Goal: Transaction & Acquisition: Purchase product/service

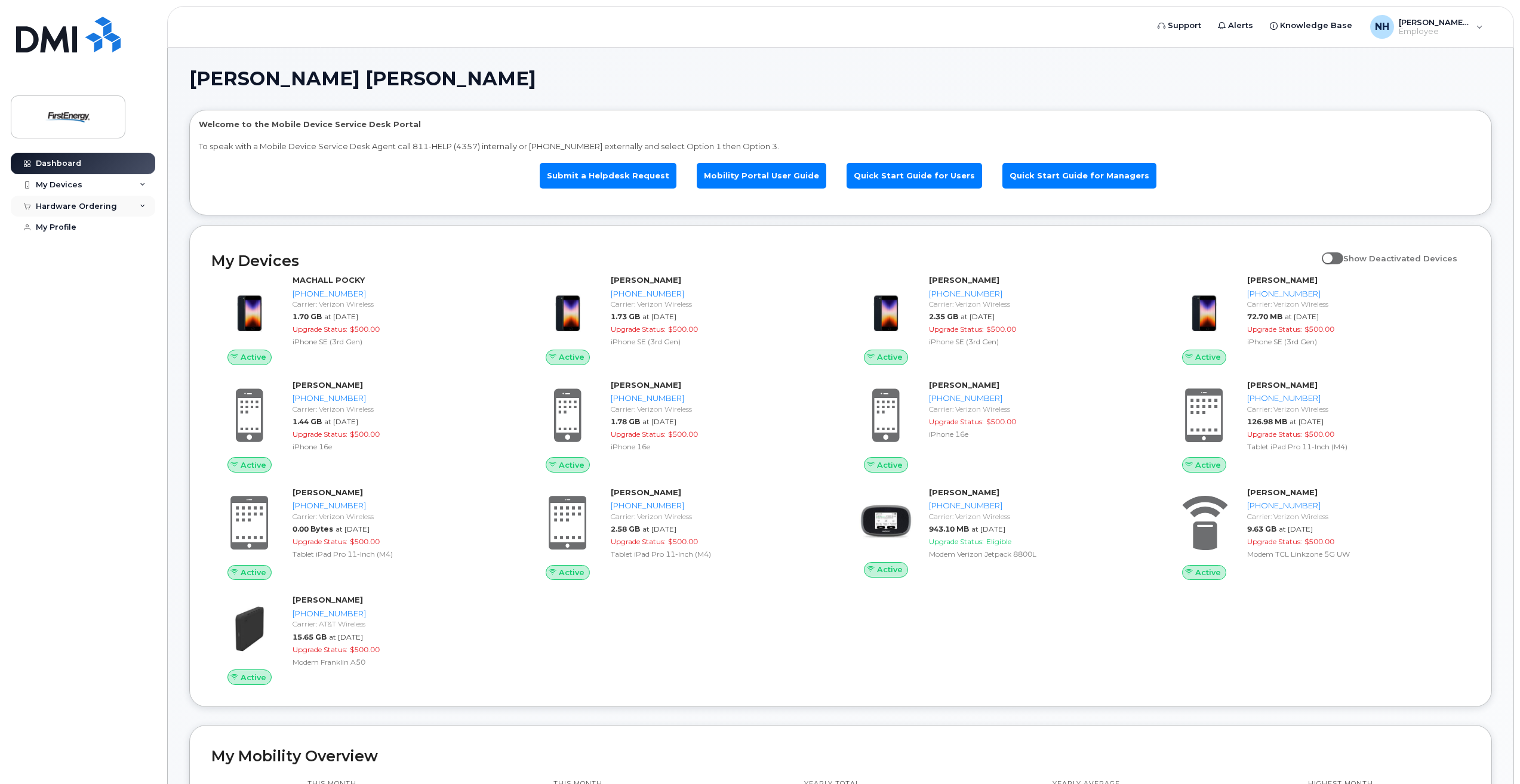
click at [106, 209] on div "Hardware Ordering" at bounding box center [77, 206] width 81 height 10
click at [58, 249] on div "New Order" at bounding box center [64, 250] width 45 height 11
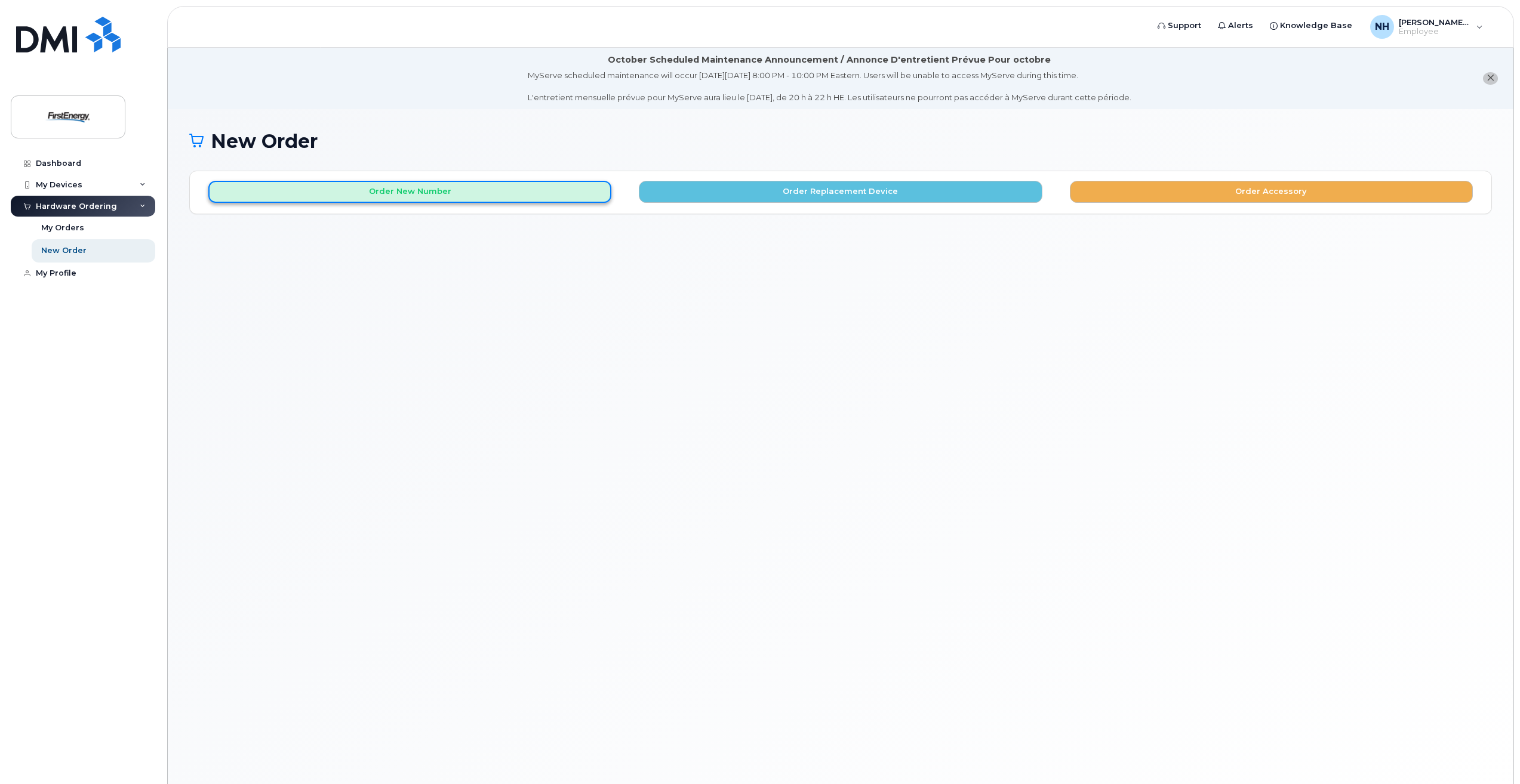
click at [416, 192] on button "Order New Number" at bounding box center [410, 192] width 403 height 22
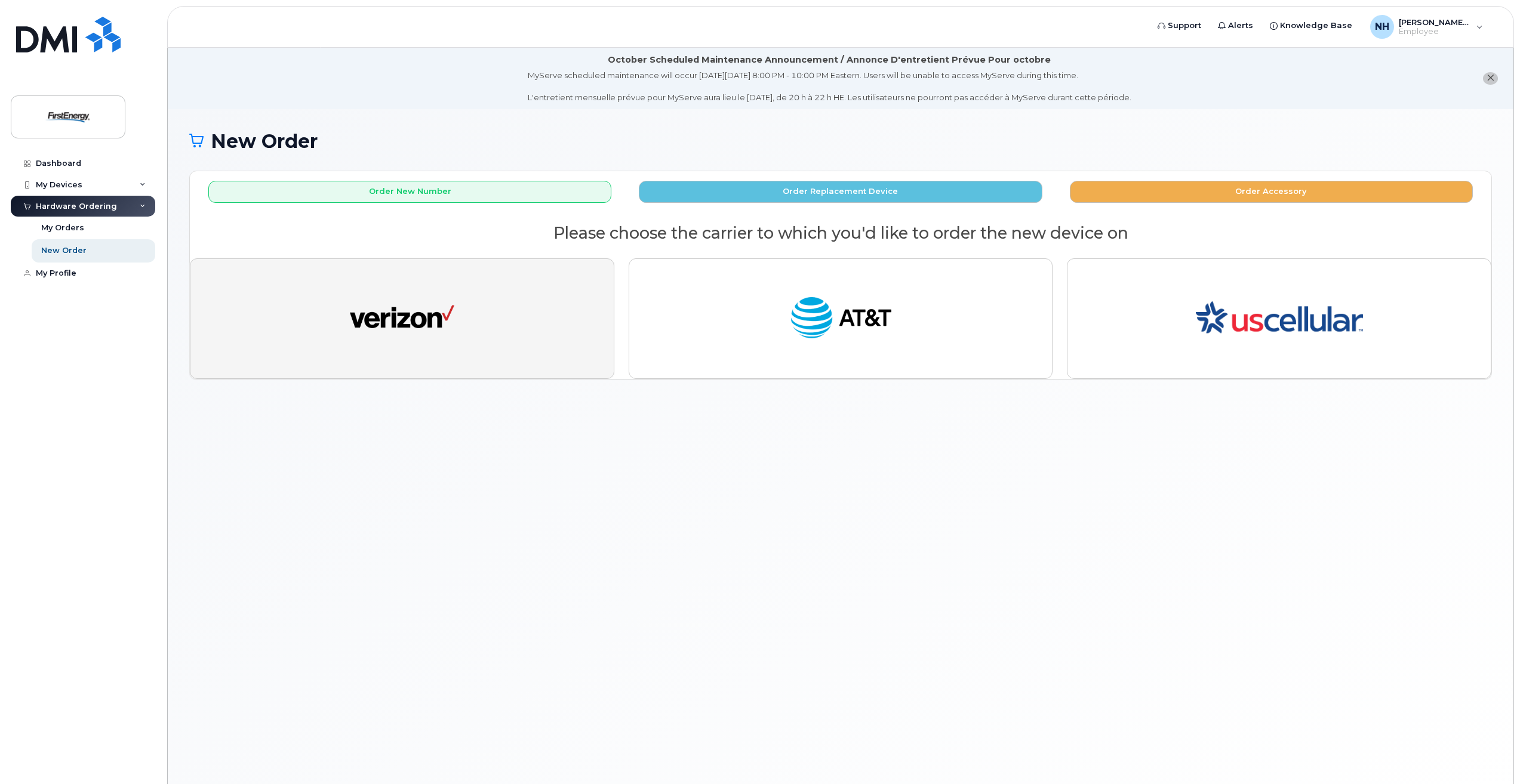
click at [444, 316] on img "button" at bounding box center [402, 318] width 104 height 53
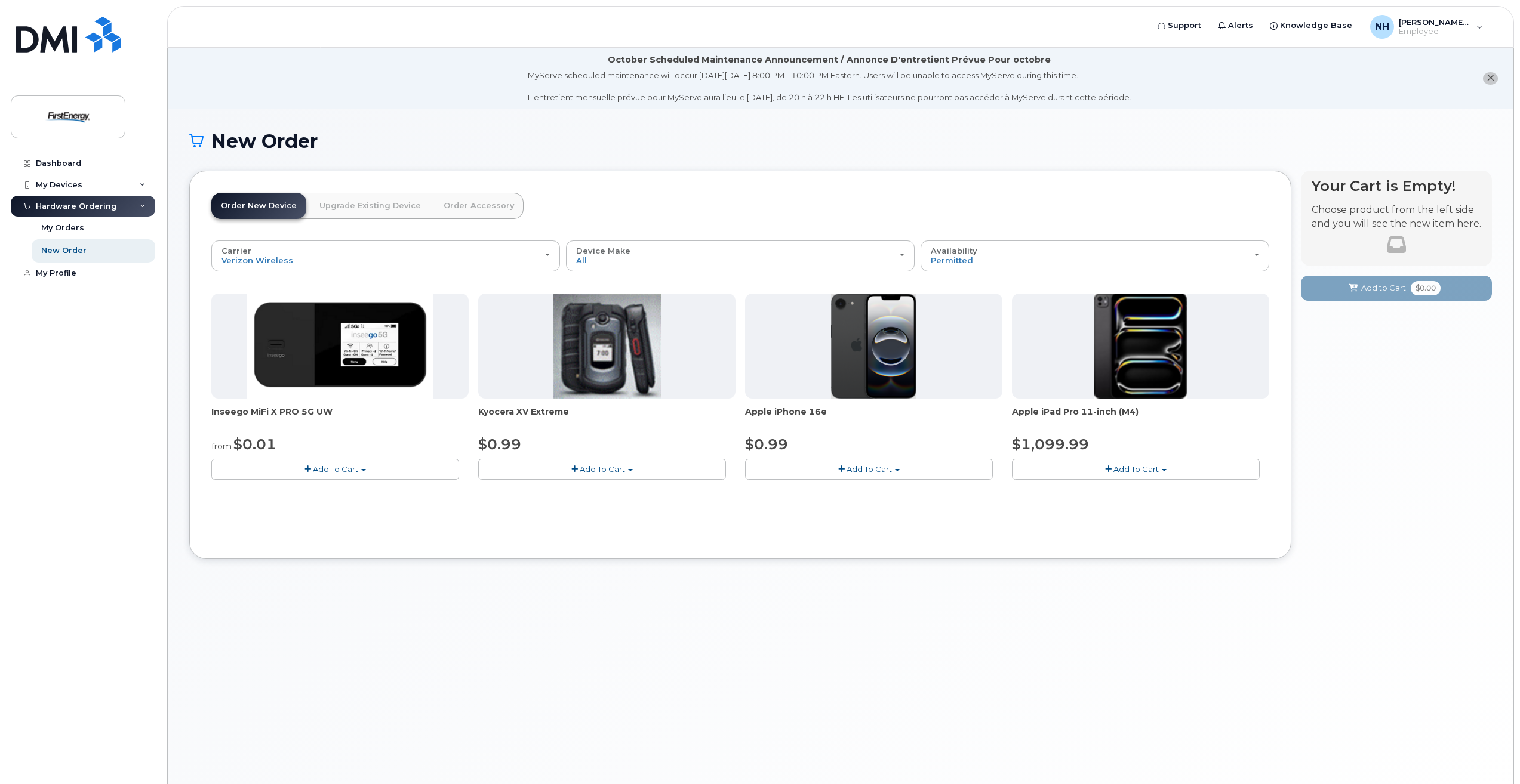
click at [871, 469] on span "Add To Cart" at bounding box center [869, 469] width 45 height 10
click at [831, 494] on link "$0.99 - 2 Year Activation" at bounding box center [807, 491] width 119 height 15
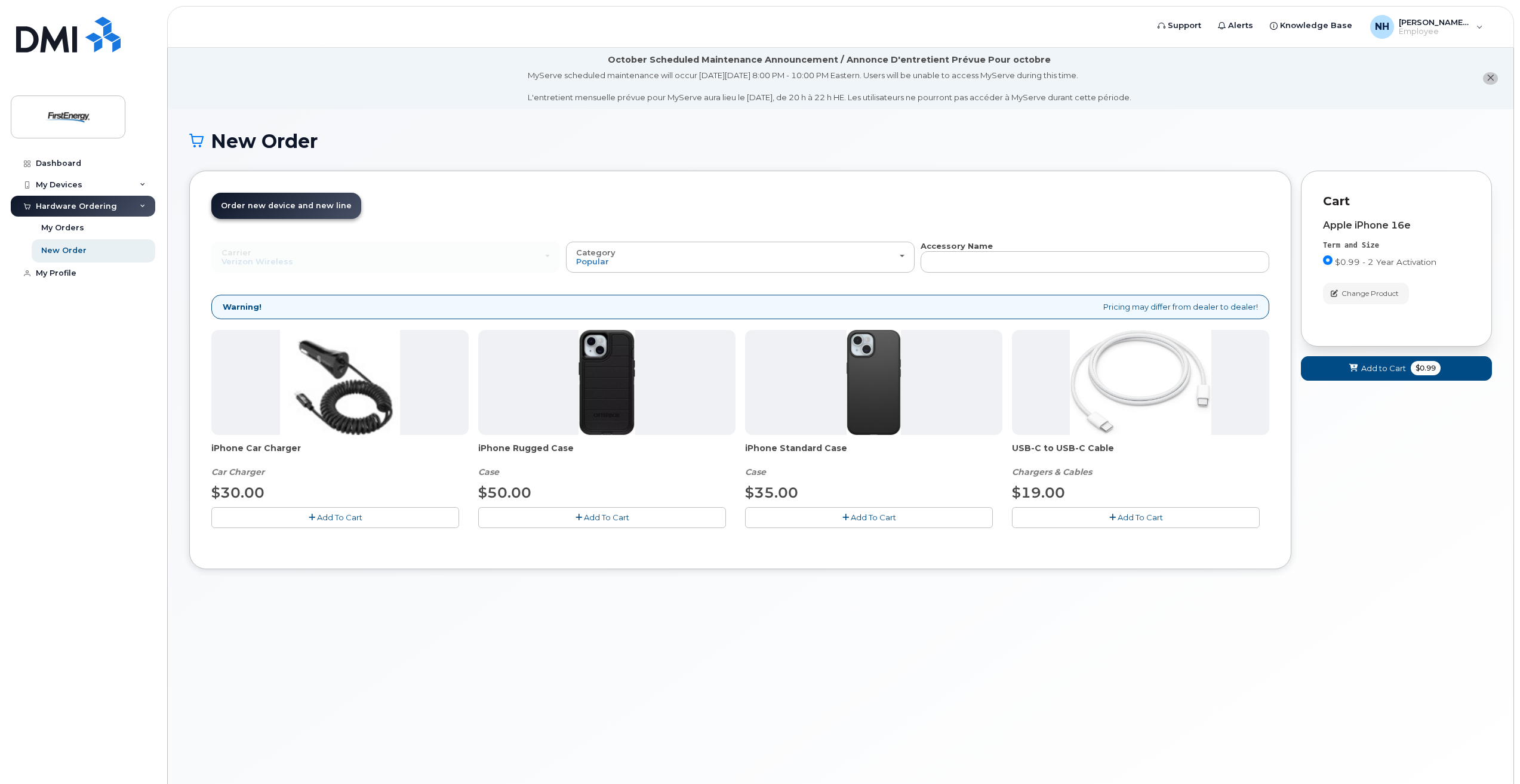
click at [335, 518] on span "Add To Cart" at bounding box center [339, 517] width 45 height 10
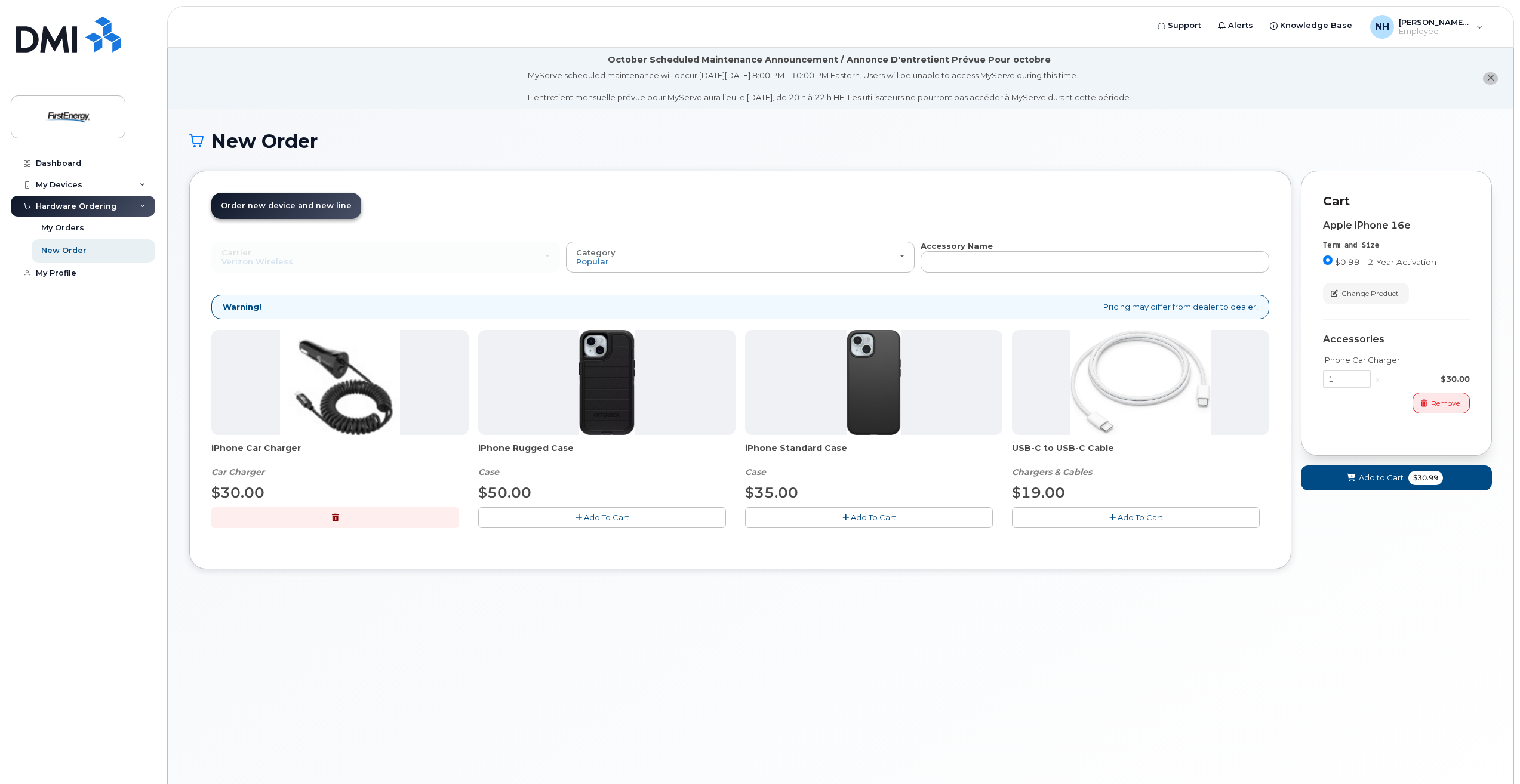
click at [1146, 519] on span "Add To Cart" at bounding box center [1140, 517] width 45 height 10
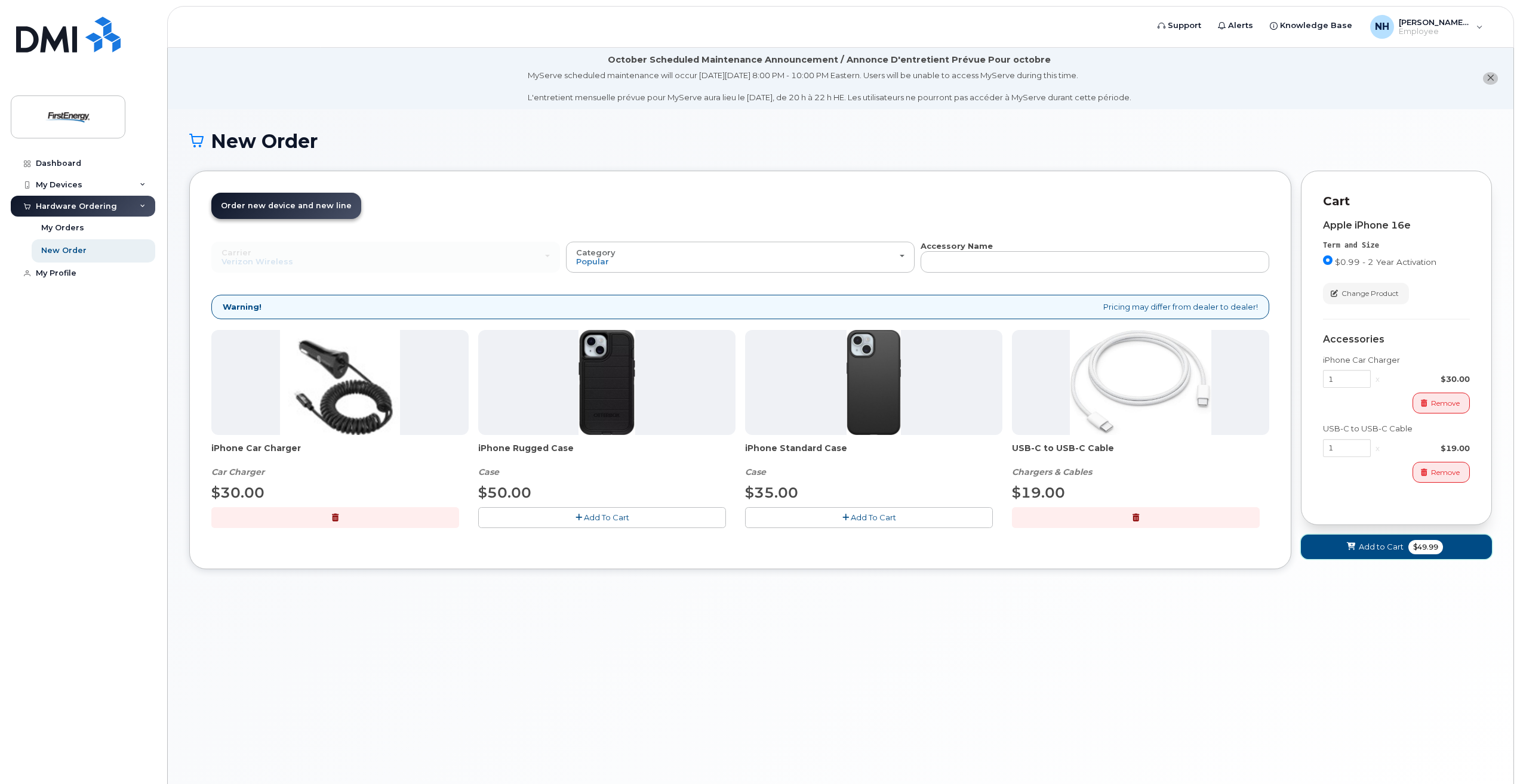
click at [1378, 543] on span "Add to Cart" at bounding box center [1382, 547] width 45 height 12
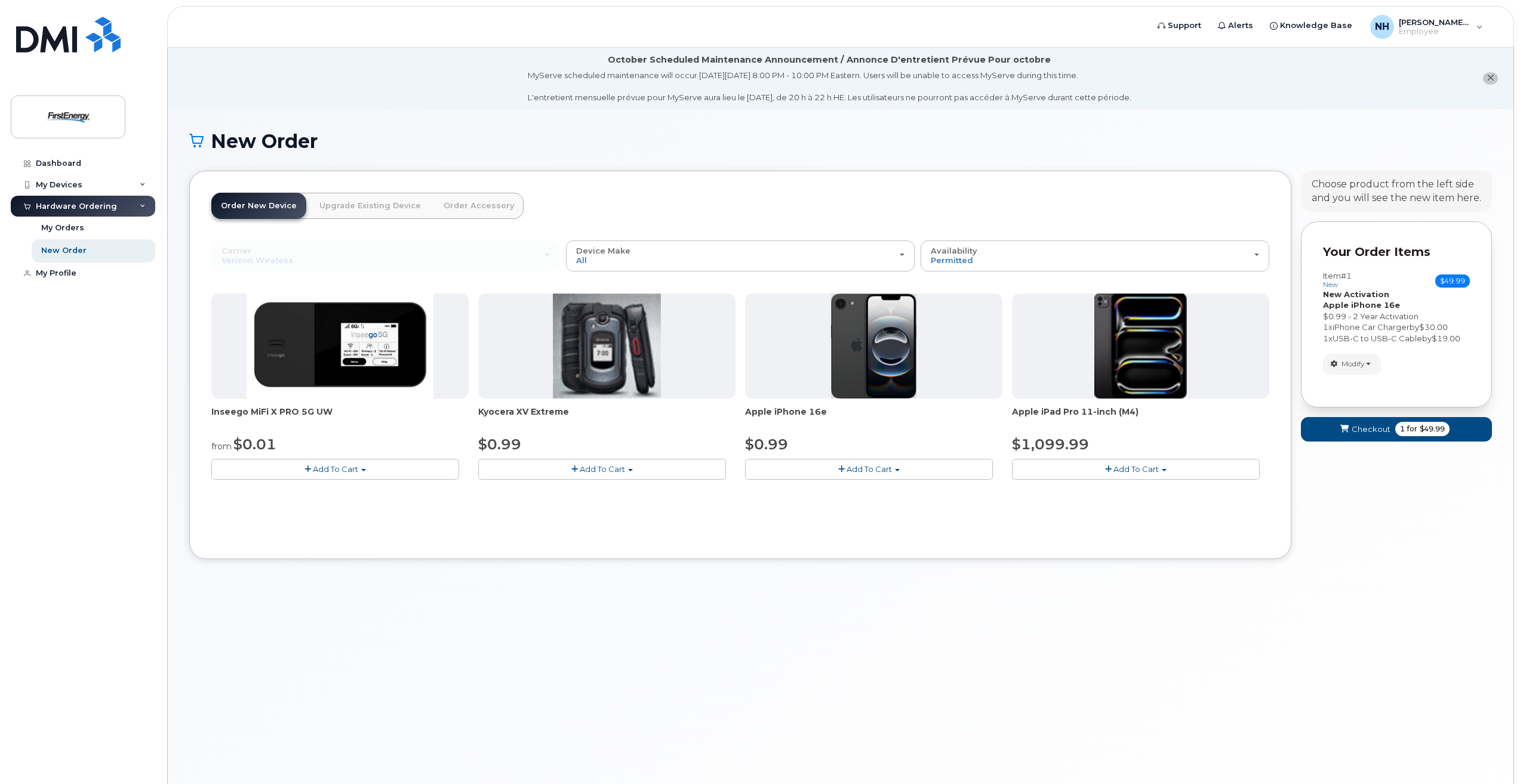
click at [1395, 72] on li "October Scheduled Maintenance Announcement / Annonce D'entretient Prévue Pour o…" at bounding box center [840, 78] width 1345 height 61
click at [1411, 429] on span "for" at bounding box center [1412, 429] width 15 height 11
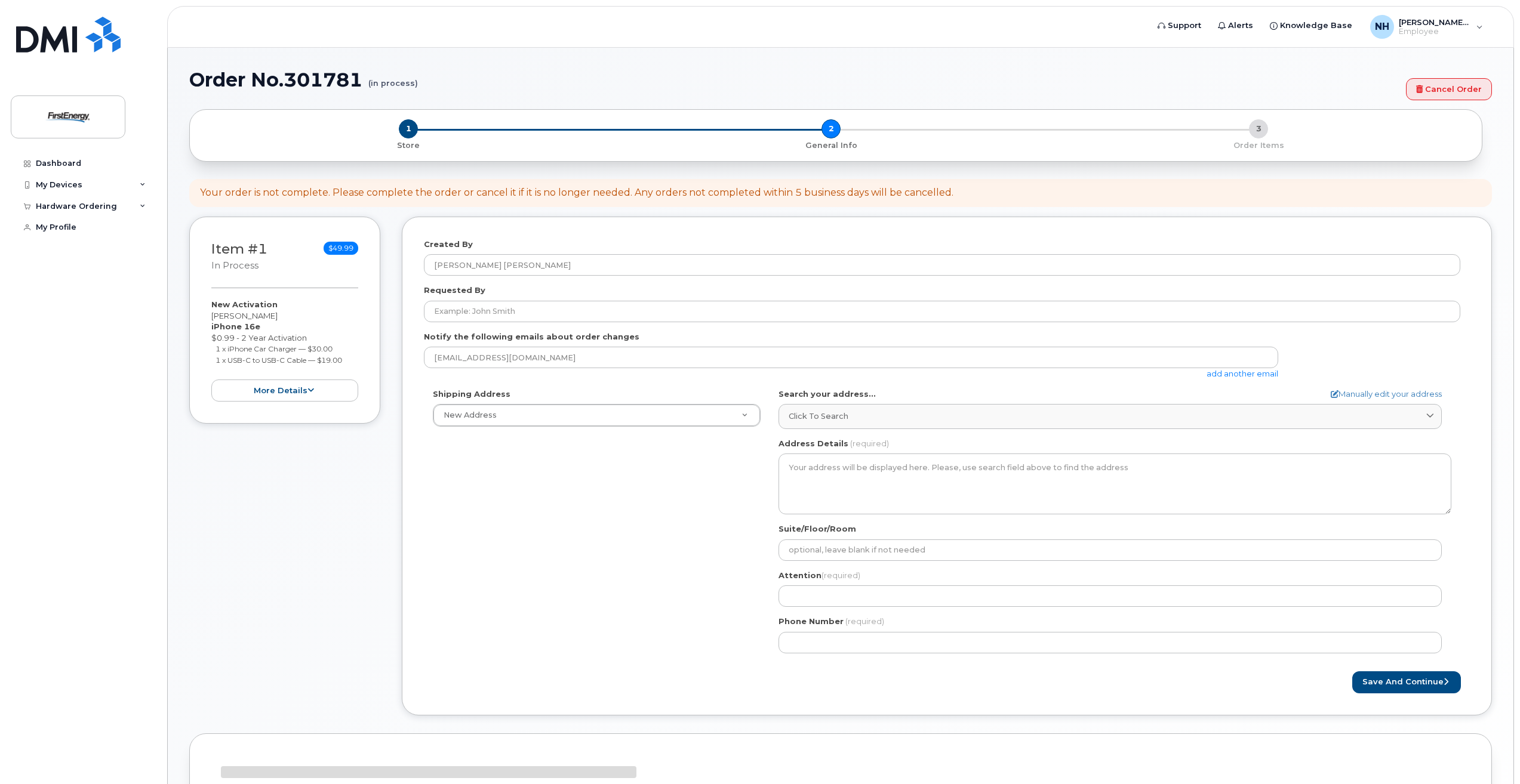
select select
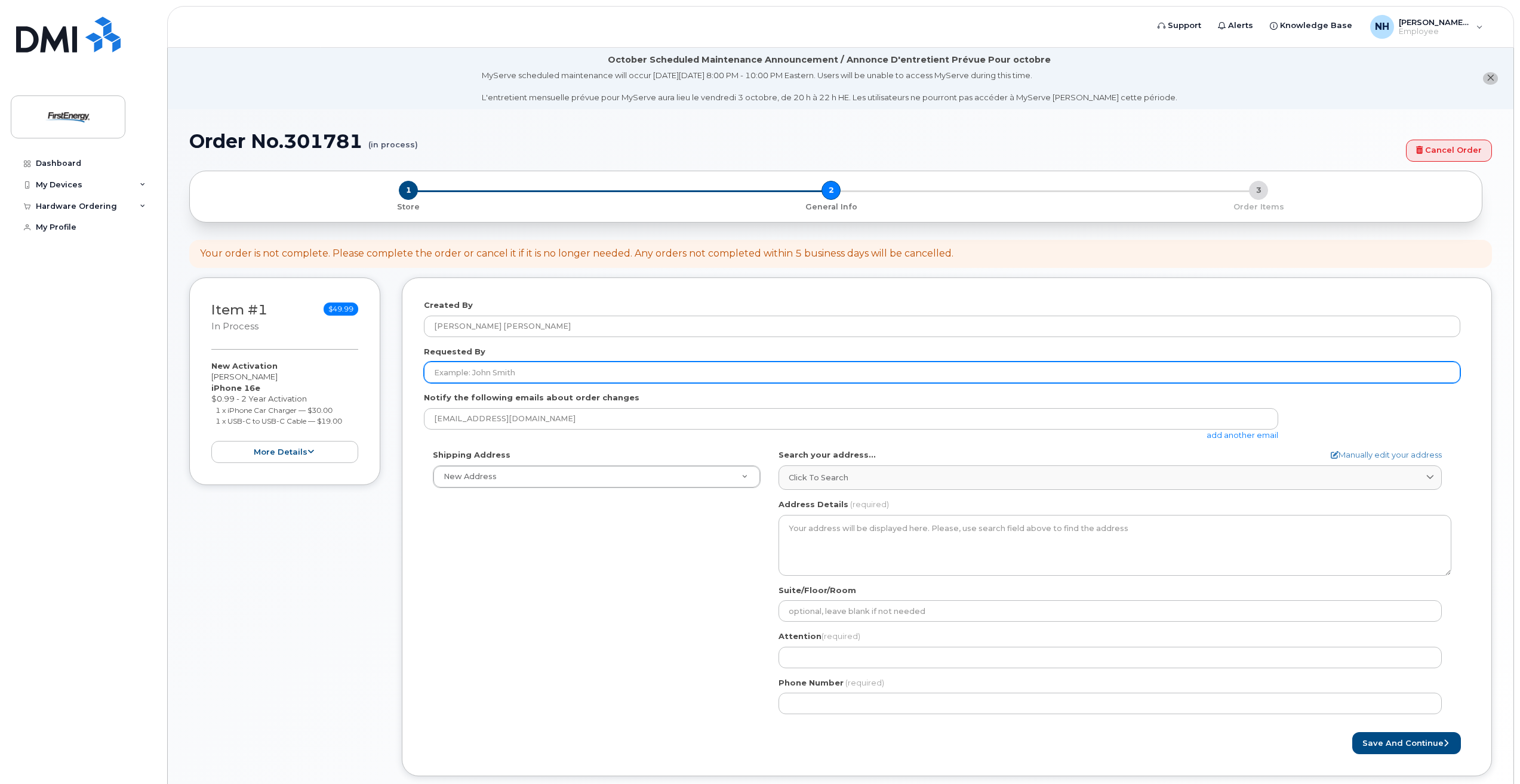
click at [529, 371] on input "Requested By" at bounding box center [942, 372] width 1036 height 21
type input "zachary zebula"
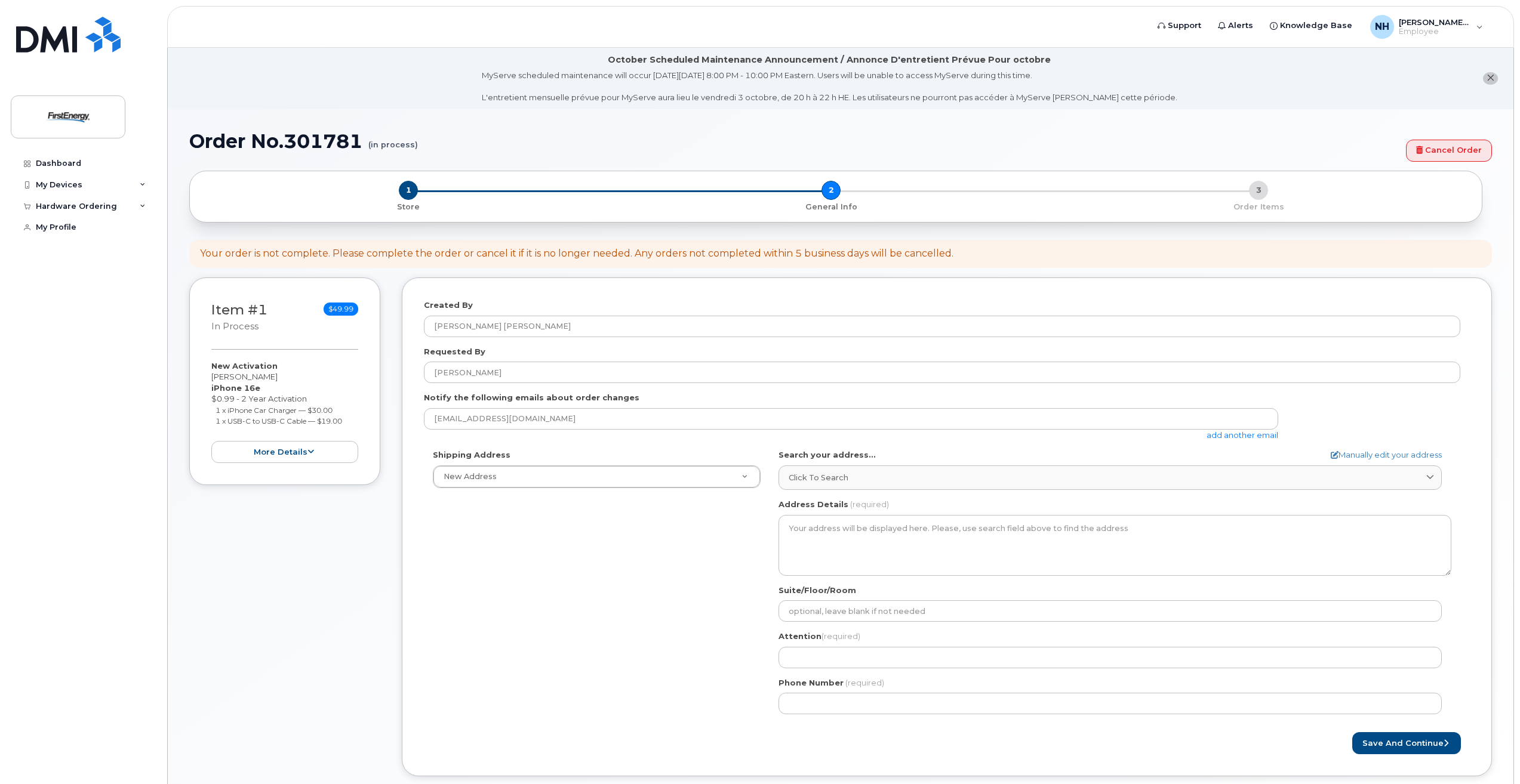
click at [482, 744] on div "Save and Continue" at bounding box center [947, 743] width 1046 height 22
drag, startPoint x: 1255, startPoint y: 433, endPoint x: 1218, endPoint y: 435, distance: 37.1
click at [1218, 435] on link "add another email" at bounding box center [1242, 434] width 71 height 10
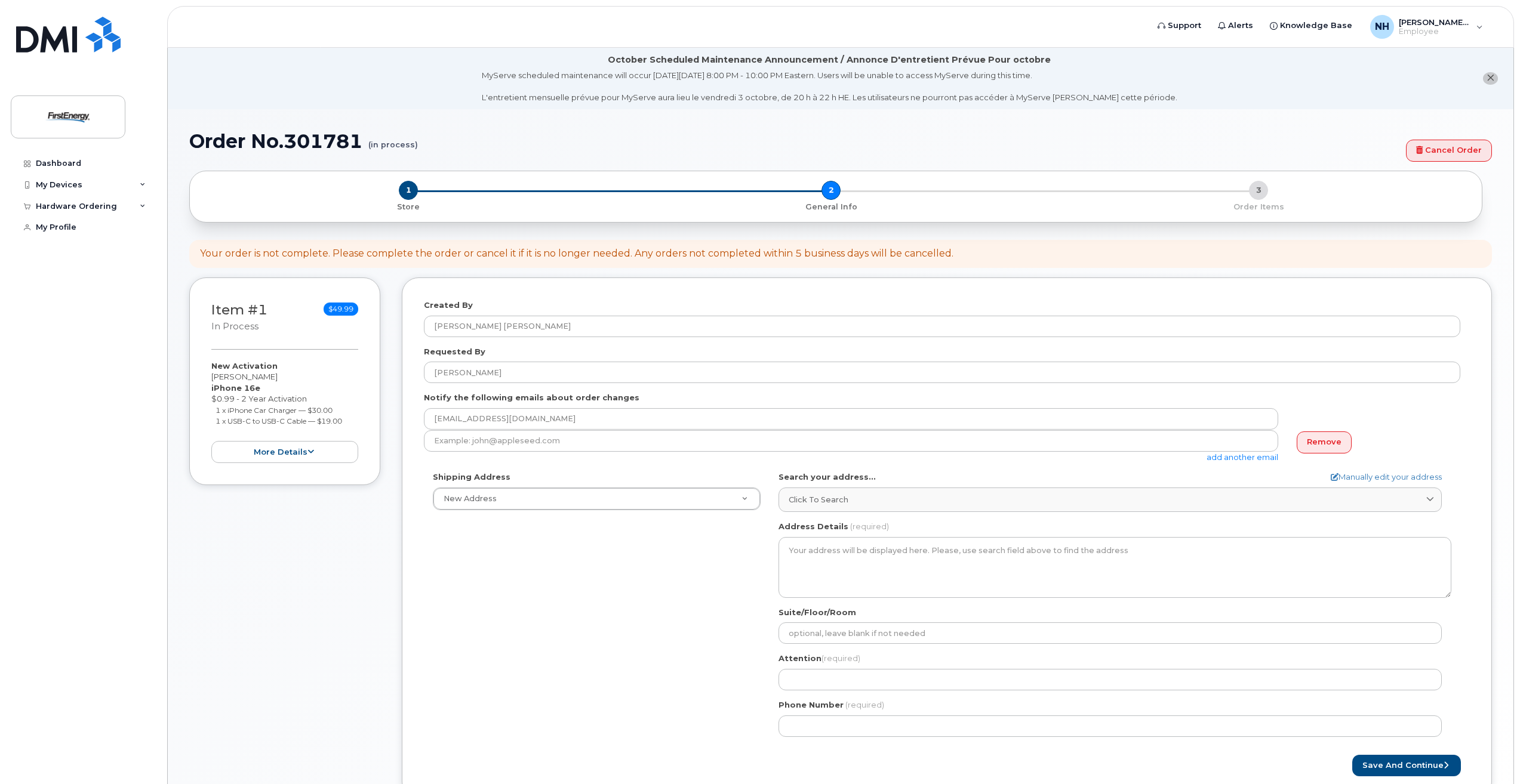
click at [185, 22] on header "Support Alerts Knowledge Base NH Norment, H. Patricia Employee English Français…" at bounding box center [841, 26] width 1347 height 42
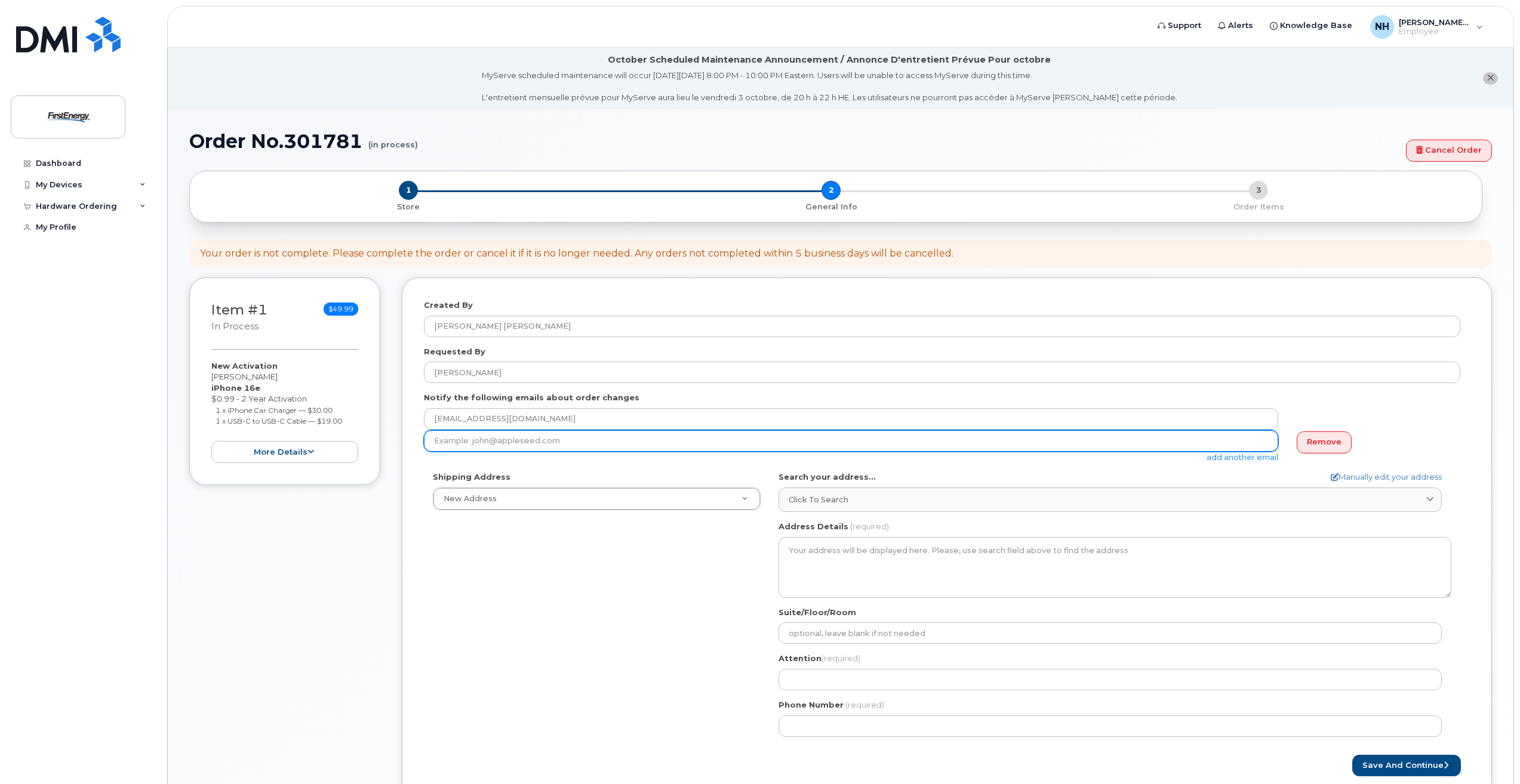
click at [550, 443] on input "email" at bounding box center [851, 440] width 854 height 21
type input "zzebula@firstenergycorp.com"
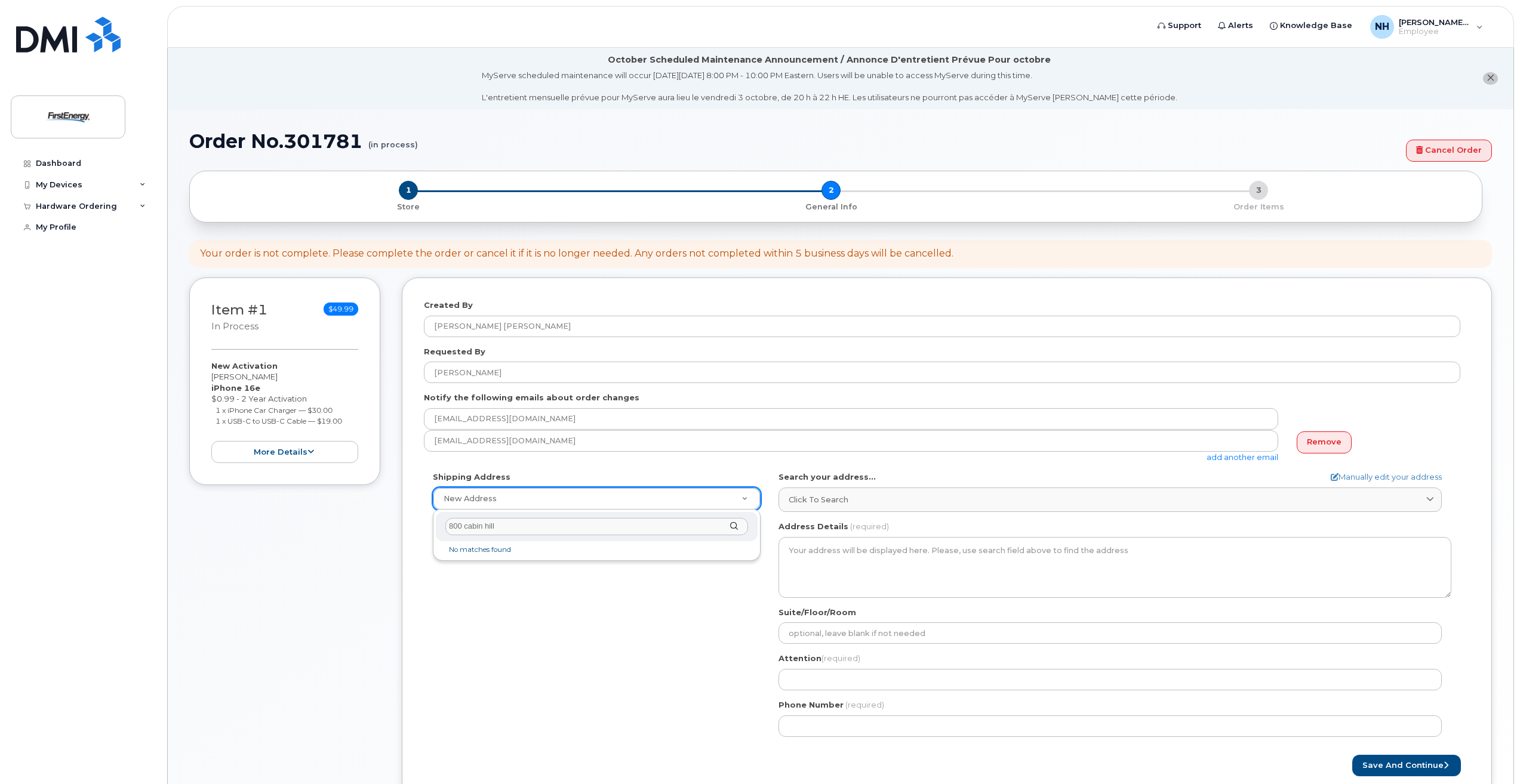
click at [732, 525] on div "800 cabin hill" at bounding box center [597, 526] width 322 height 29
type input "800 cabin hill drive, greensburg, pa 15601"
click at [738, 526] on div "800 cabin hill drive, greensburg, pa 15601" at bounding box center [597, 526] width 322 height 29
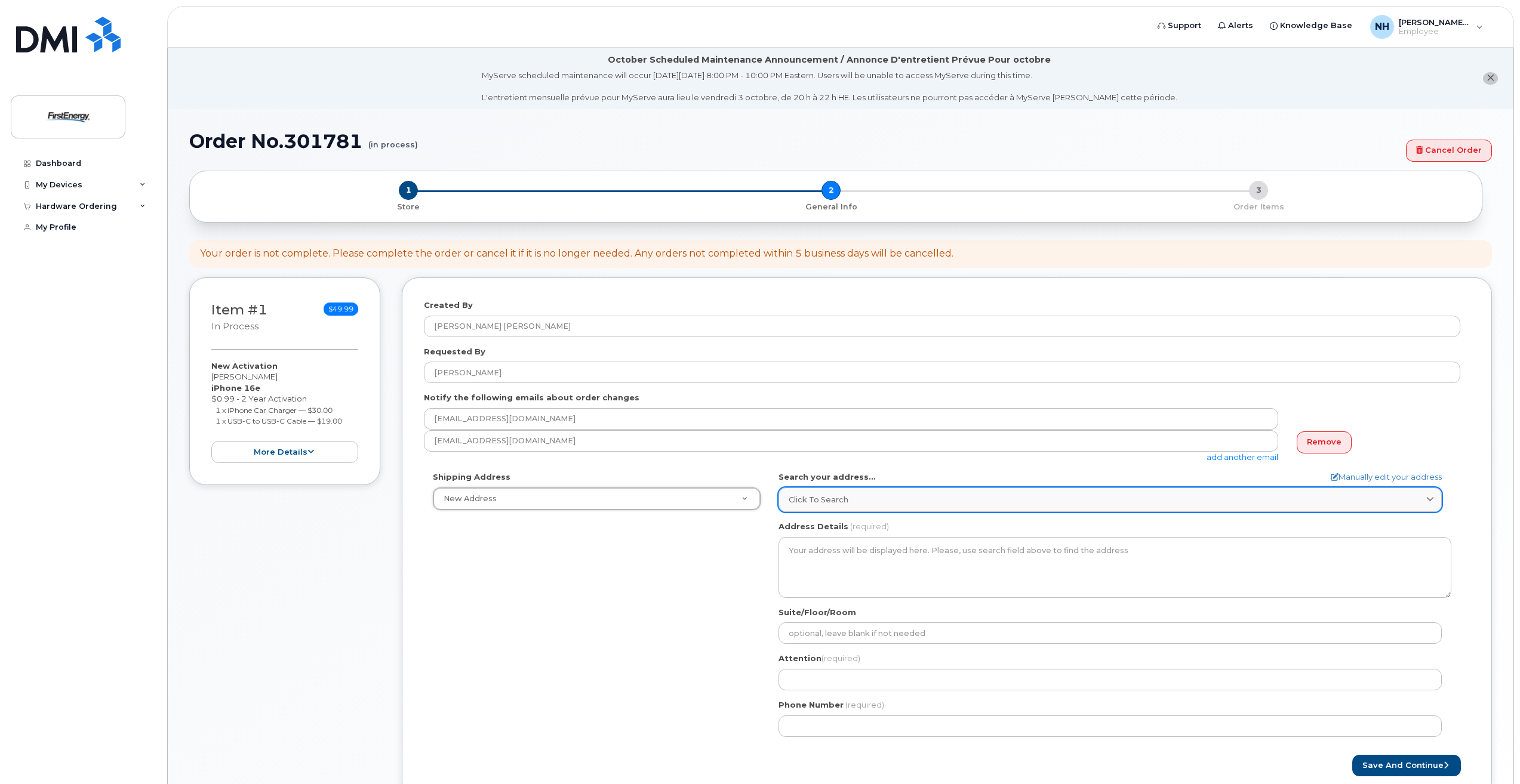
click at [864, 494] on link "Click to search" at bounding box center [1110, 499] width 663 height 24
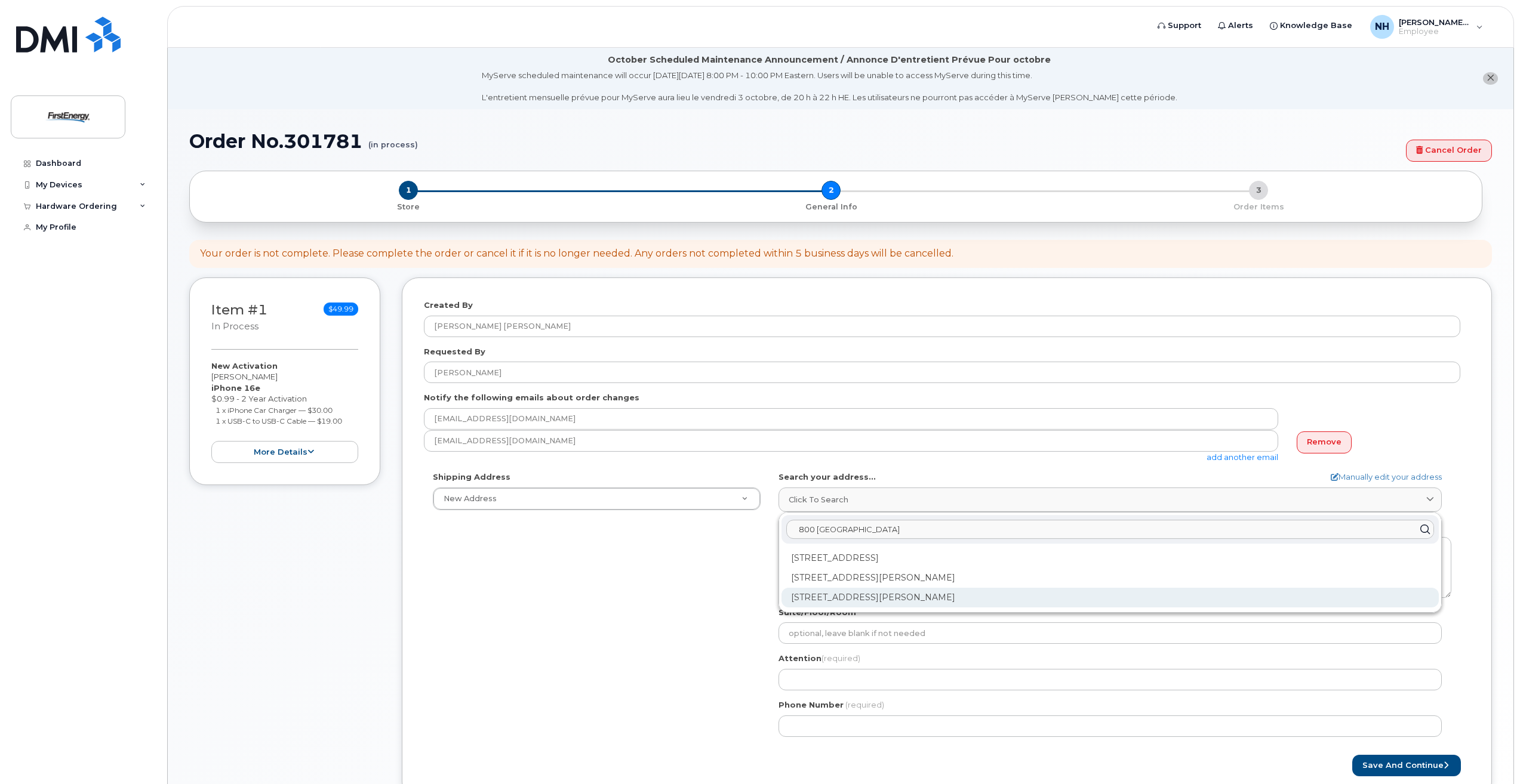
type input "800 Cabin Hill"
click at [958, 601] on div "800 Cabin Hill Dr Greensburg PA 15601-1650" at bounding box center [1110, 597] width 658 height 20
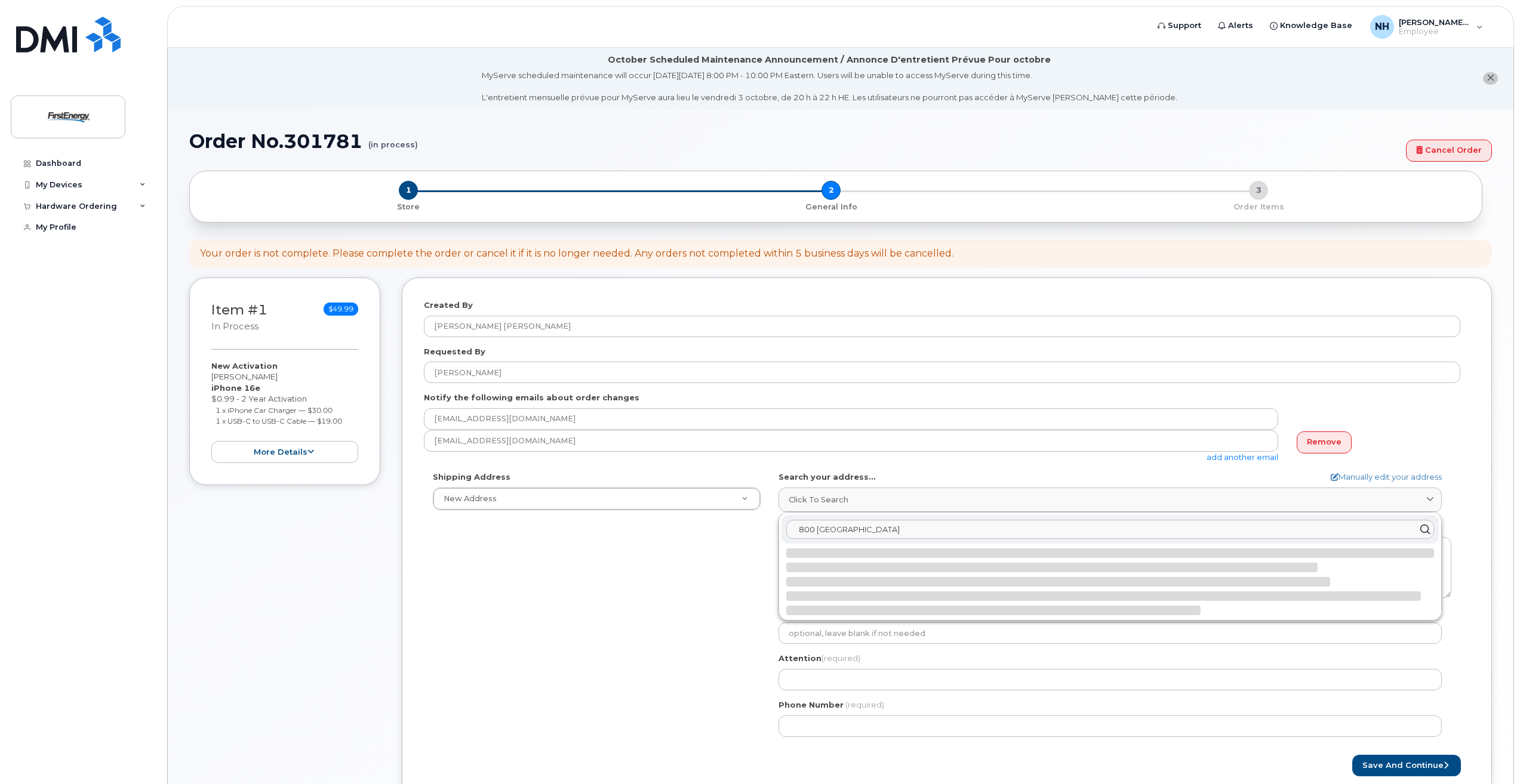
select select
type textarea "800 Cabin Hill Dr GREENSBURG PA 15601-1650 UNITED STATES"
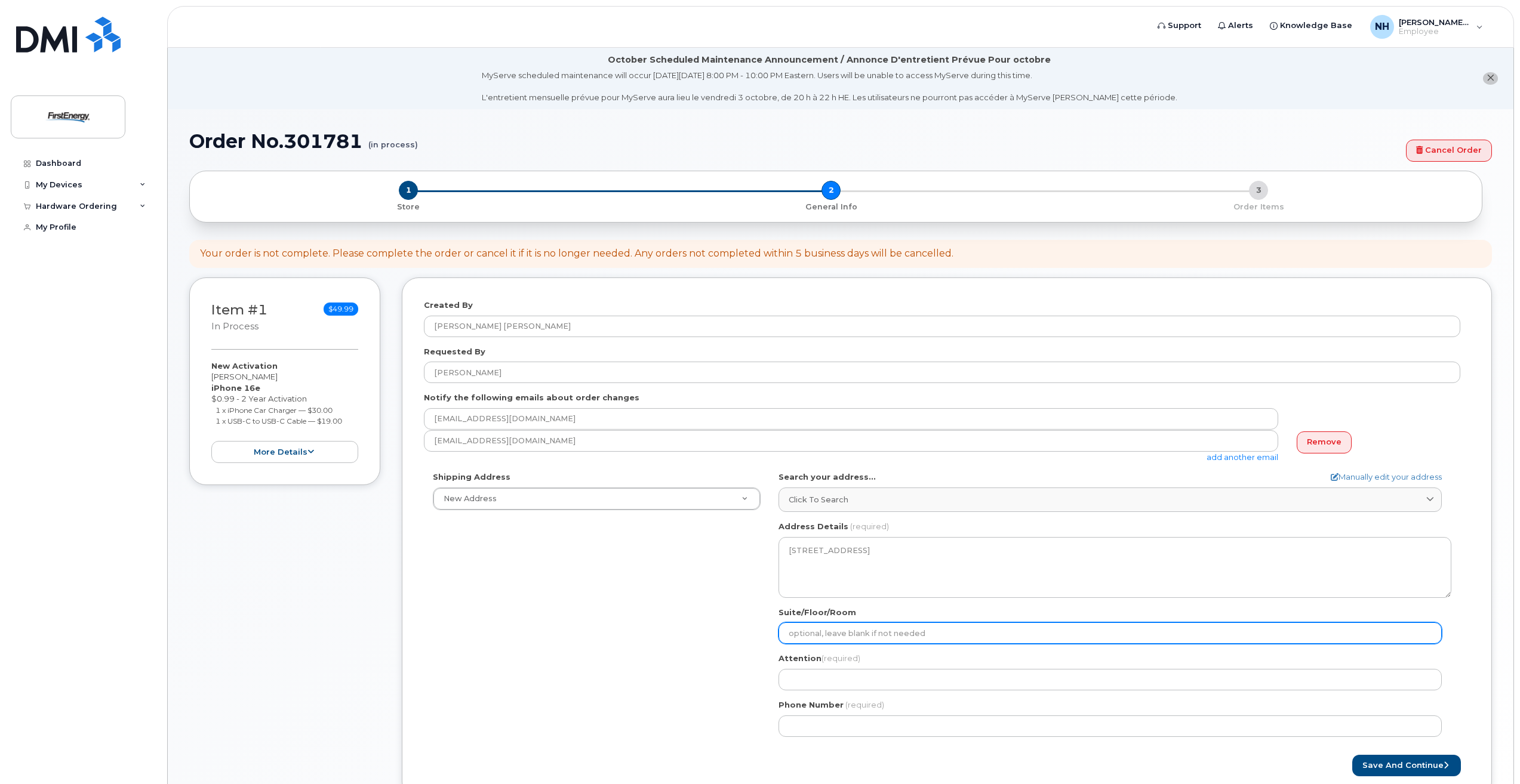
click at [871, 632] on input "Suite/Floor/Room" at bounding box center [1110, 633] width 663 height 21
select select
type input "G"
select select
type input "G-"
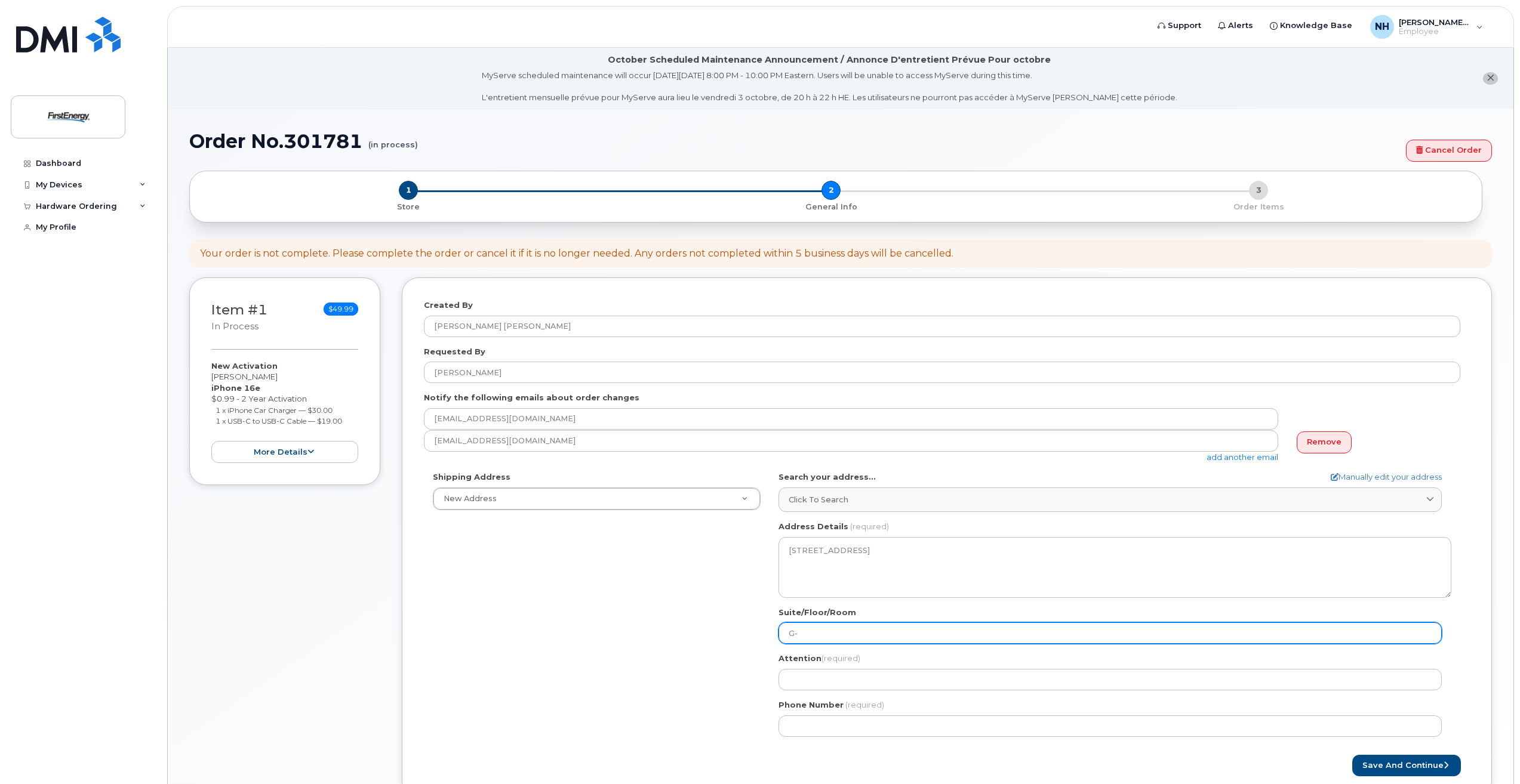
select select
type input "G-C"
select select
type input "G-CH"
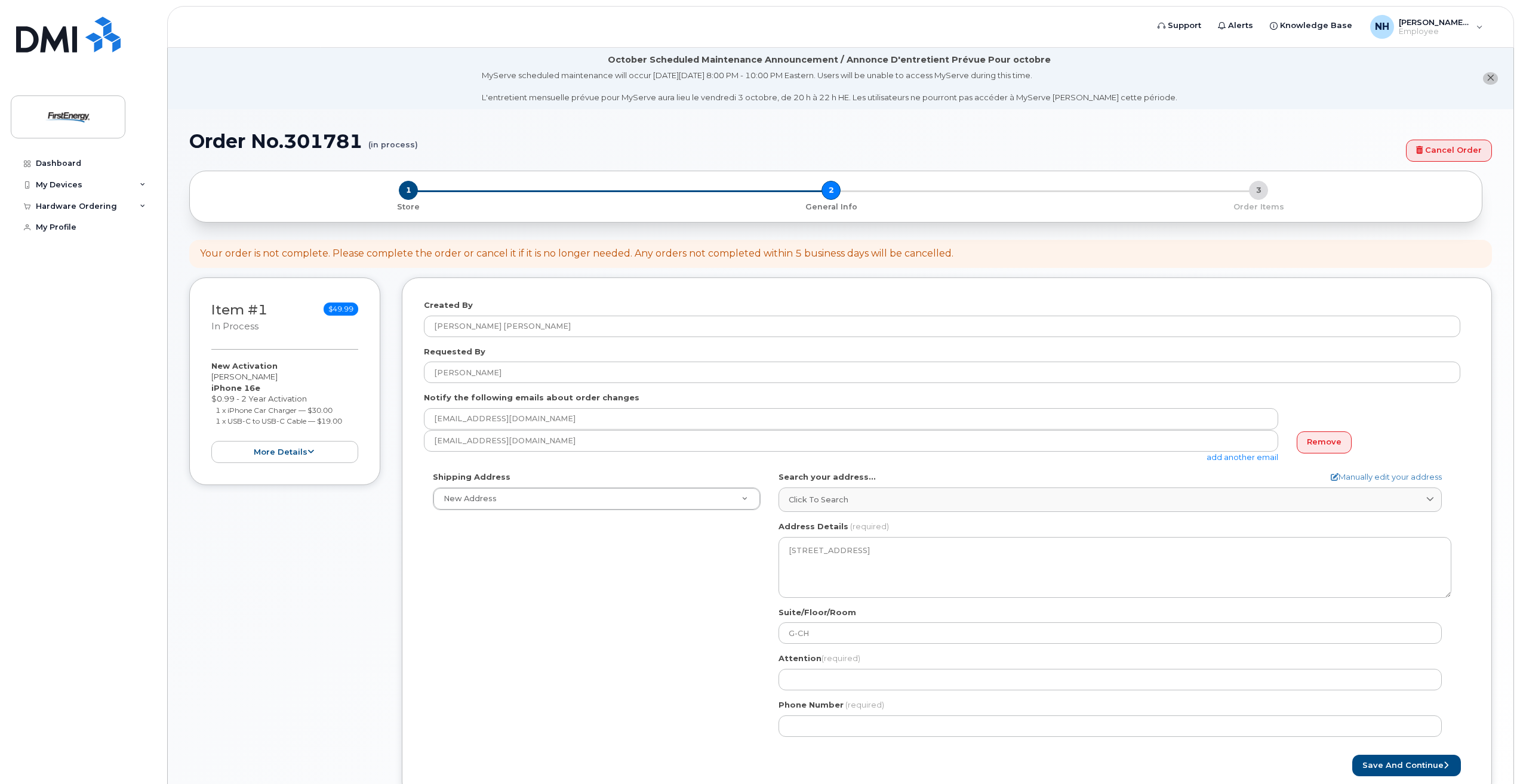
click at [634, 664] on div "Shipping Address New Address New Address 49 Montclair Ave PA Greensburg Search …" at bounding box center [942, 608] width 1036 height 274
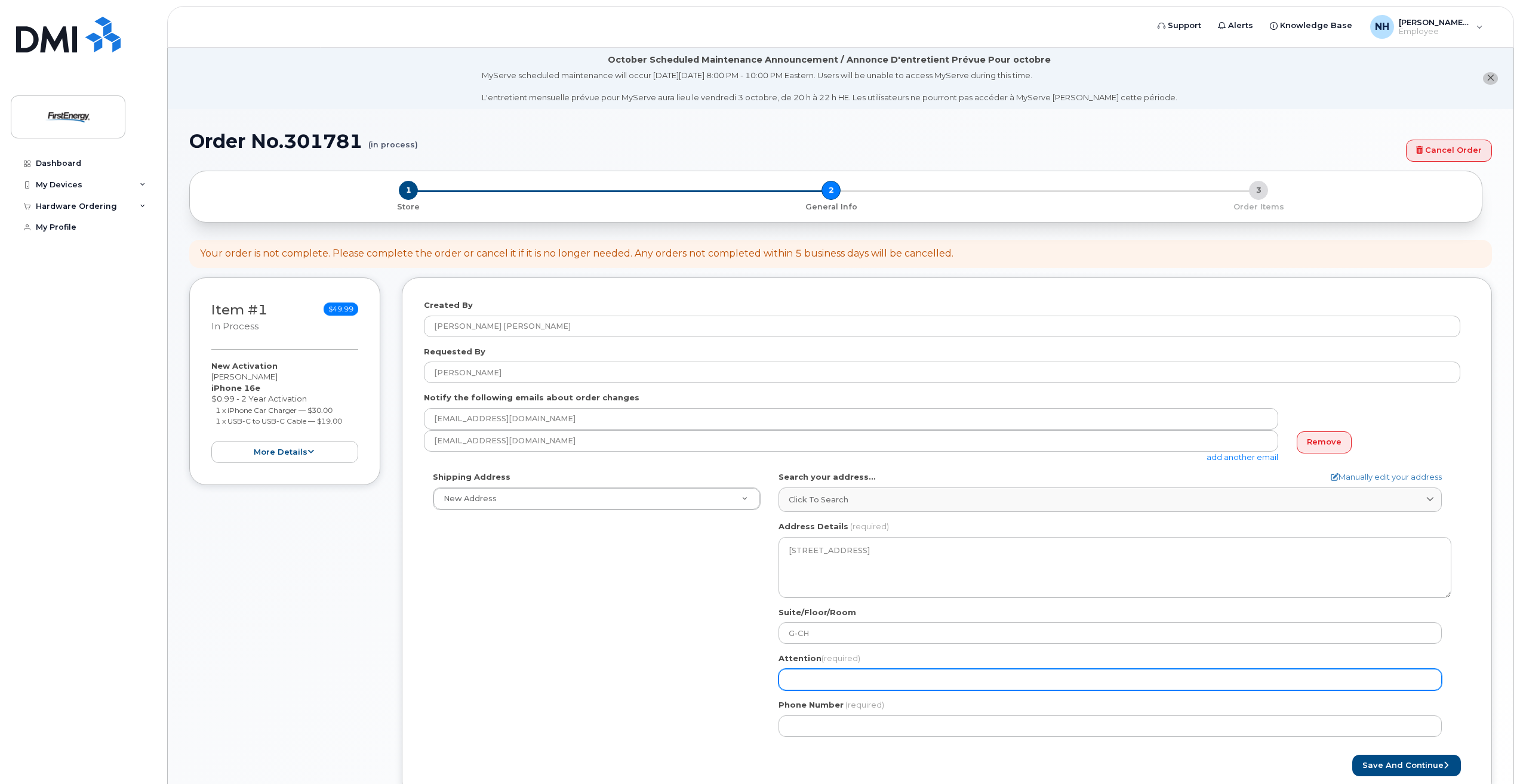
click at [838, 684] on input "Attention (required)" at bounding box center [1110, 679] width 663 height 21
select select
type input "z"
select select
type input "zA"
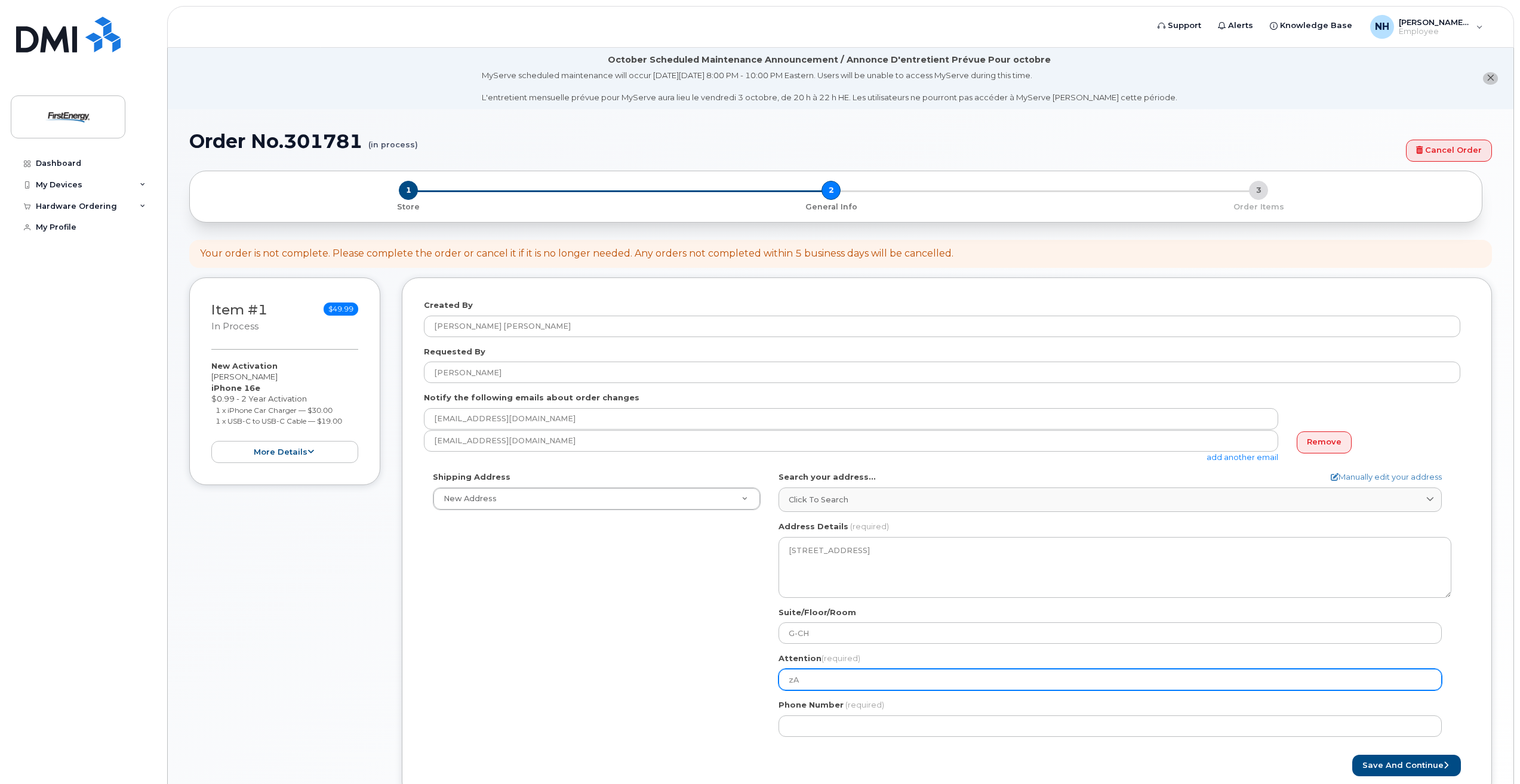
select select
type input "zAC"
select select
type input "zACH"
select select
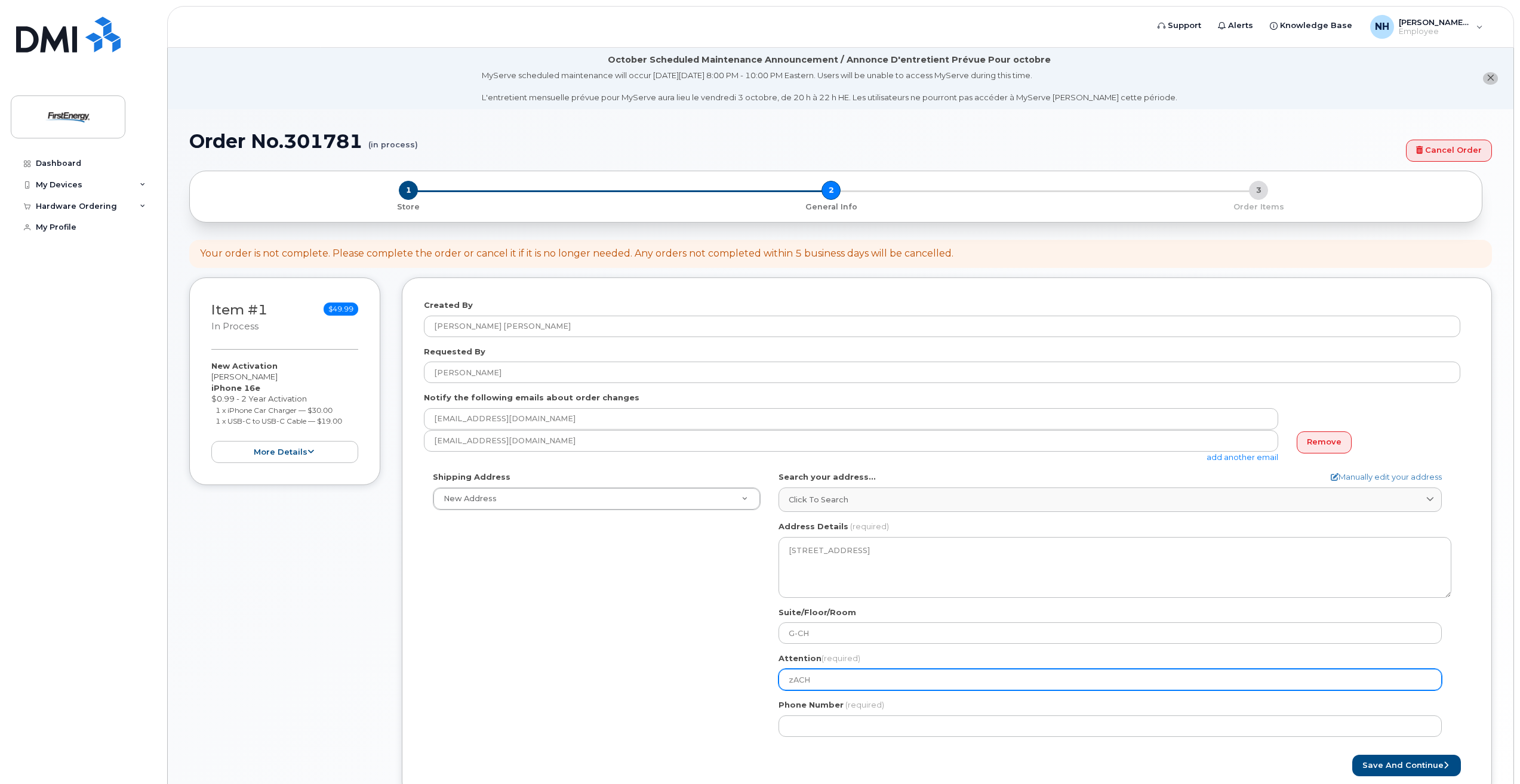
type input "zACHA"
select select
type input "zACHAR"
select select
type input "zACHARY"
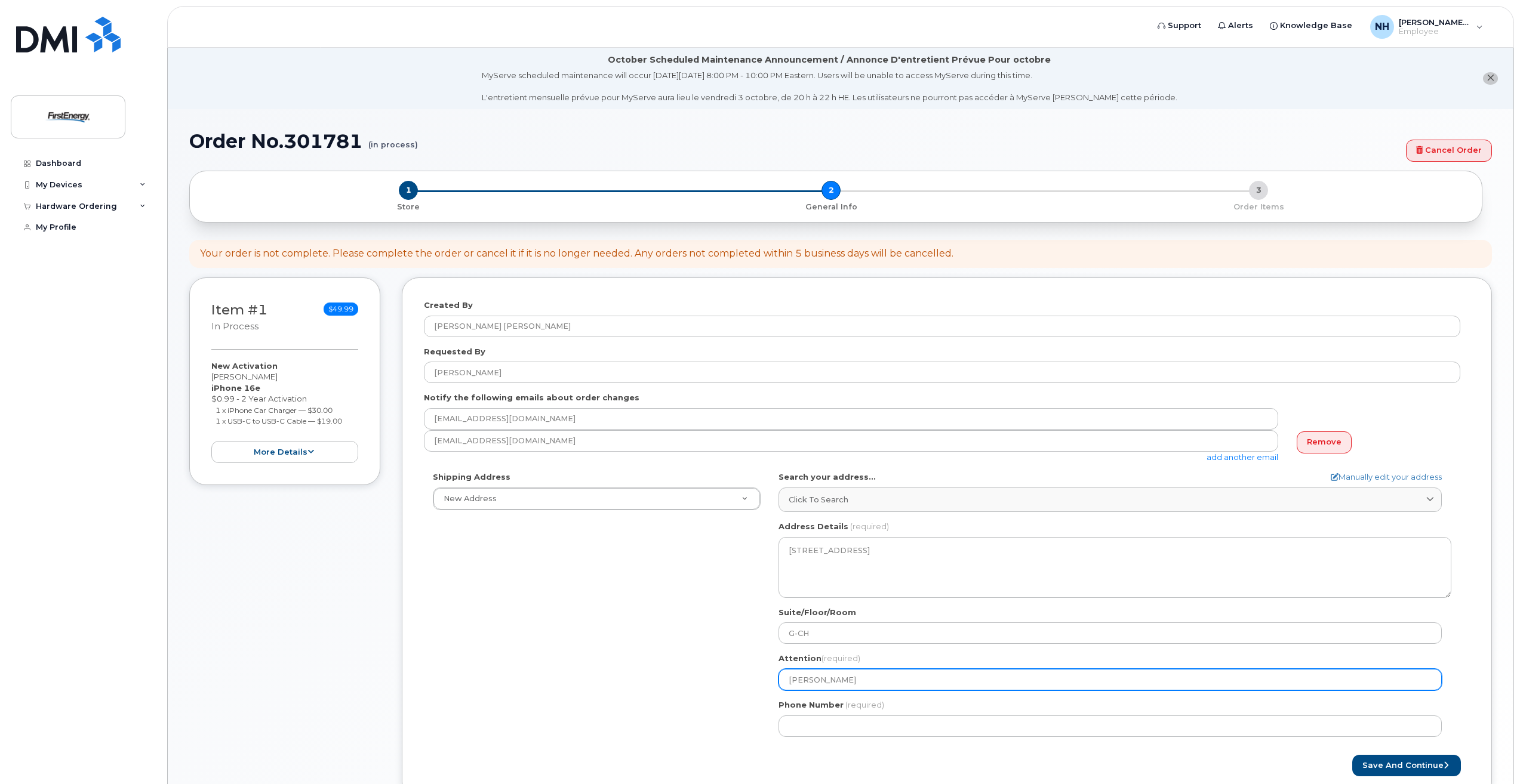
select select
type input "zACHARY z"
select select
type input "zACHARY zE"
select select
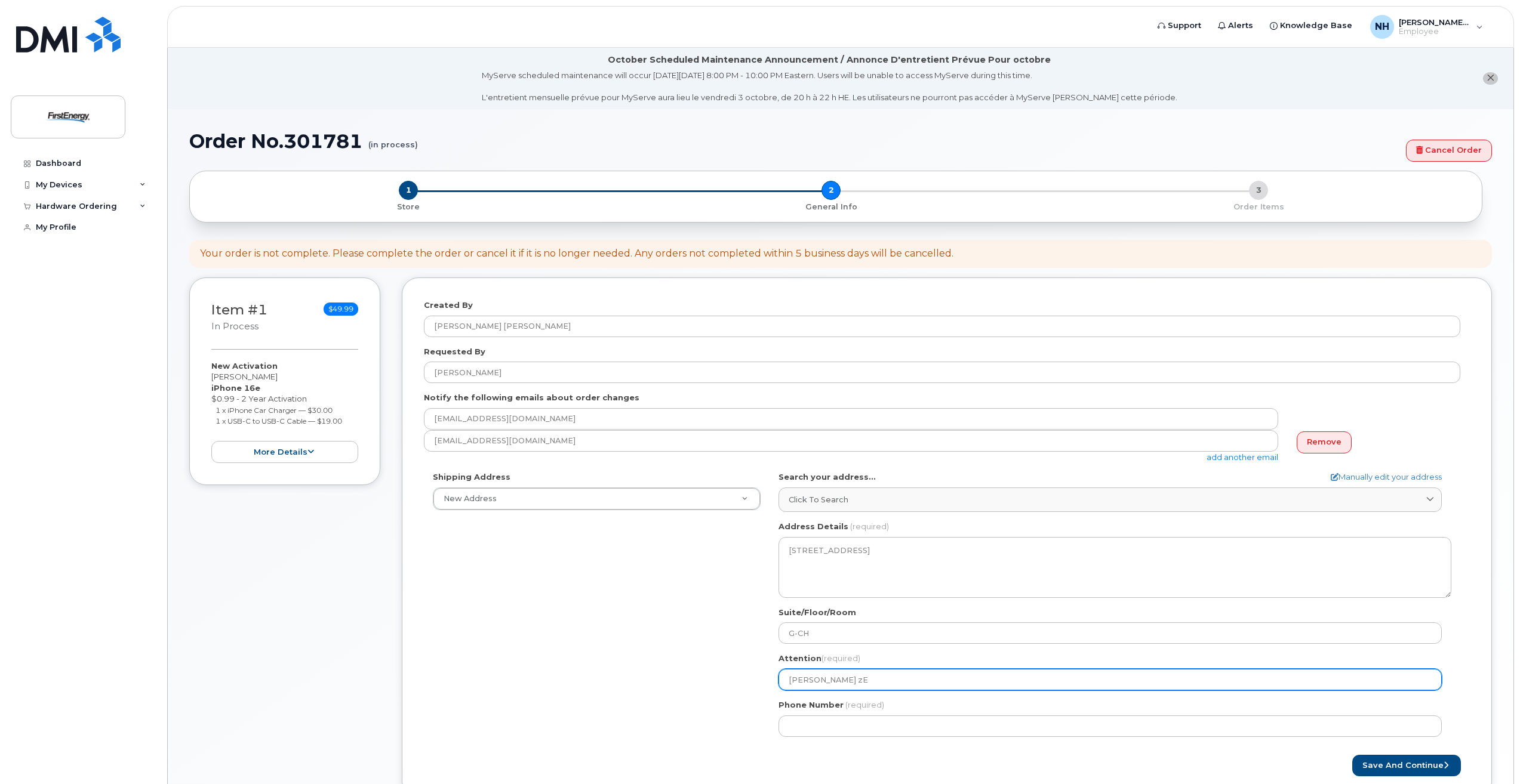
type input "zACHARY zEB"
select select
type input "zACHARY zEBU"
select select
type input "zACHARY zEBUL"
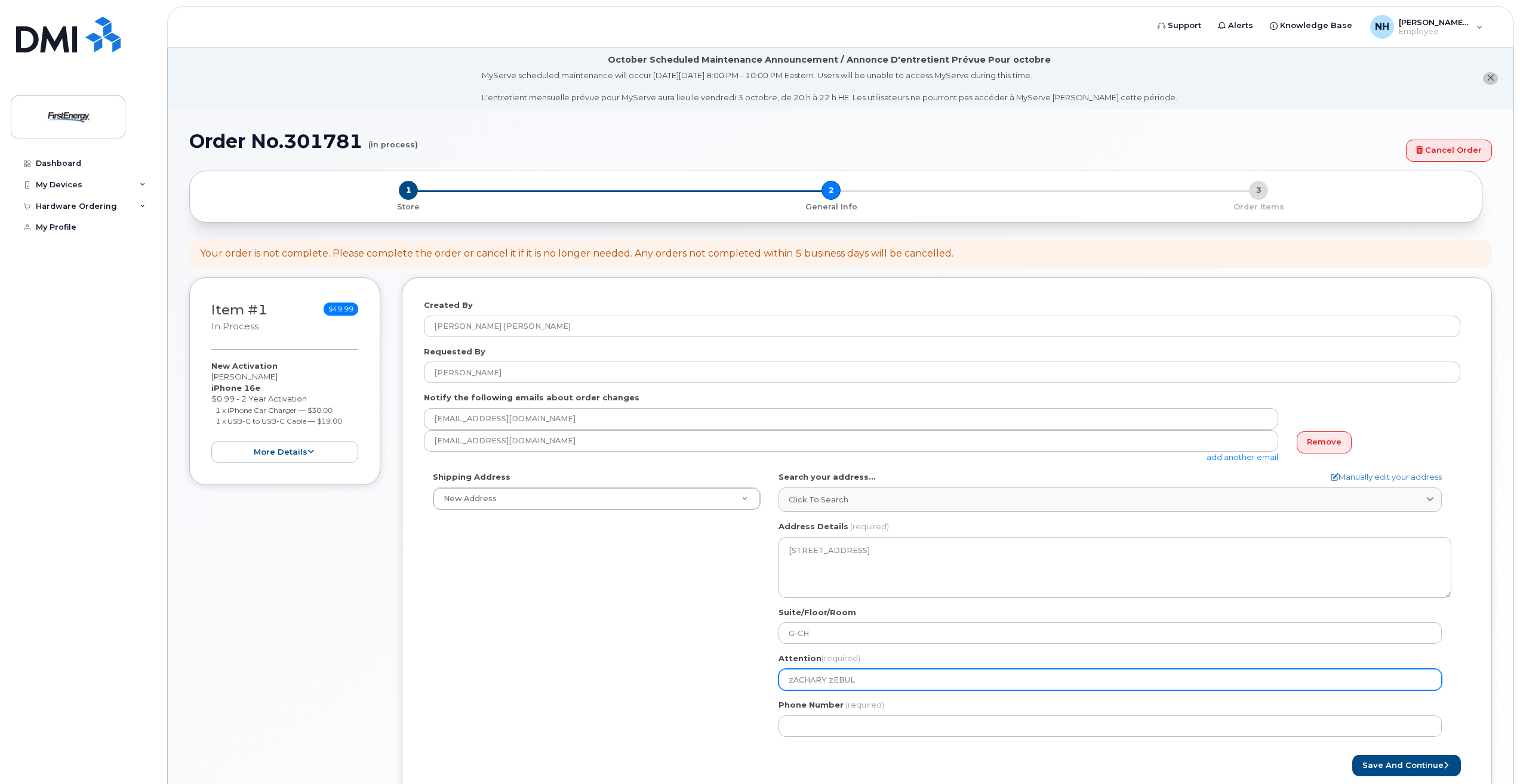
select select
type input "zACHARY zEBULA"
drag, startPoint x: 864, startPoint y: 677, endPoint x: 778, endPoint y: 686, distance: 86.5
click at [779, 686] on div "Attention (required) zACHARY zEBULA" at bounding box center [1115, 671] width 673 height 37
select select
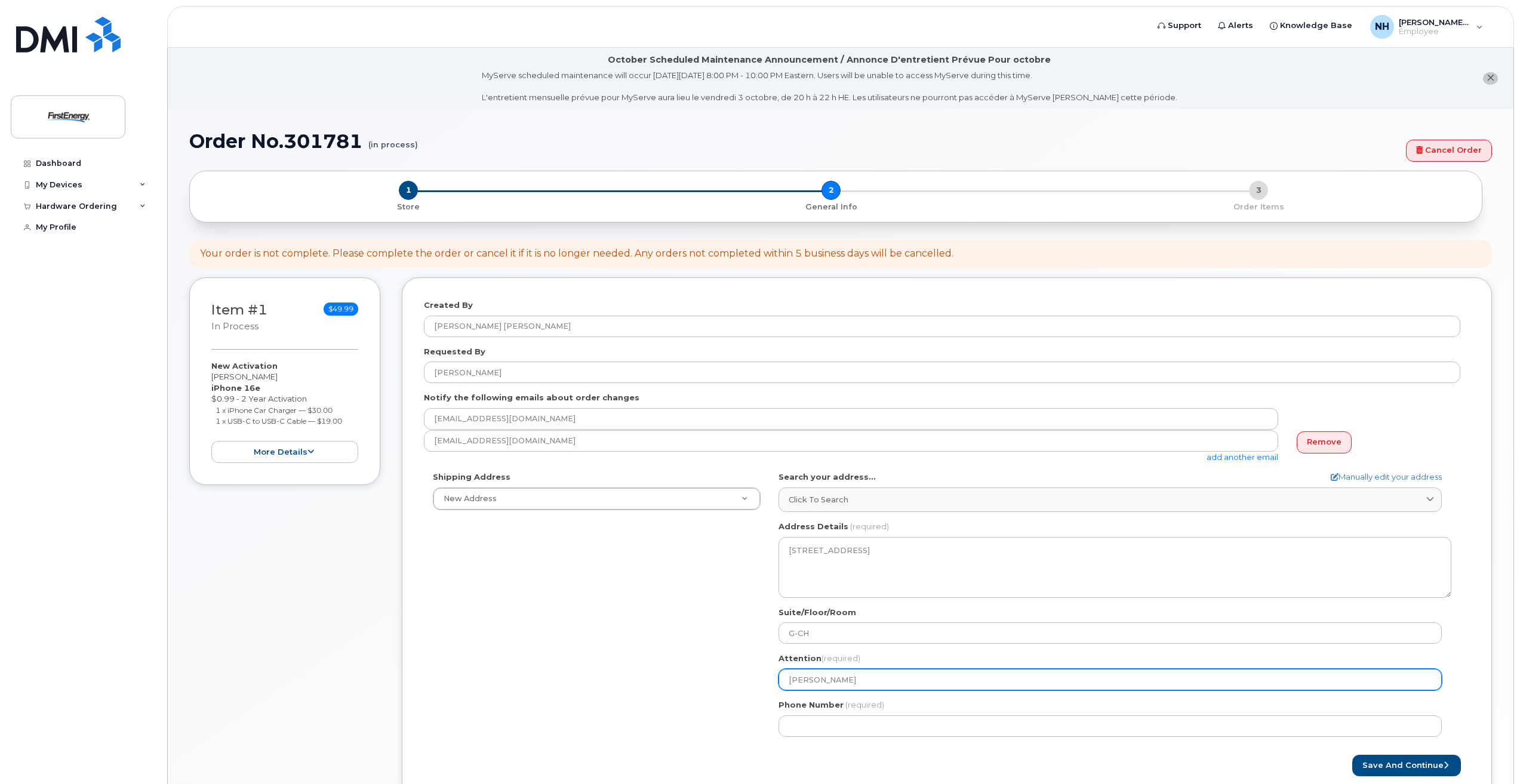
type input "Z"
select select
type input "Za"
select select
type input "Zac"
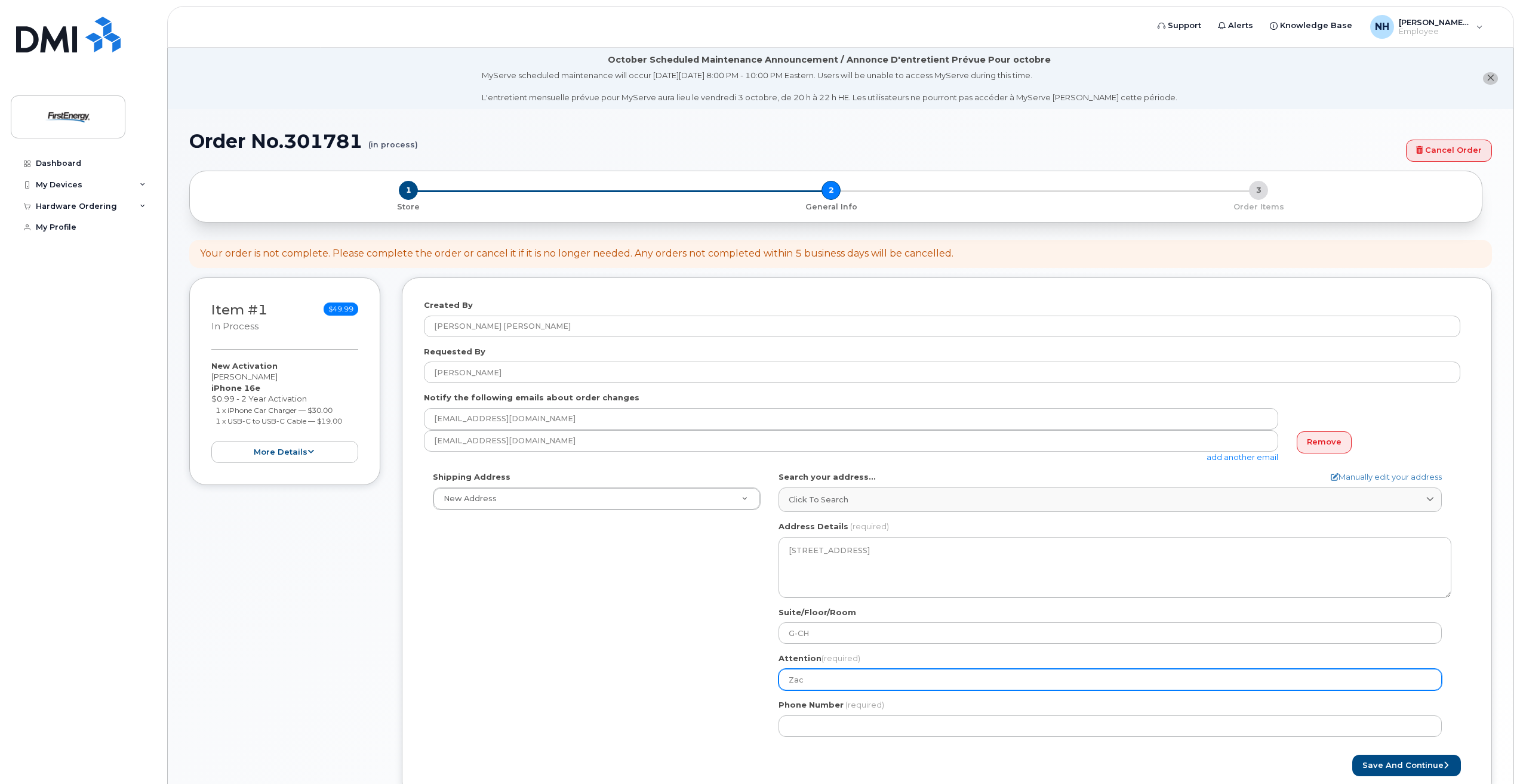
select select
type input "Zach"
select select
type input "Zacha"
select select
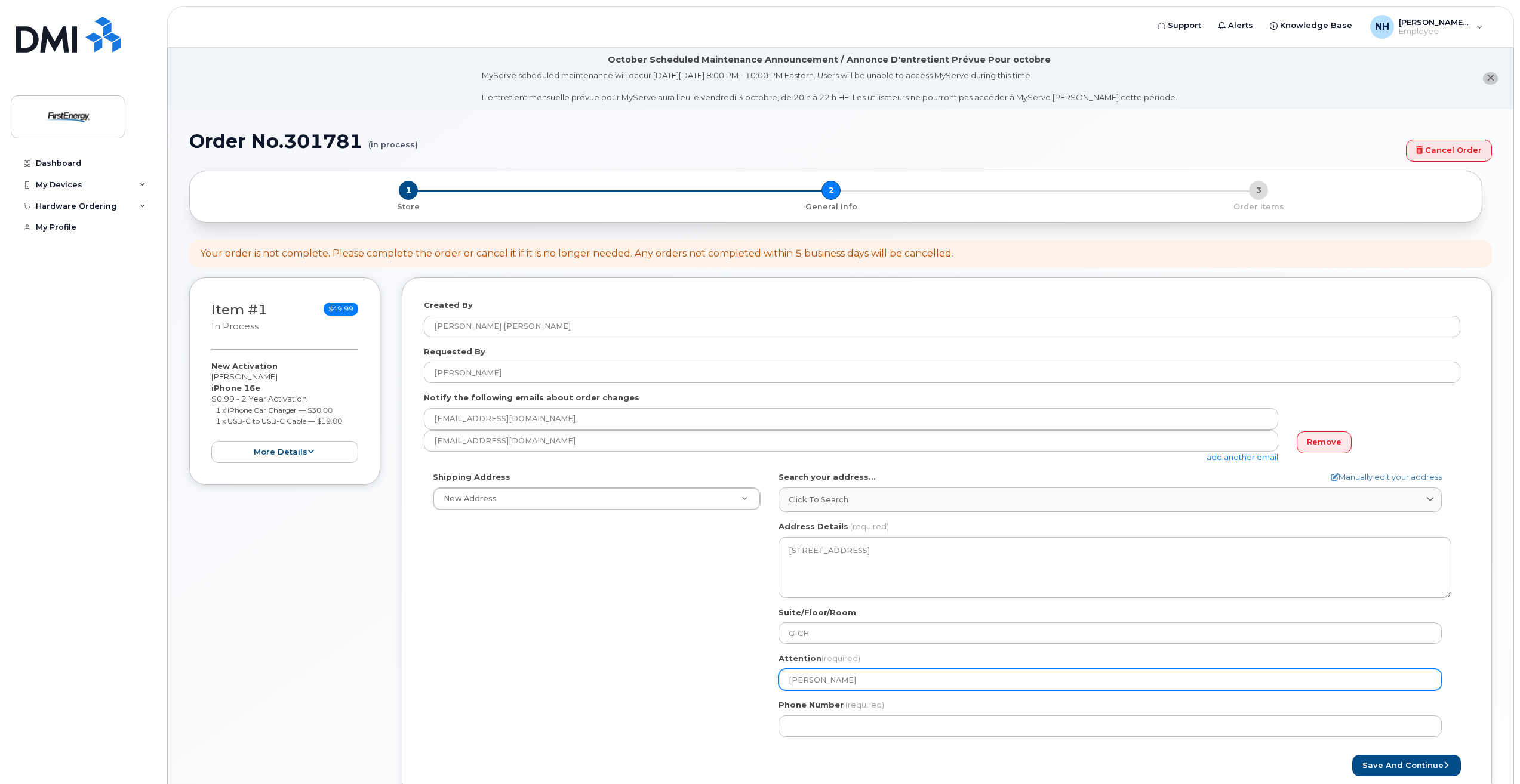
type input "Zachar"
select select
type input "Zachary"
select select
type input "Zachary Z"
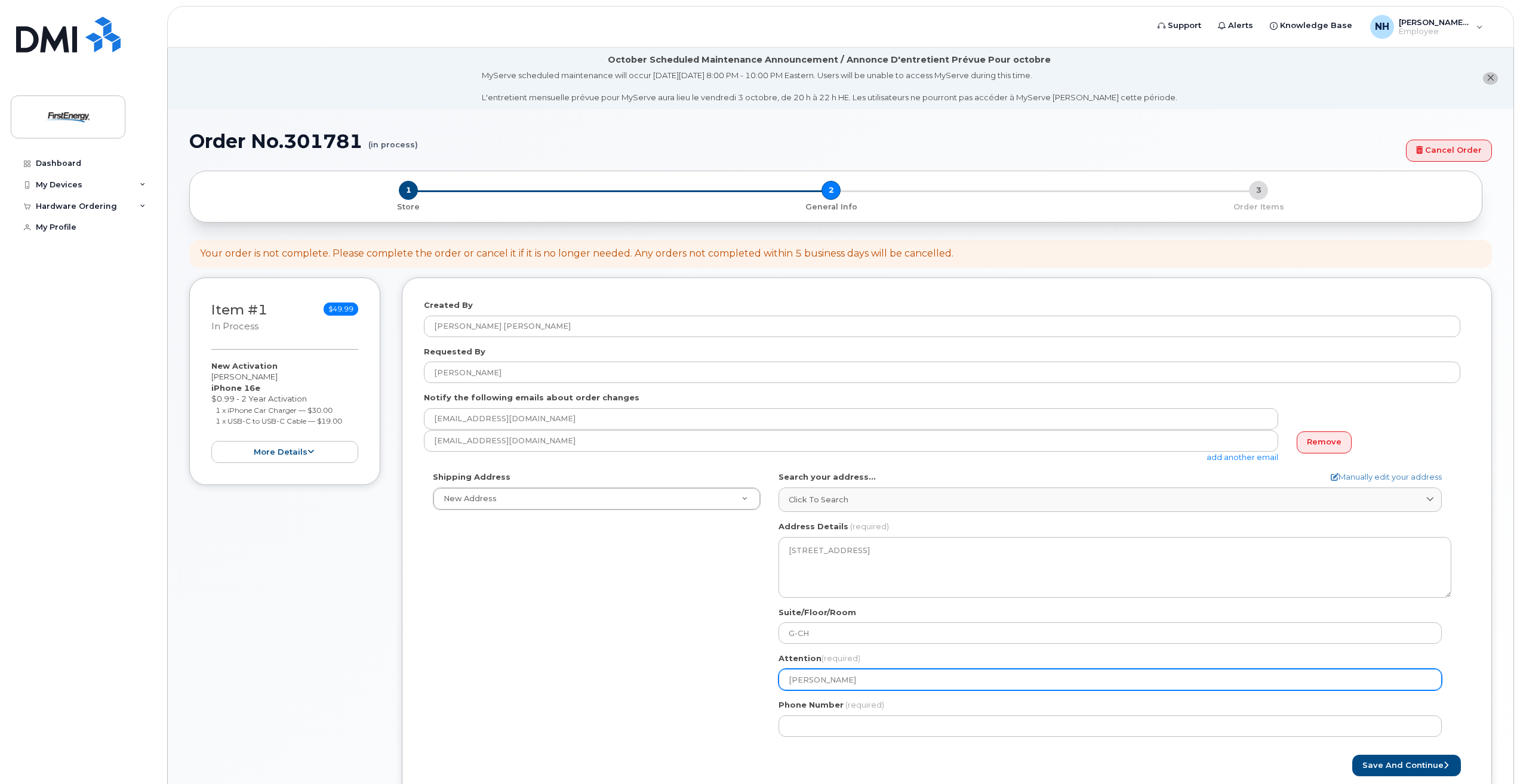
select select
type input "Zachary Ze"
select select
type input "Zachary Zev"
select select
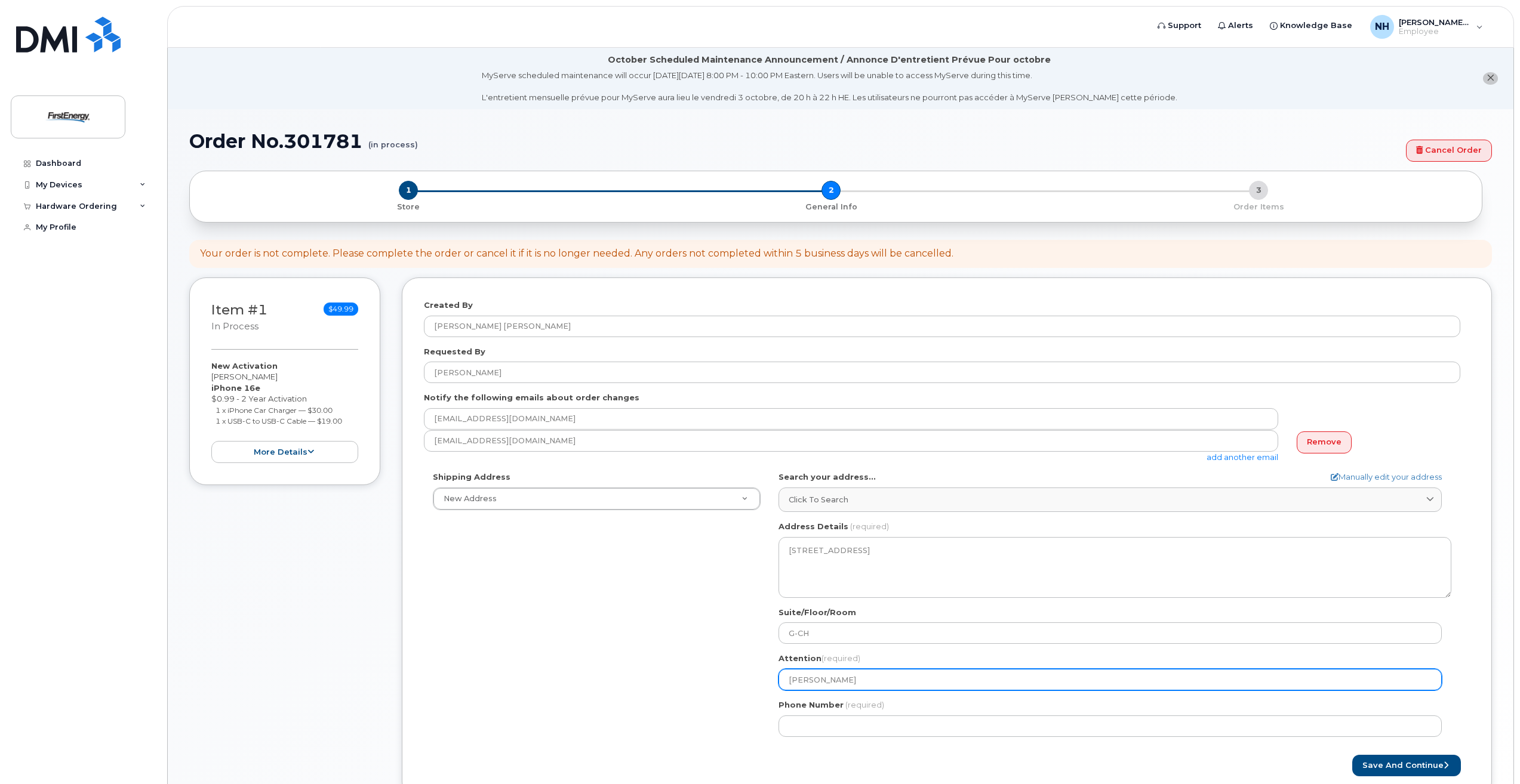
type input "Zachary Ze"
select select
type input "Zachary Zeb"
select select
type input "Zachary Zebu"
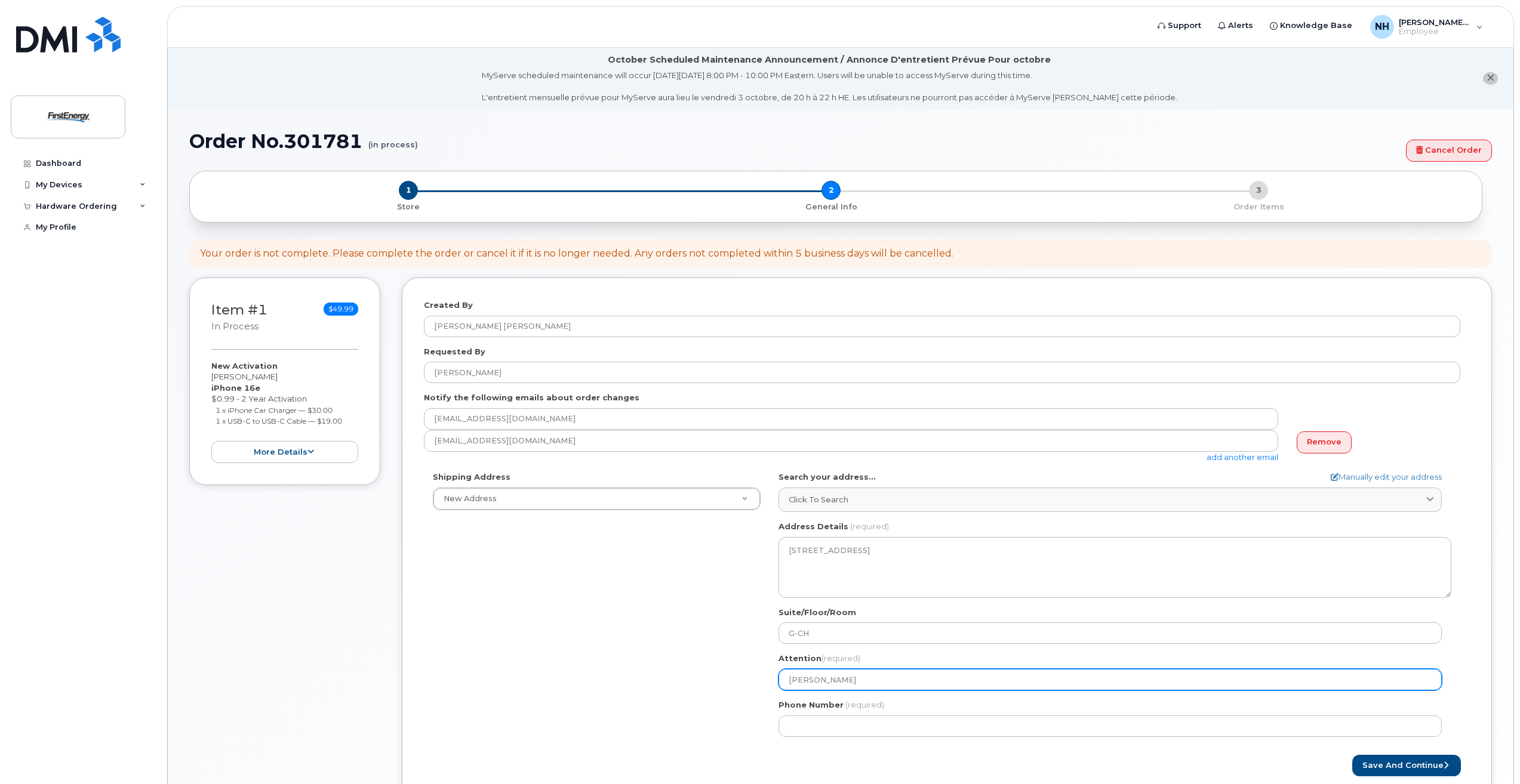
select select
type input "Zachary Zebul"
select select
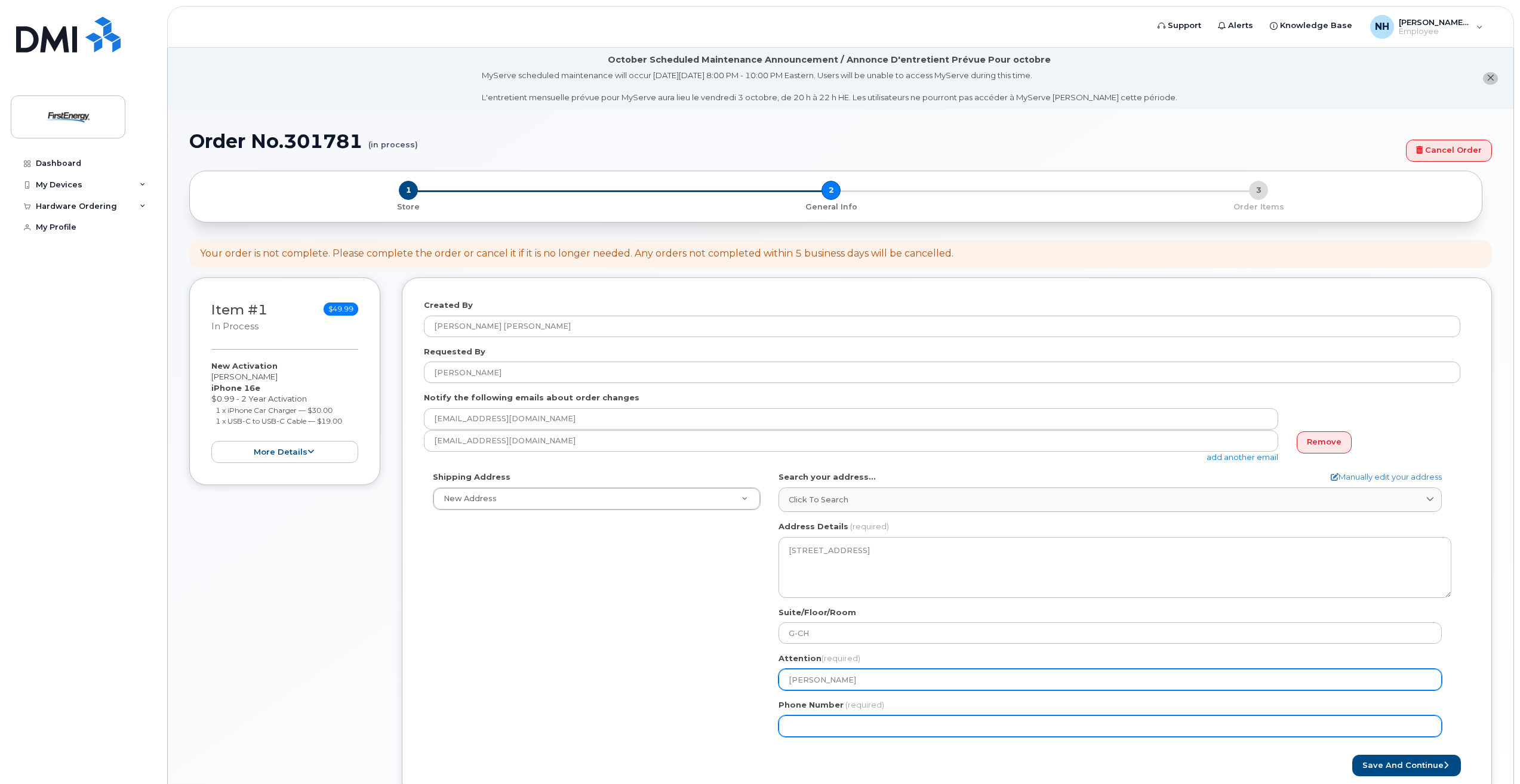
type input "Zachary Zebula"
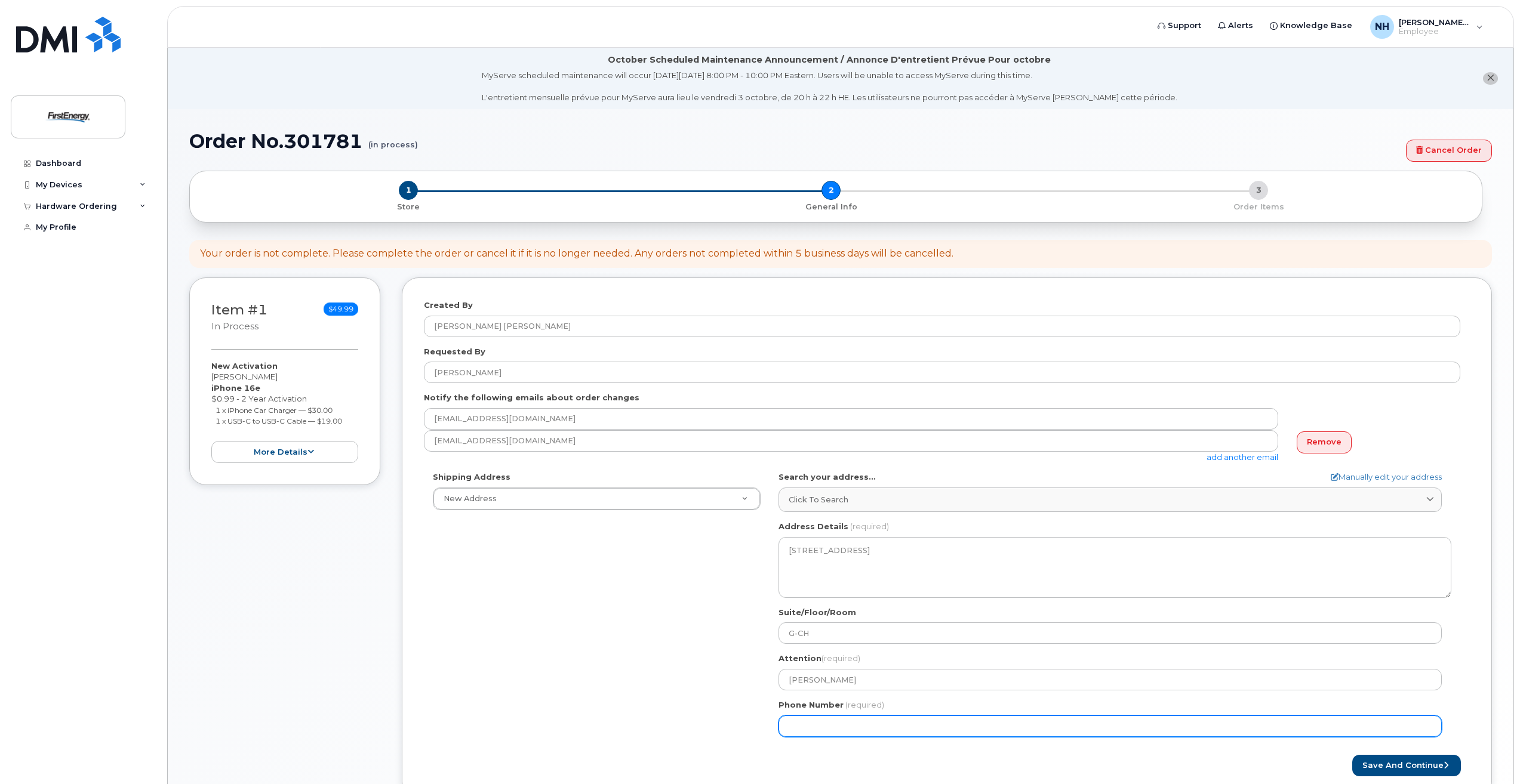
click at [856, 723] on input "Phone Number" at bounding box center [1110, 725] width 663 height 21
type input "330"
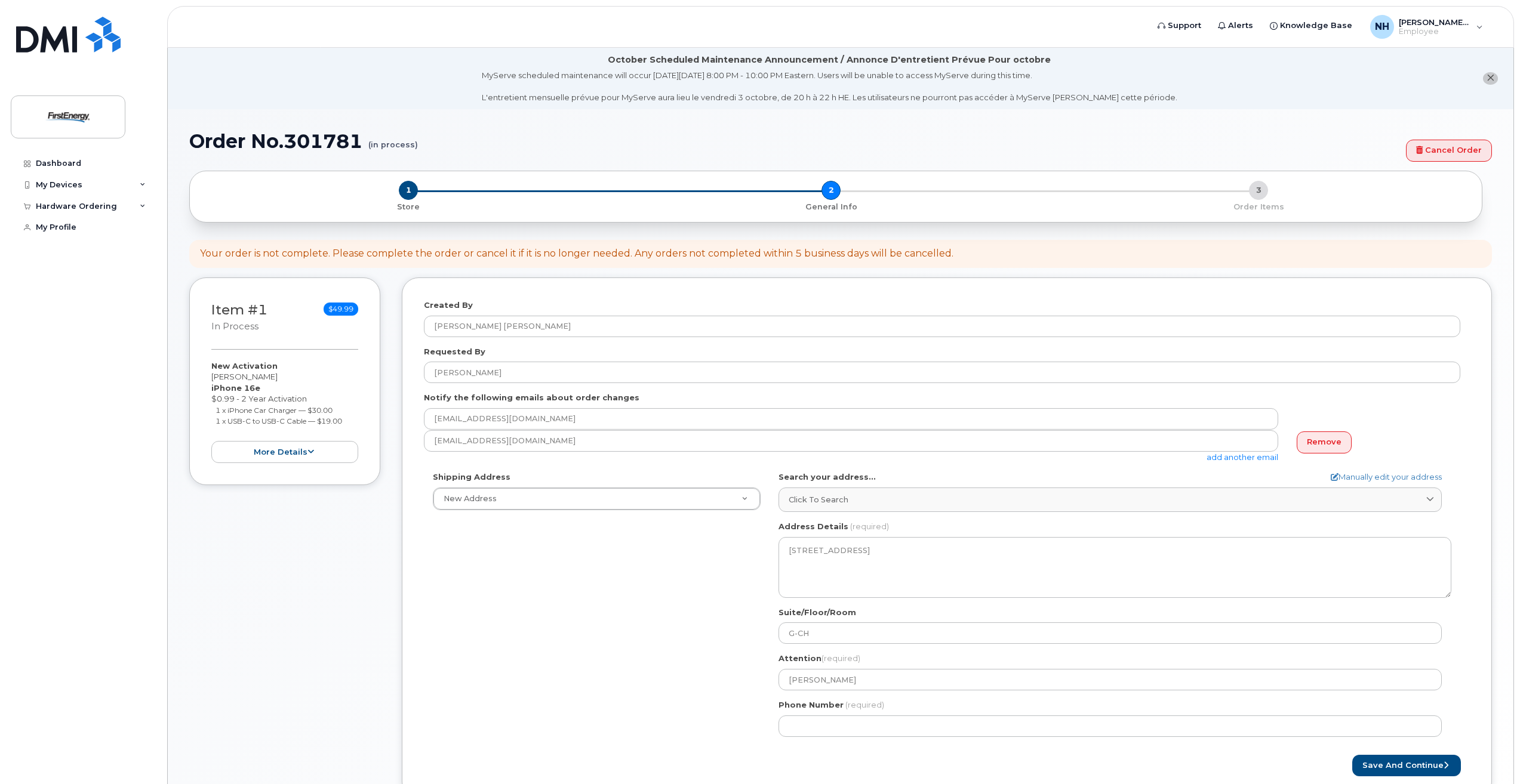
click at [1358, 87] on li "October Scheduled Maintenance Announcement / Annonce D'entretient Prévue Pour o…" at bounding box center [840, 78] width 1345 height 61
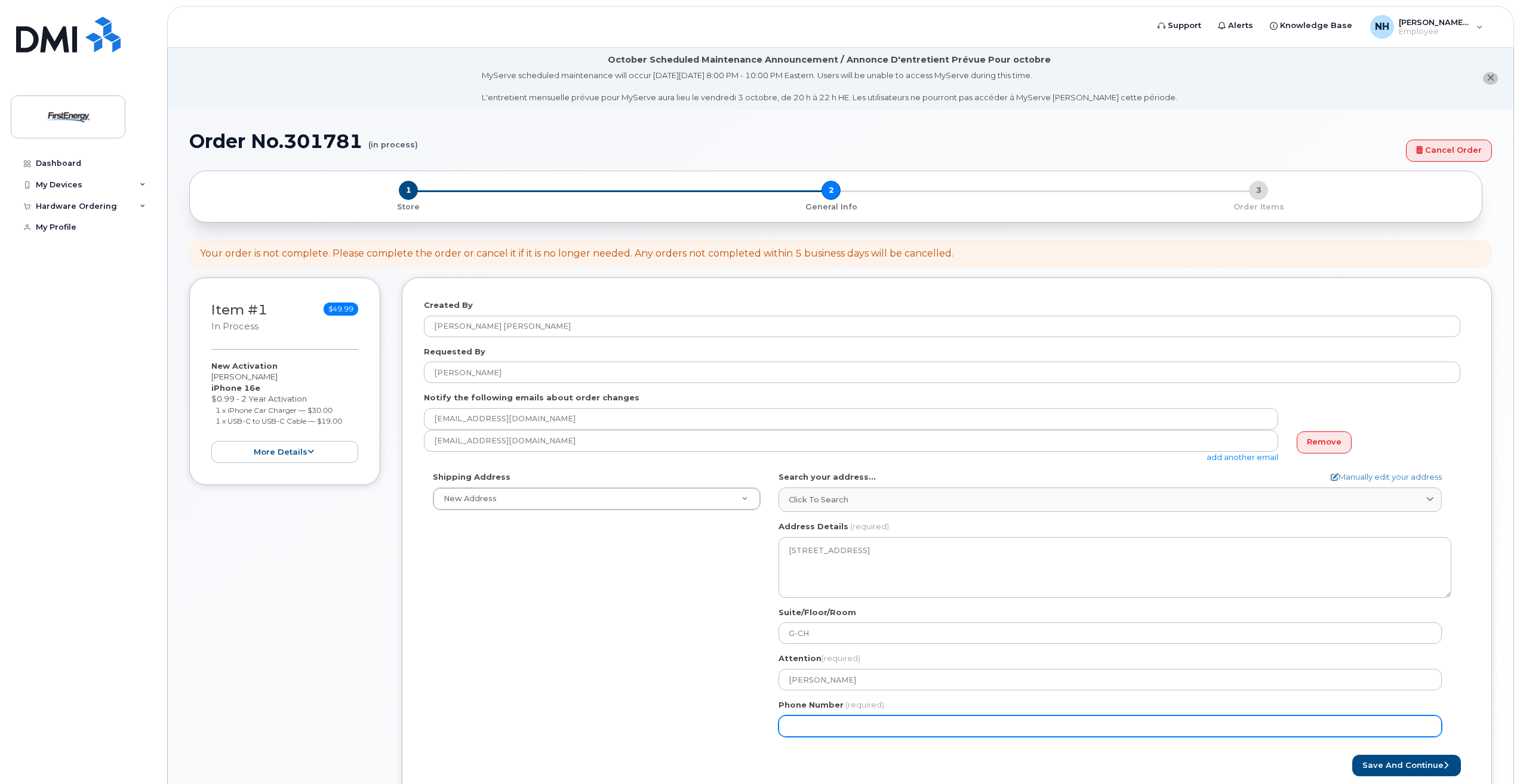
click at [835, 723] on input "Phone Number" at bounding box center [1110, 725] width 663 height 21
type input "3"
type input "614"
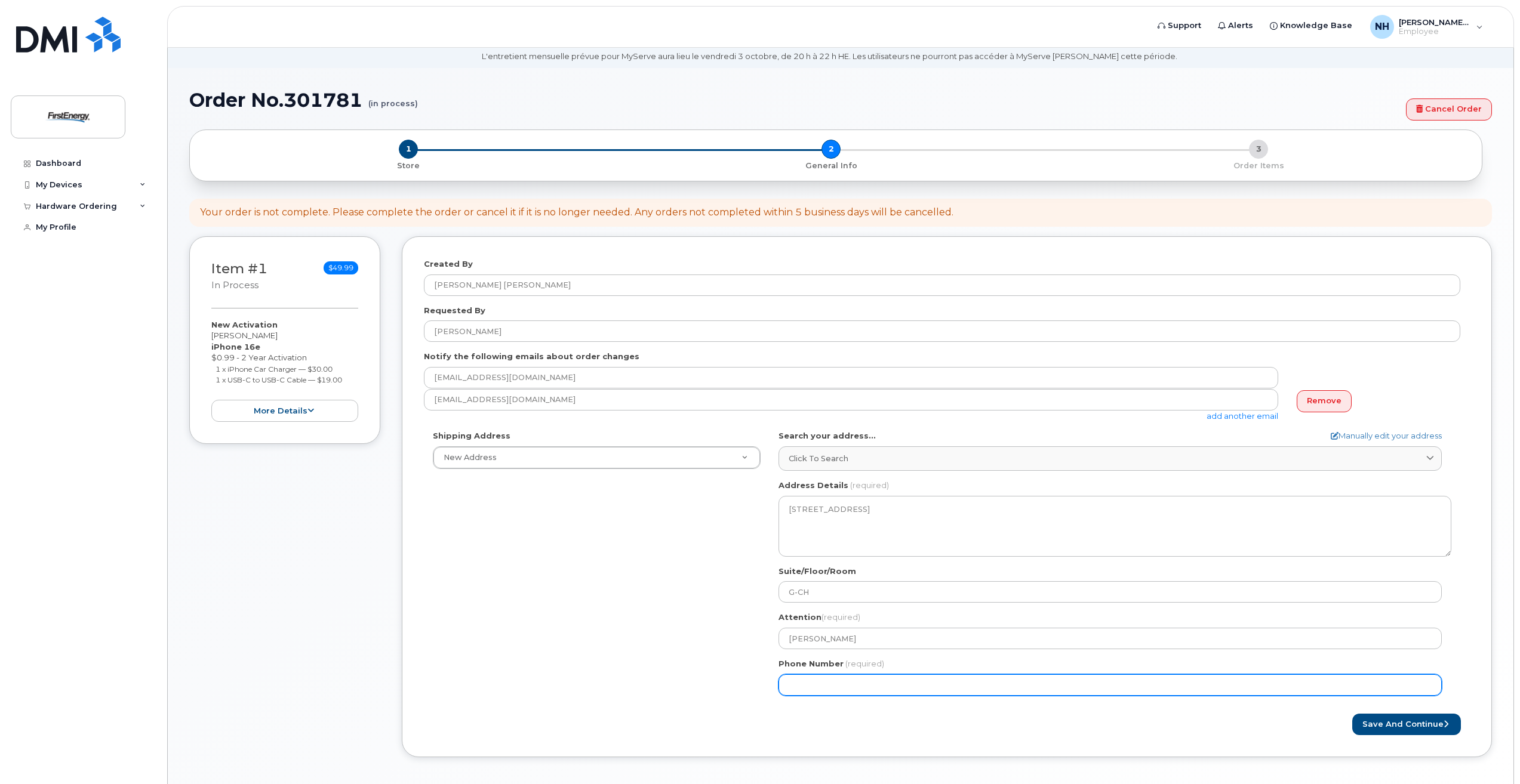
scroll to position [60, 0]
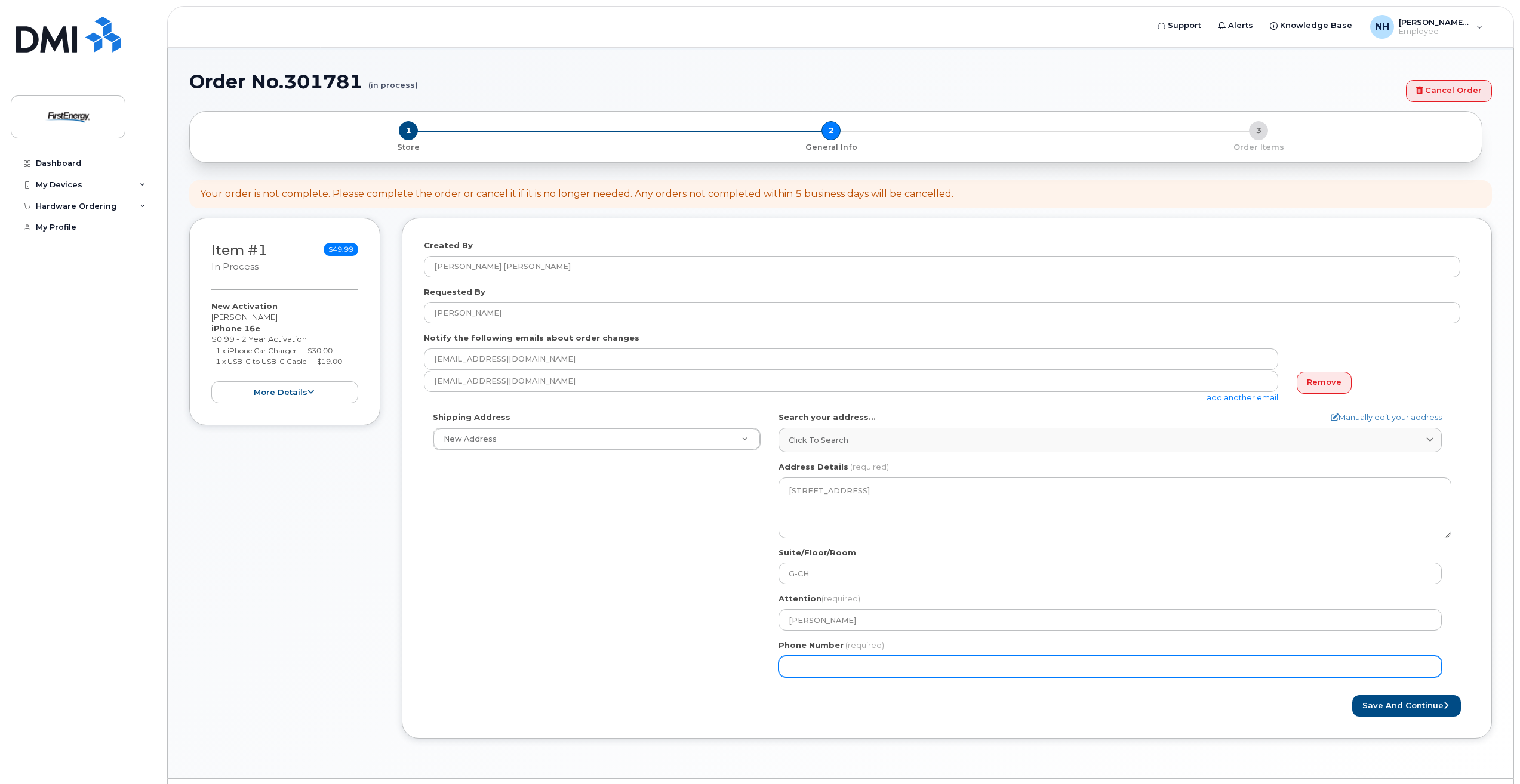
click at [808, 667] on input "Phone Number" at bounding box center [1110, 666] width 663 height 21
select select
type input "6143958545"
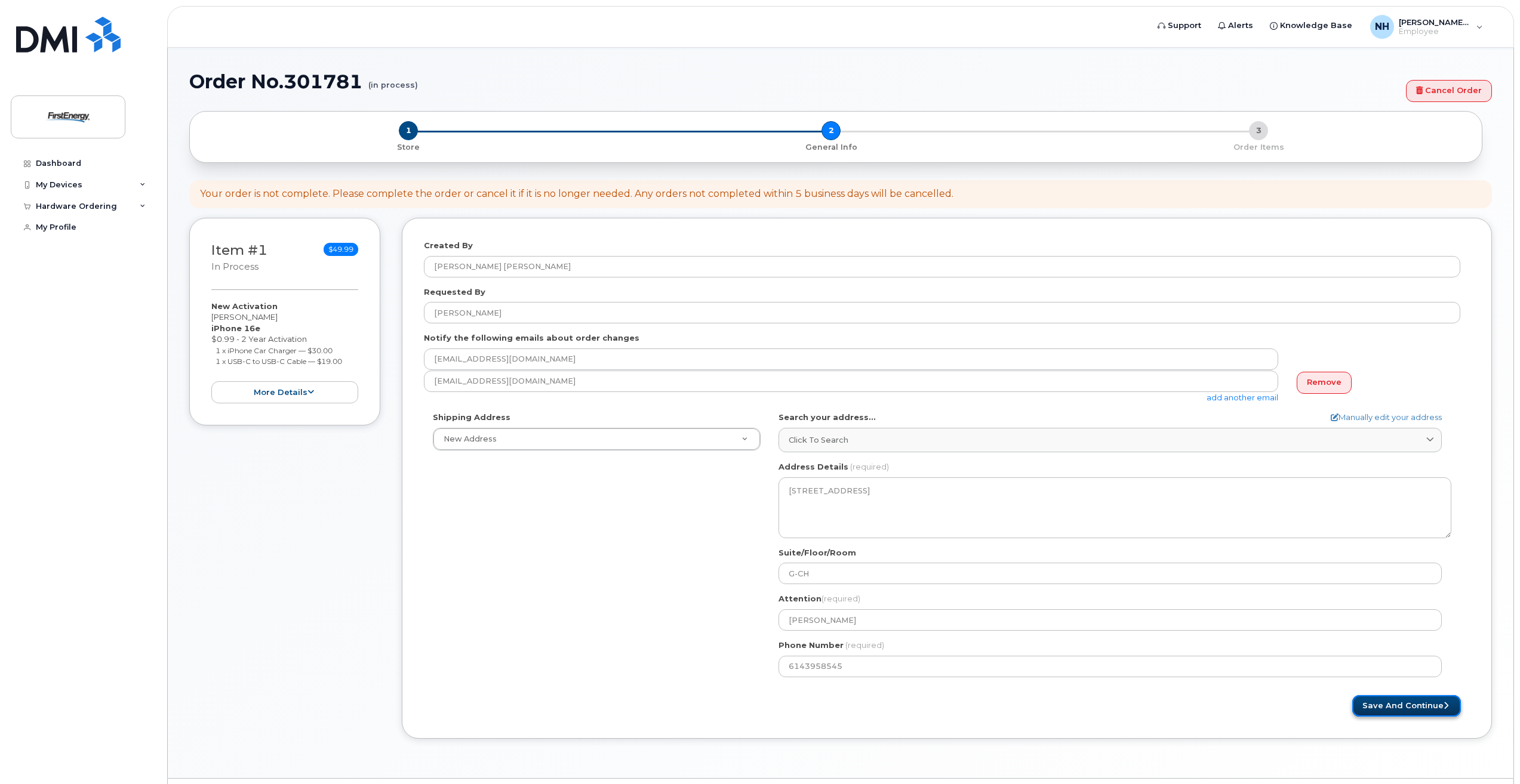
click at [1388, 707] on button "Save and Continue" at bounding box center [1407, 706] width 109 height 22
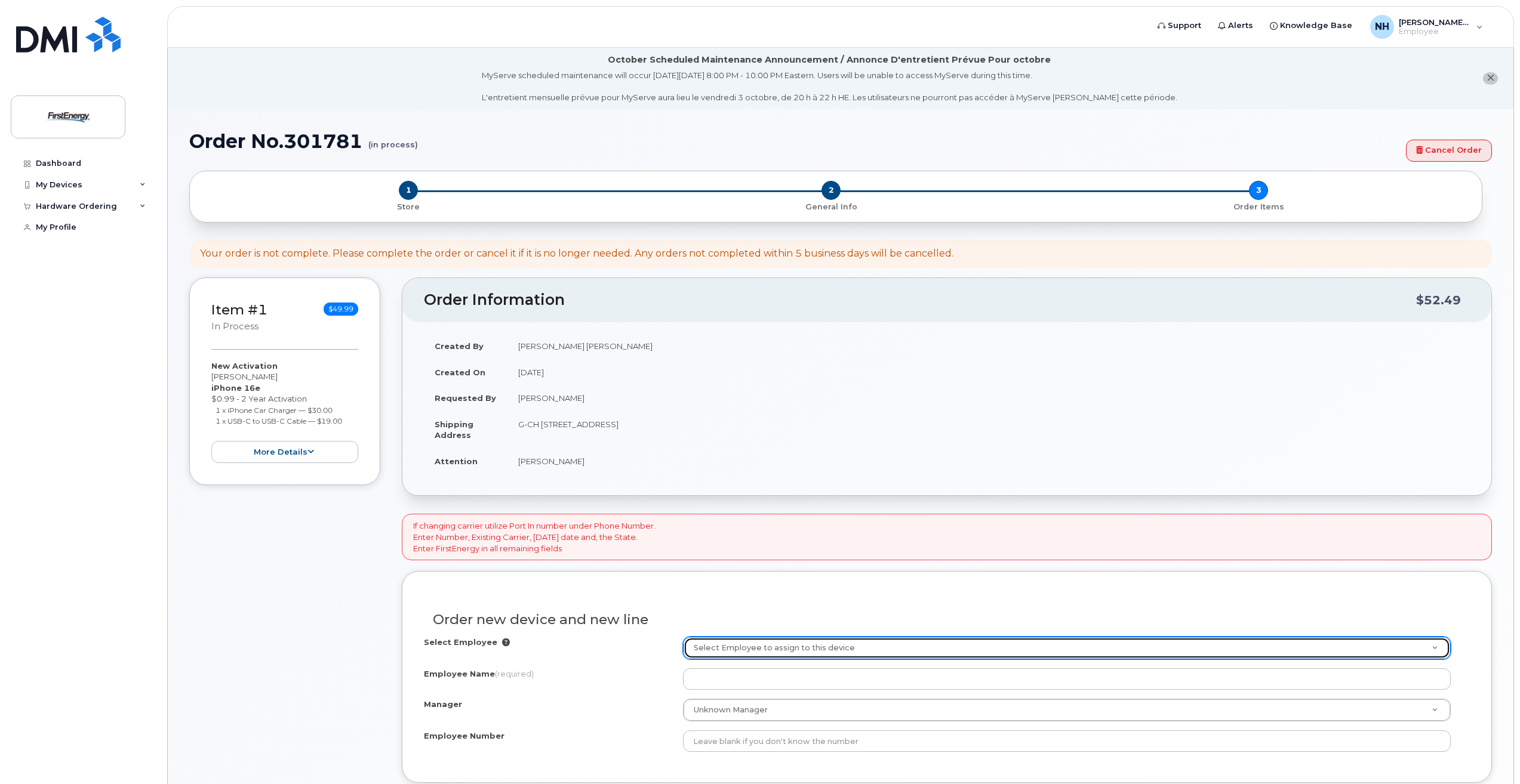
click at [1432, 648] on link "Select Employee to assign to this device" at bounding box center [1067, 648] width 766 height 21
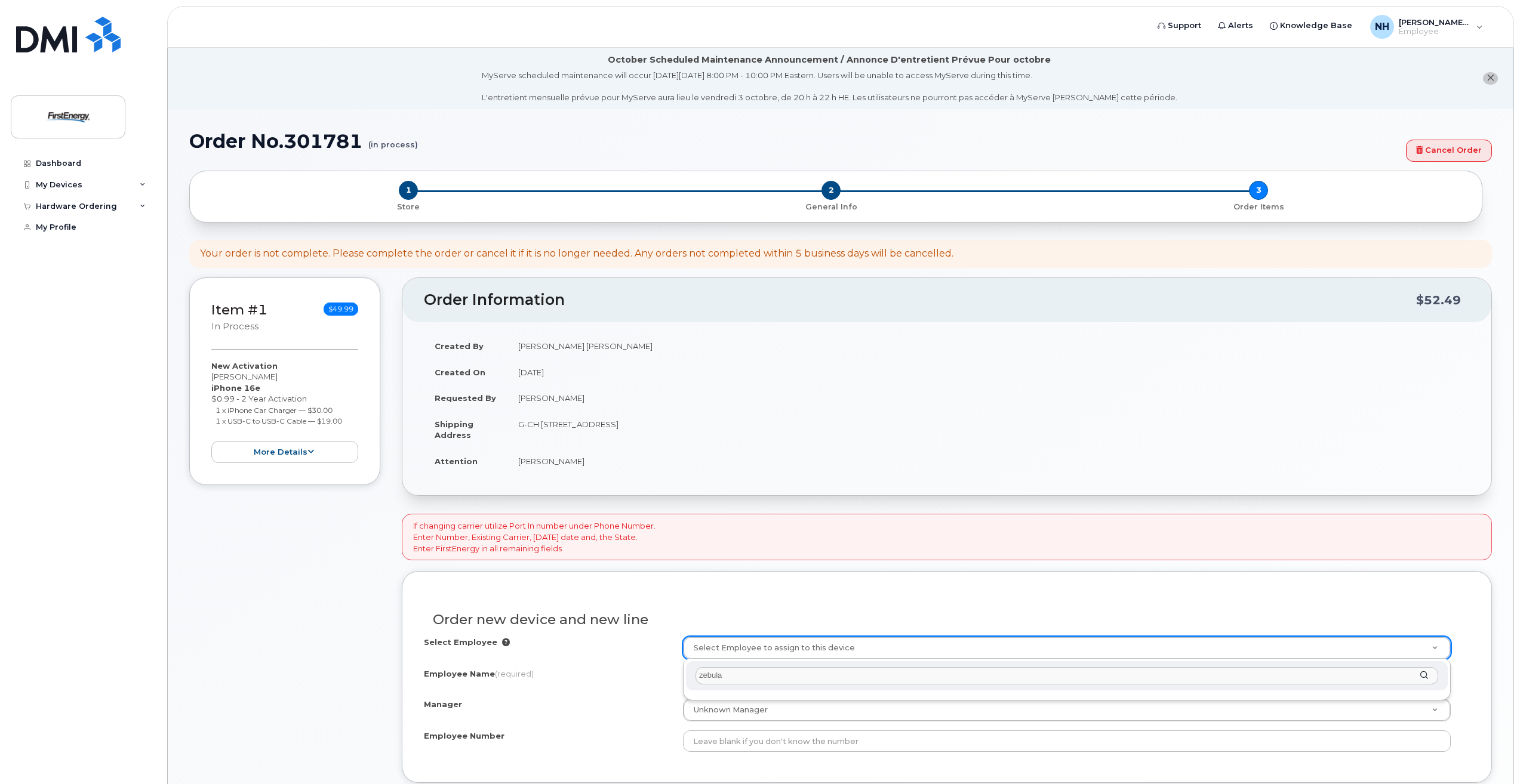
click at [700, 678] on input "zebula" at bounding box center [1067, 675] width 743 height 17
type input "zachary zebula"
click at [1423, 673] on div "zachary zebula" at bounding box center [1067, 675] width 762 height 29
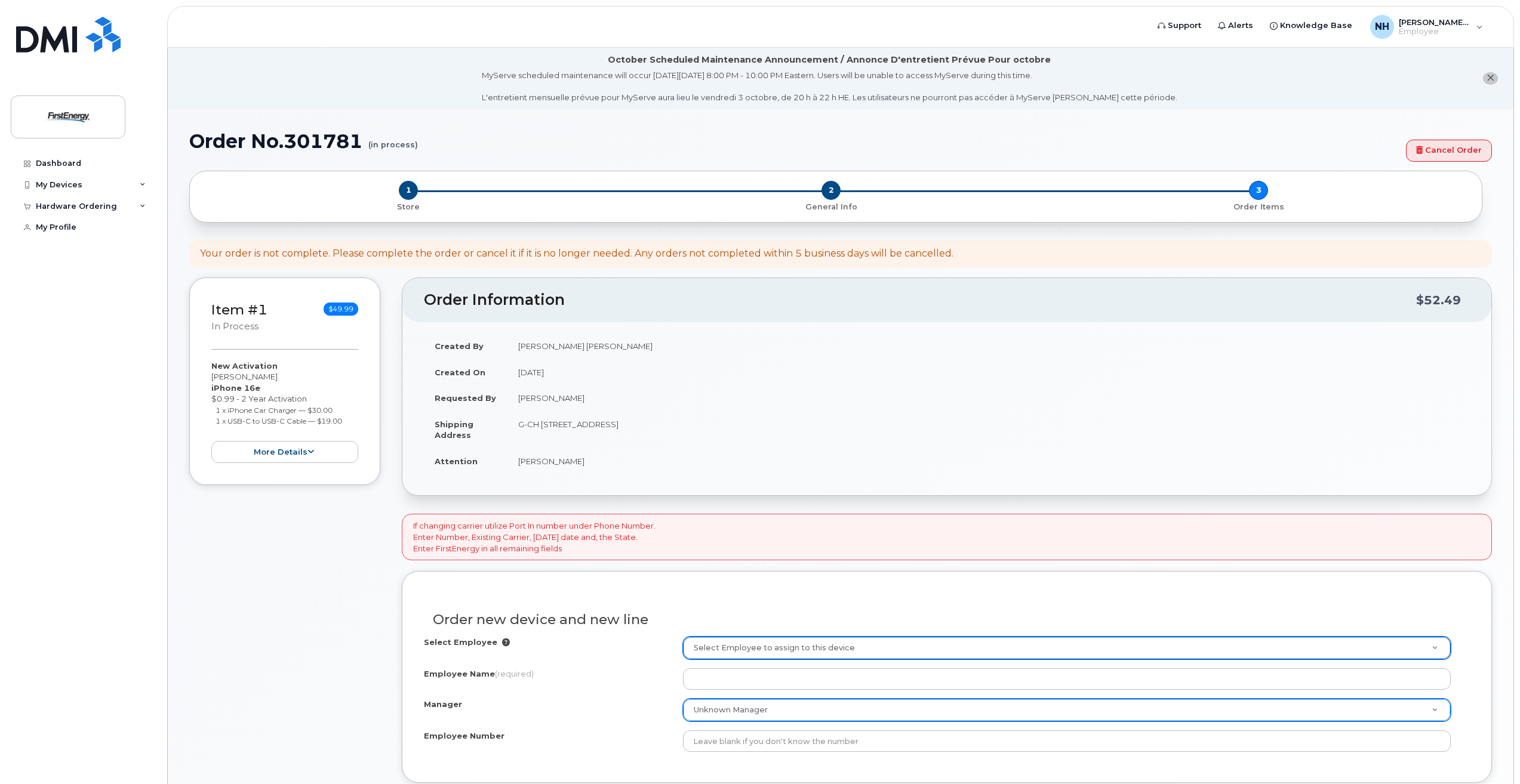
type input "1"
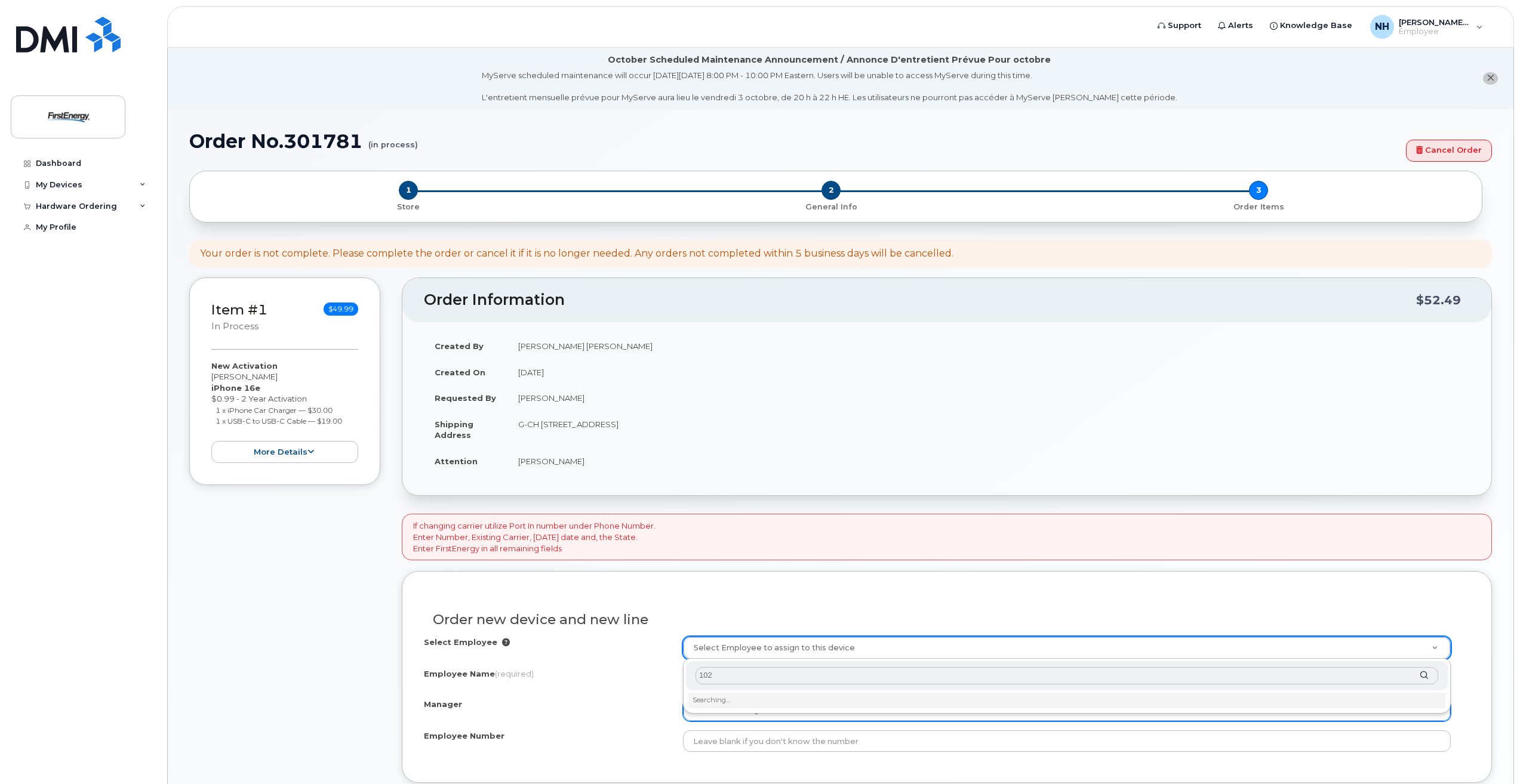
type input "1022"
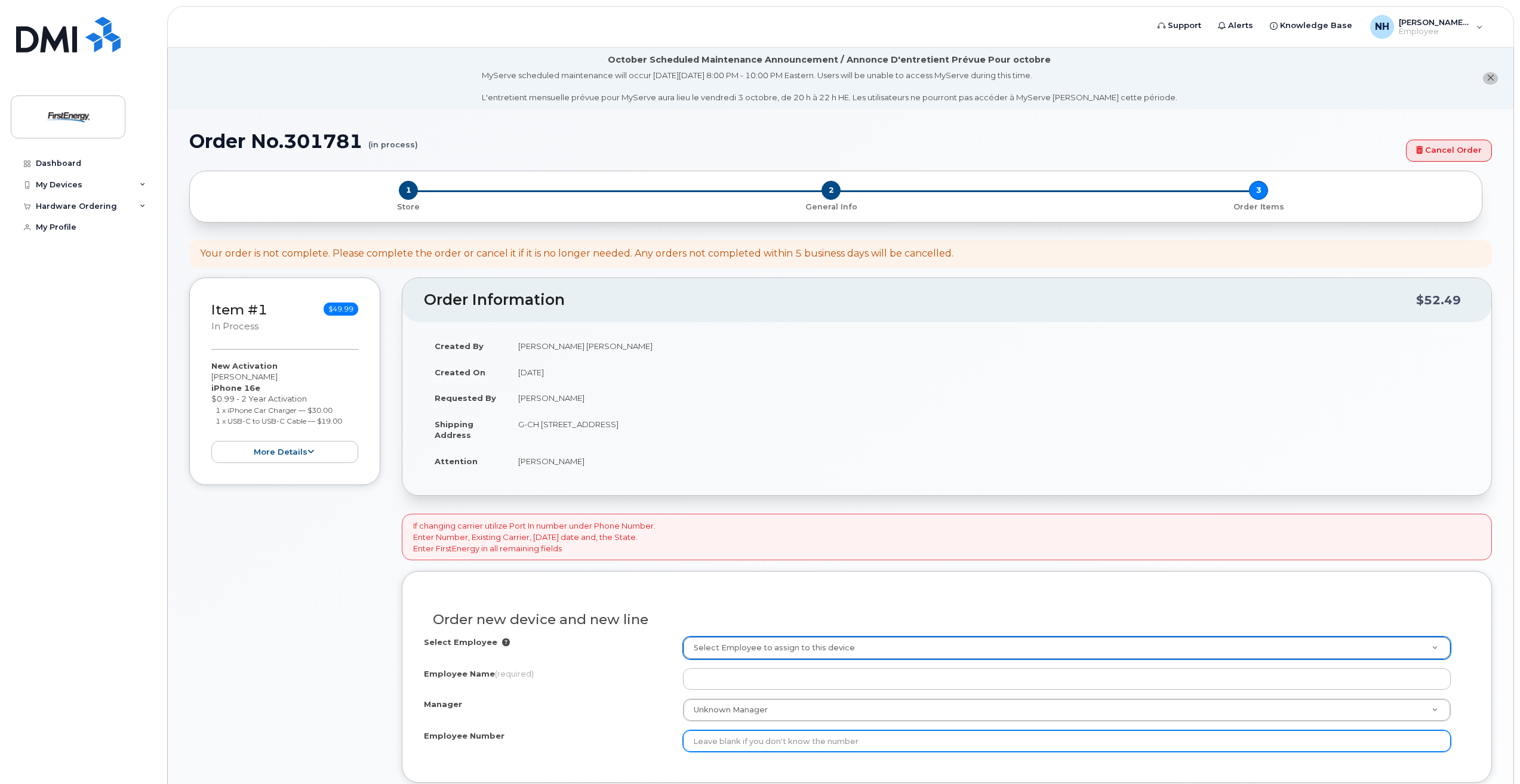
type input "1"
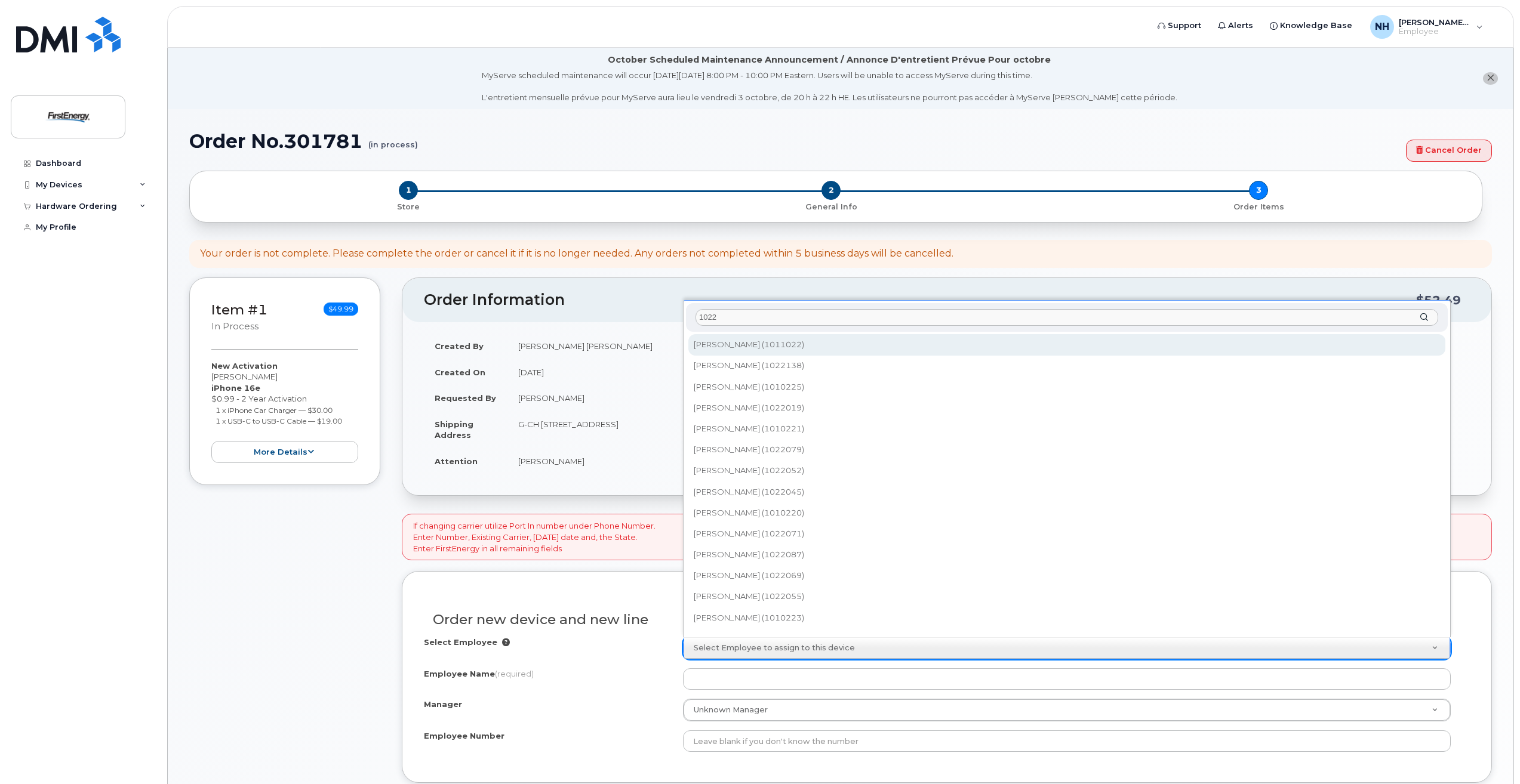
type input "1022"
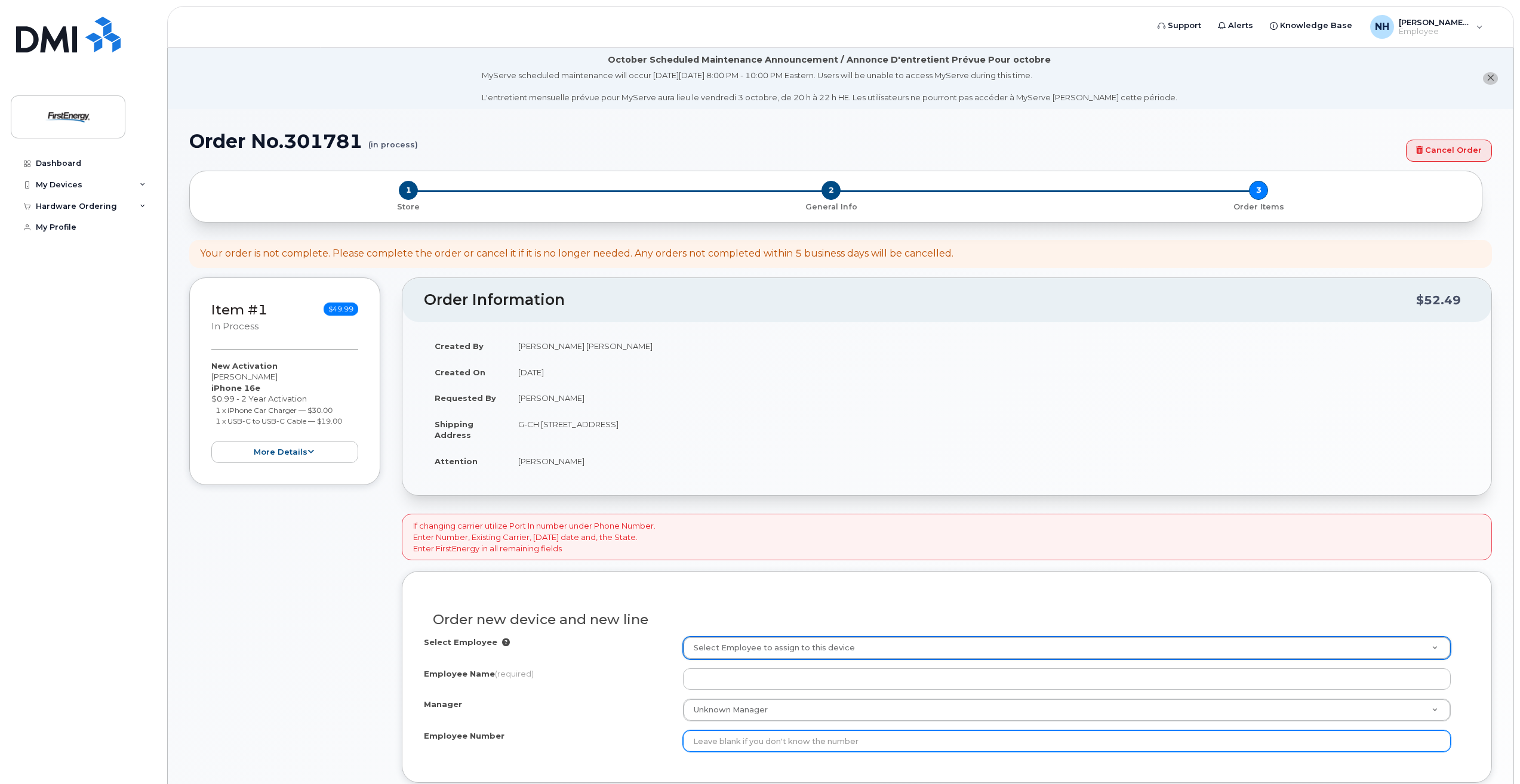
type input "1"
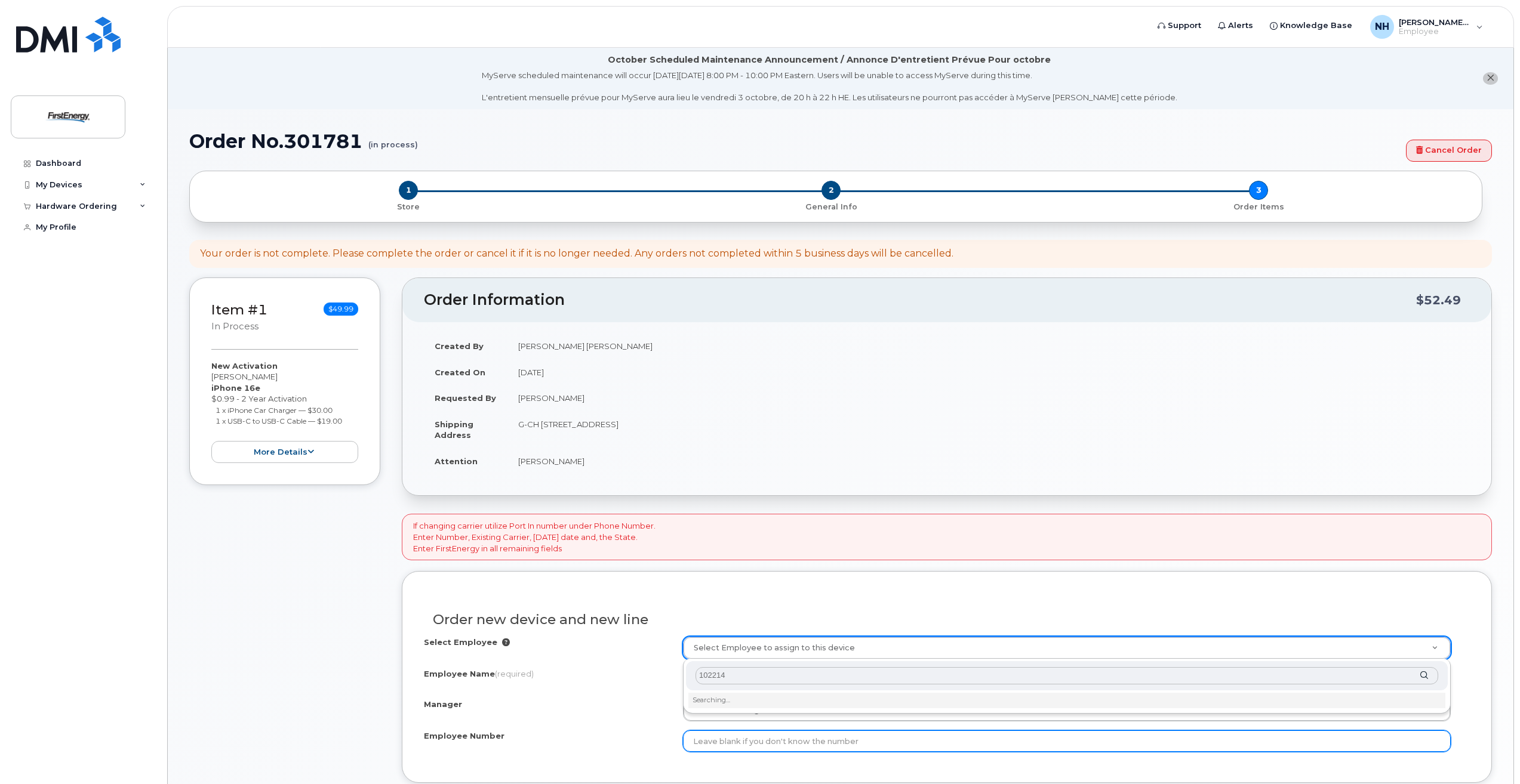
type input "1022142"
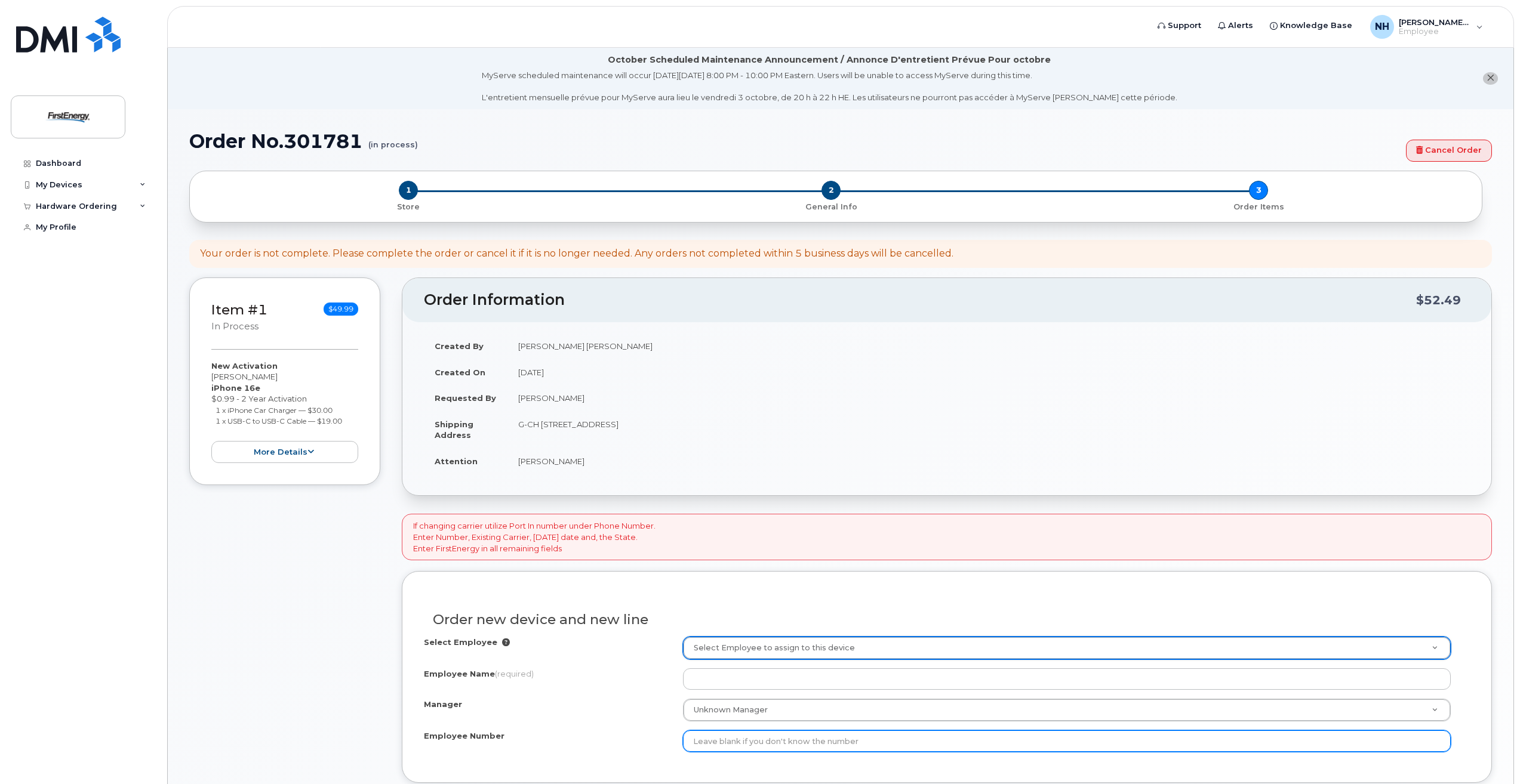
type input "1"
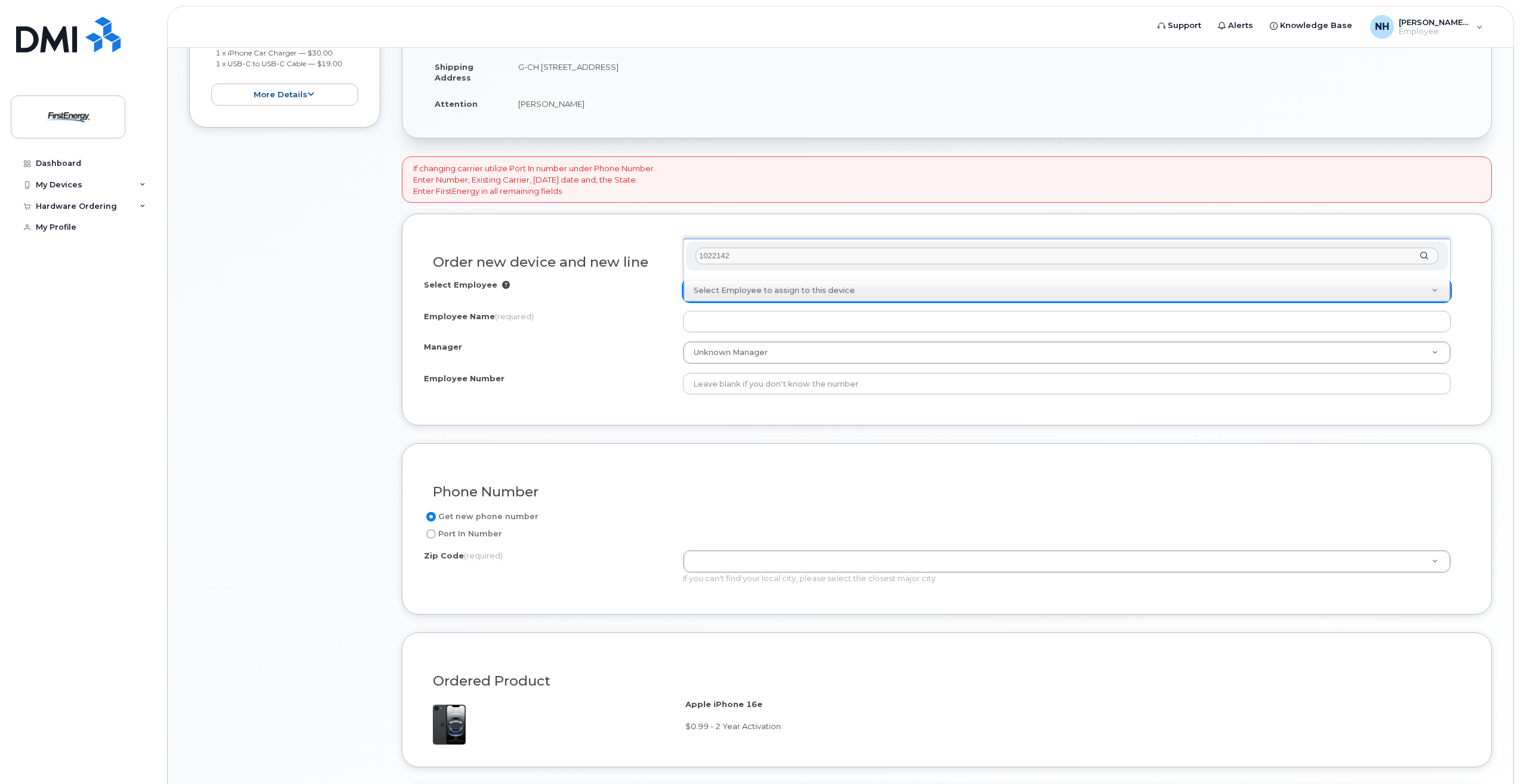
scroll to position [358, 0]
type input "1022142"
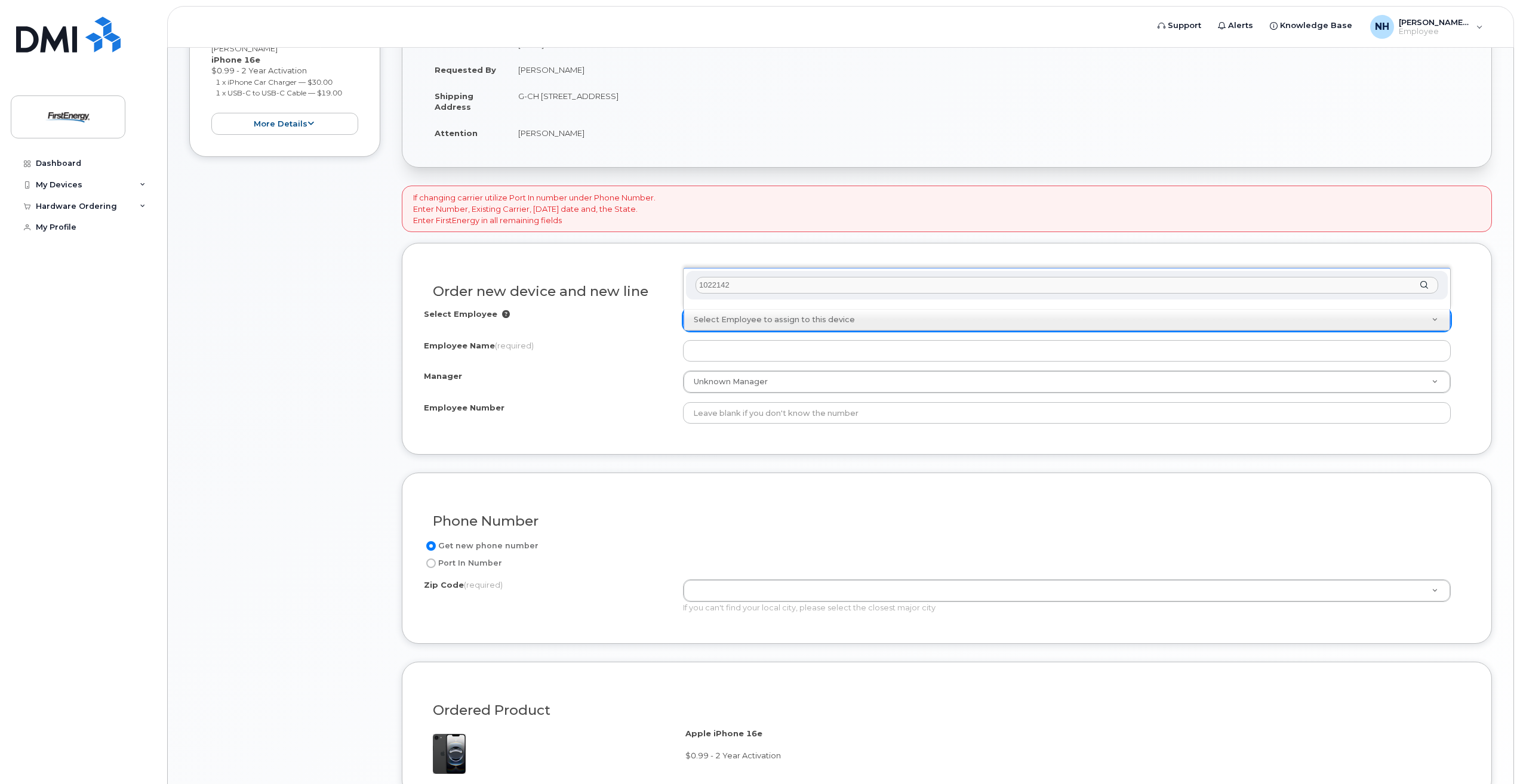
scroll to position [328, 0]
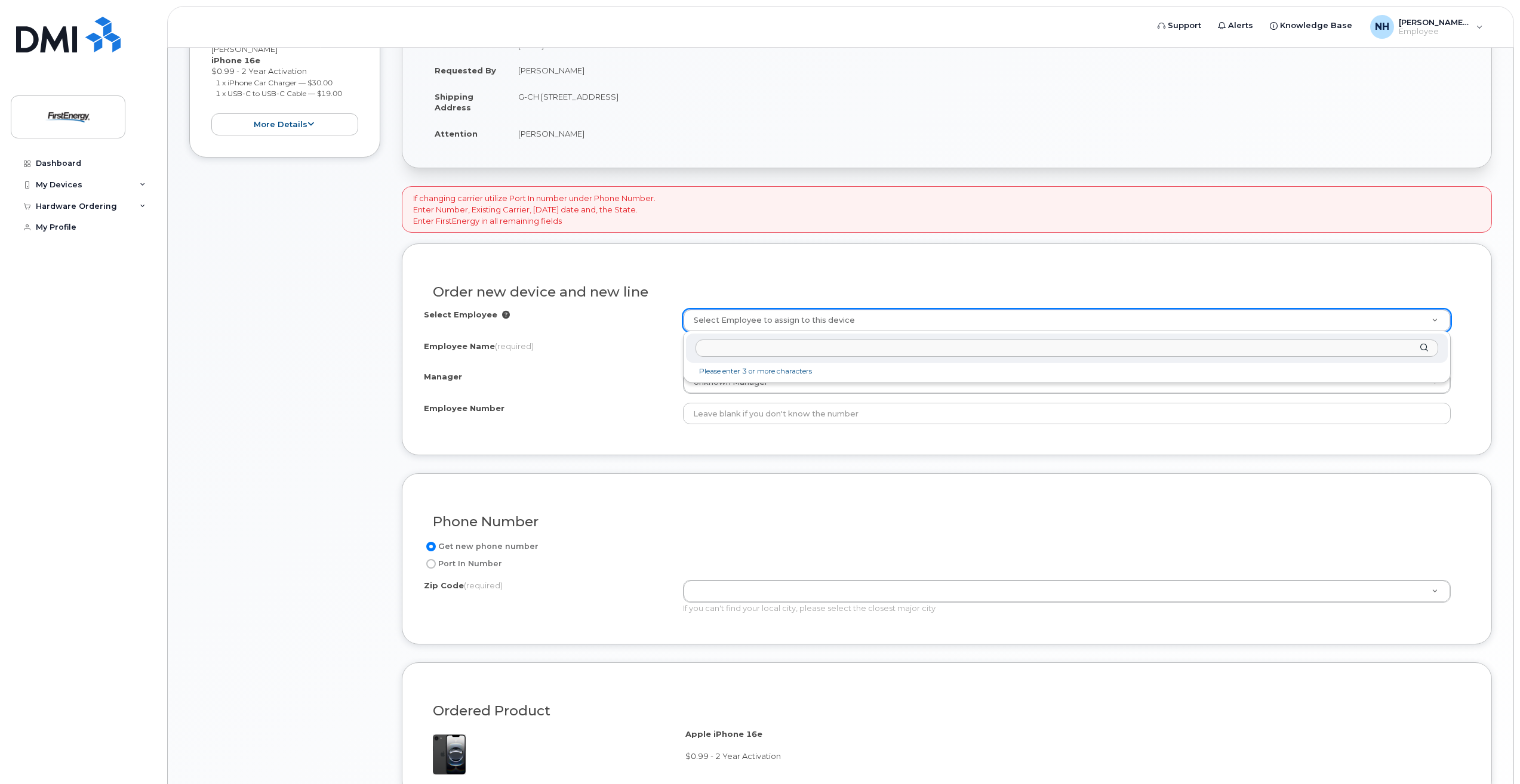
click at [728, 351] on input "text" at bounding box center [1067, 348] width 743 height 17
type input "zebula"
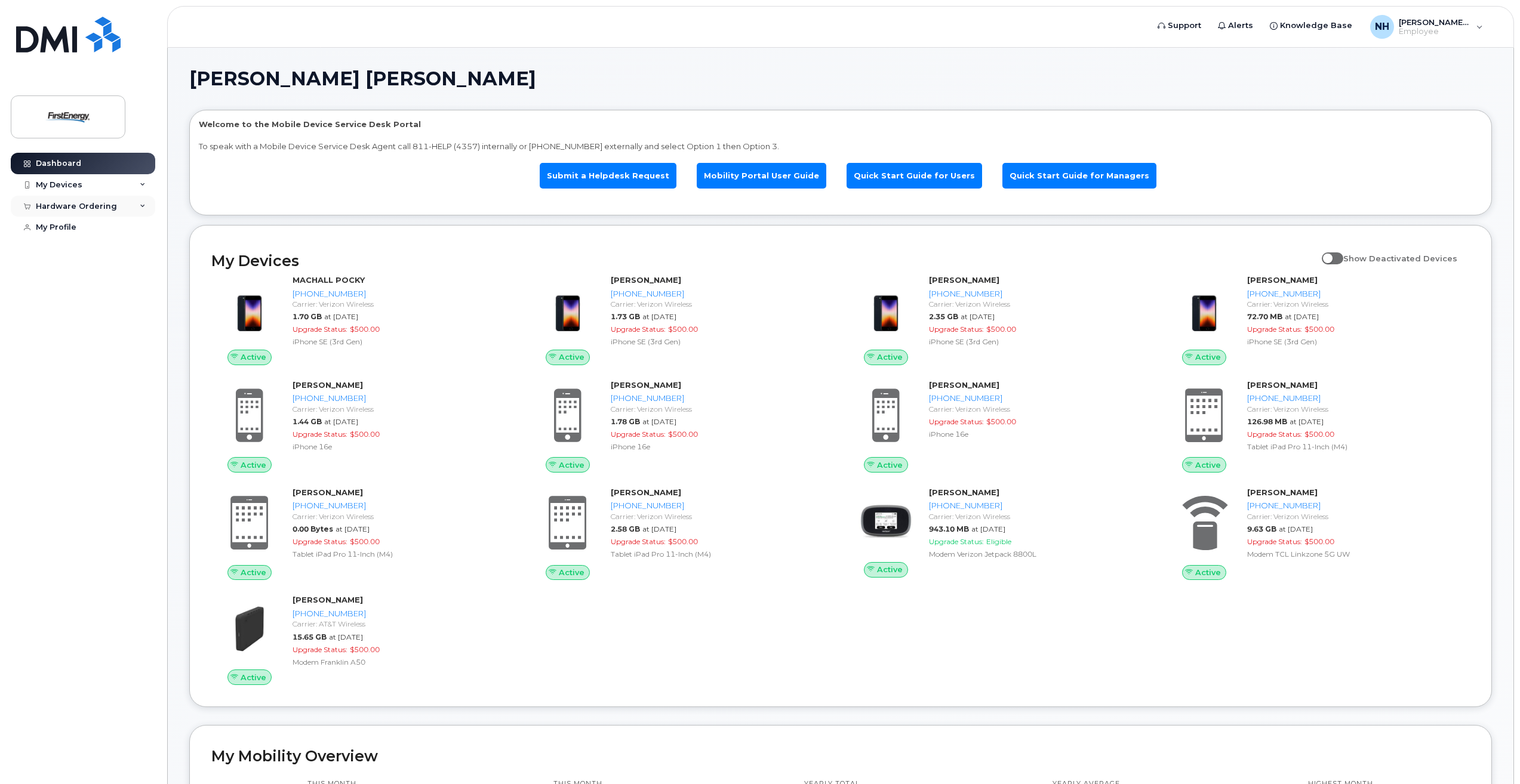
click at [86, 204] on div "Hardware Ordering" at bounding box center [77, 206] width 81 height 10
click at [80, 249] on div "New Order" at bounding box center [64, 250] width 45 height 11
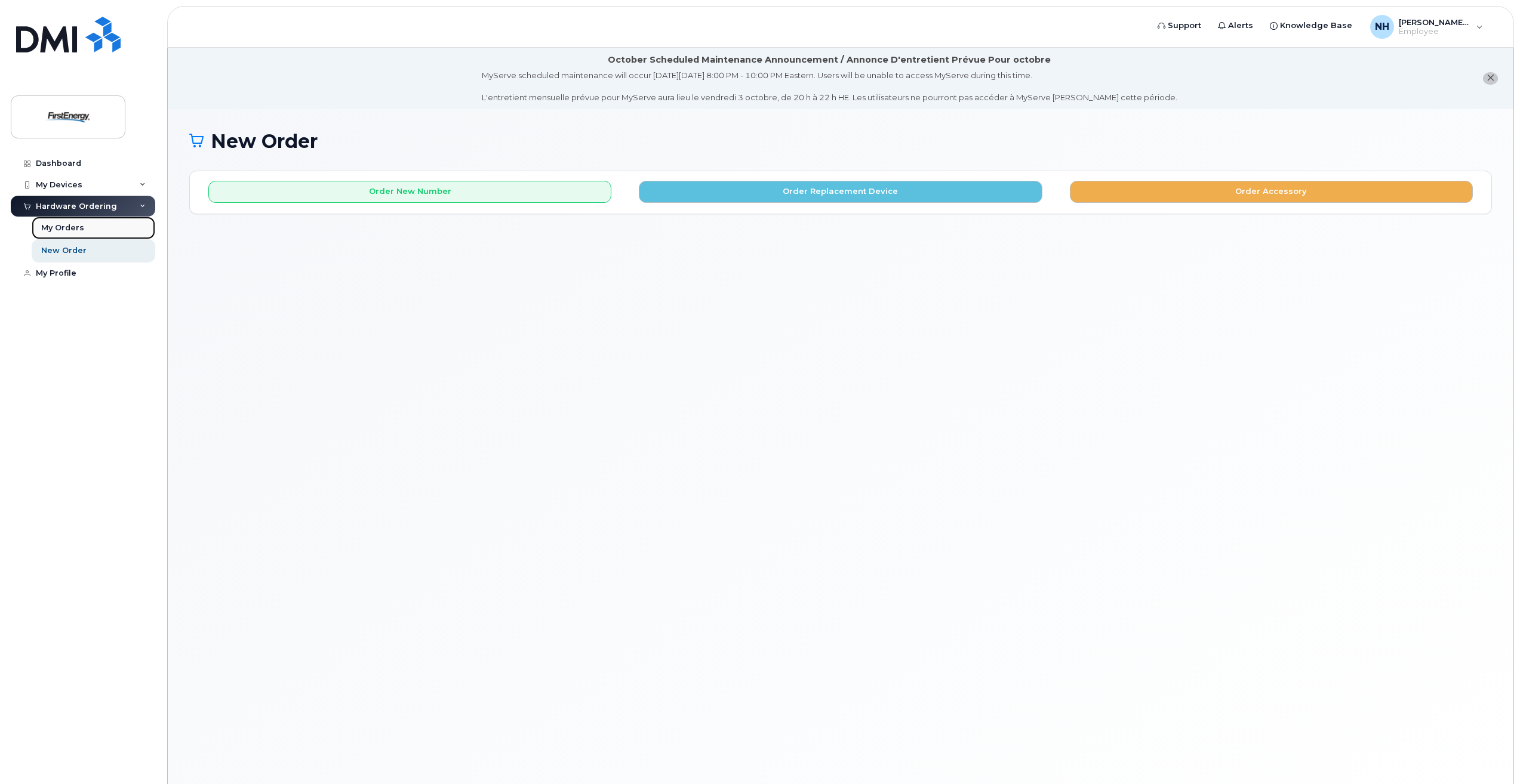
click at [66, 230] on div "My Orders" at bounding box center [62, 228] width 43 height 11
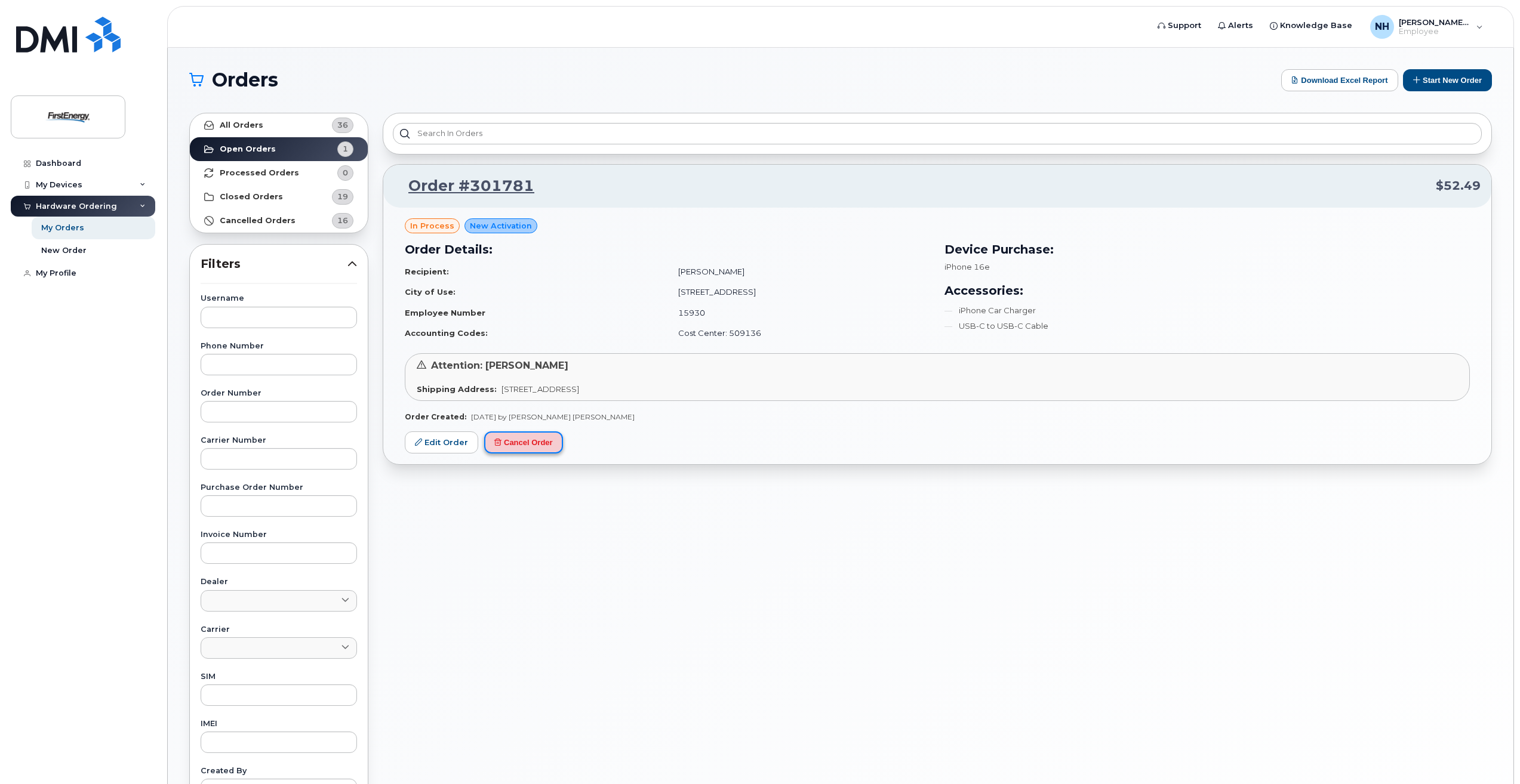
click at [520, 444] on button "Cancel Order" at bounding box center [524, 442] width 79 height 22
click at [1483, 16] on div "Request failed with status code 403" at bounding box center [1418, 19] width 139 height 12
click at [429, 445] on link "Edit Order" at bounding box center [441, 442] width 73 height 22
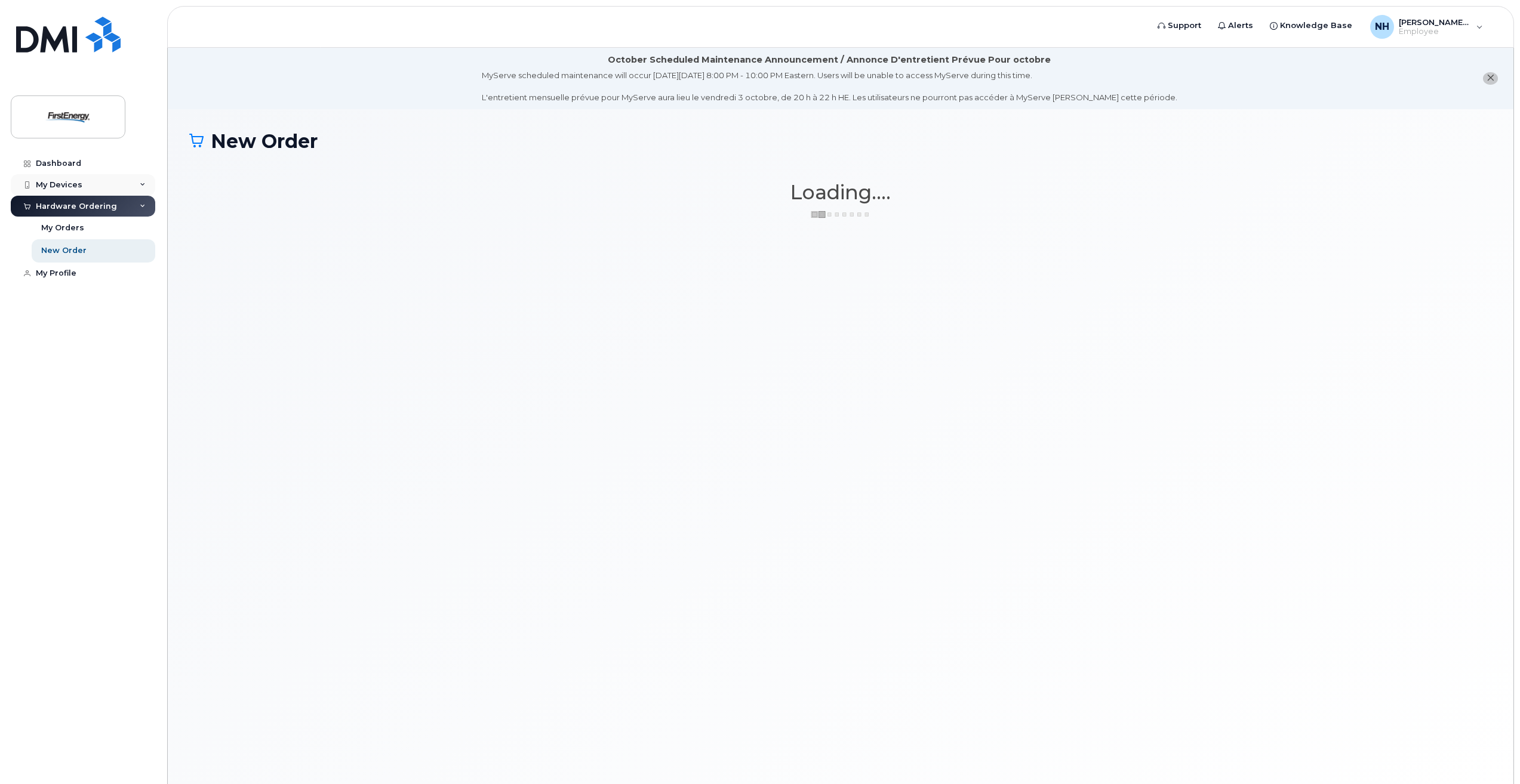
click at [57, 189] on div "My Devices" at bounding box center [59, 185] width 46 height 10
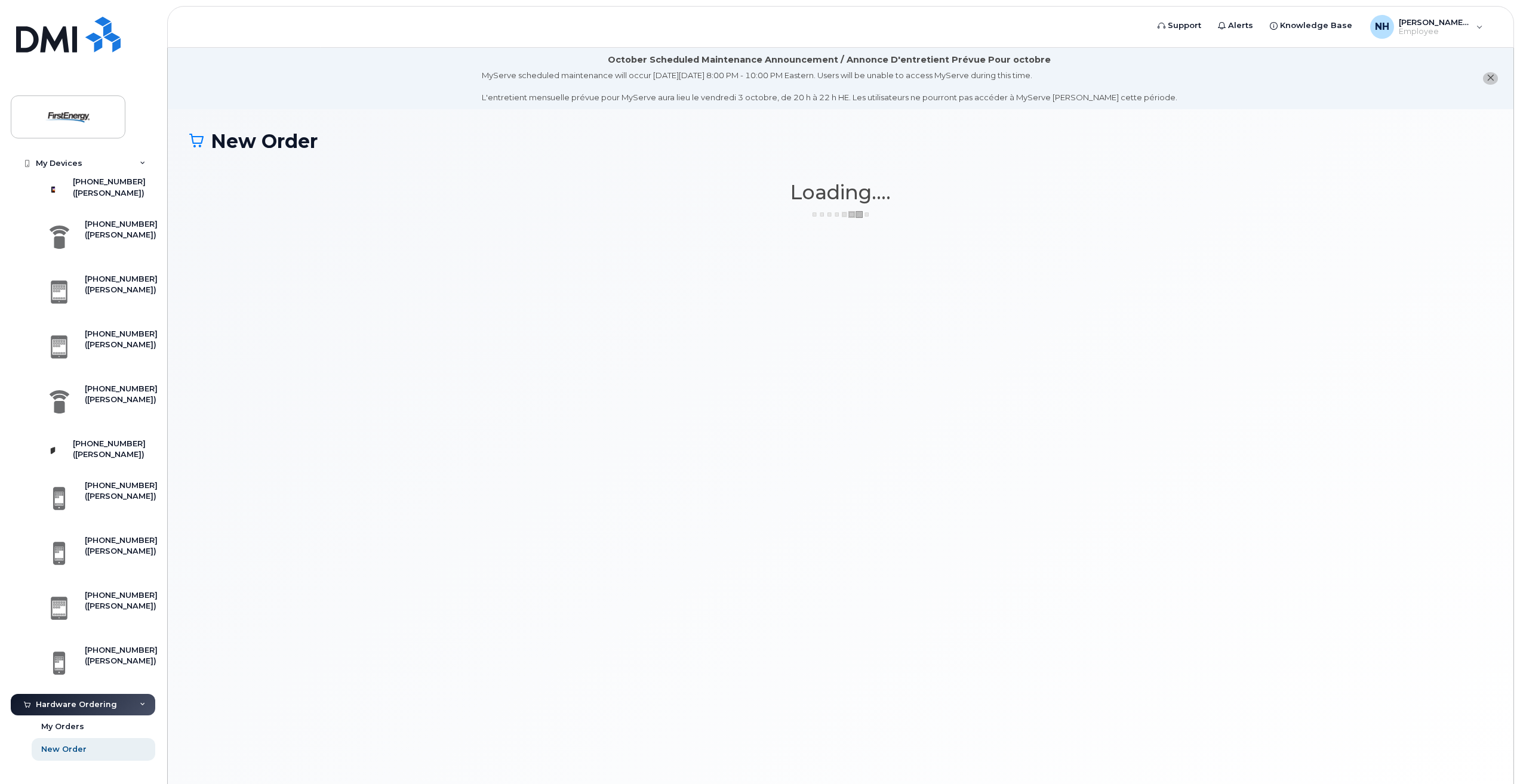
scroll to position [382, 0]
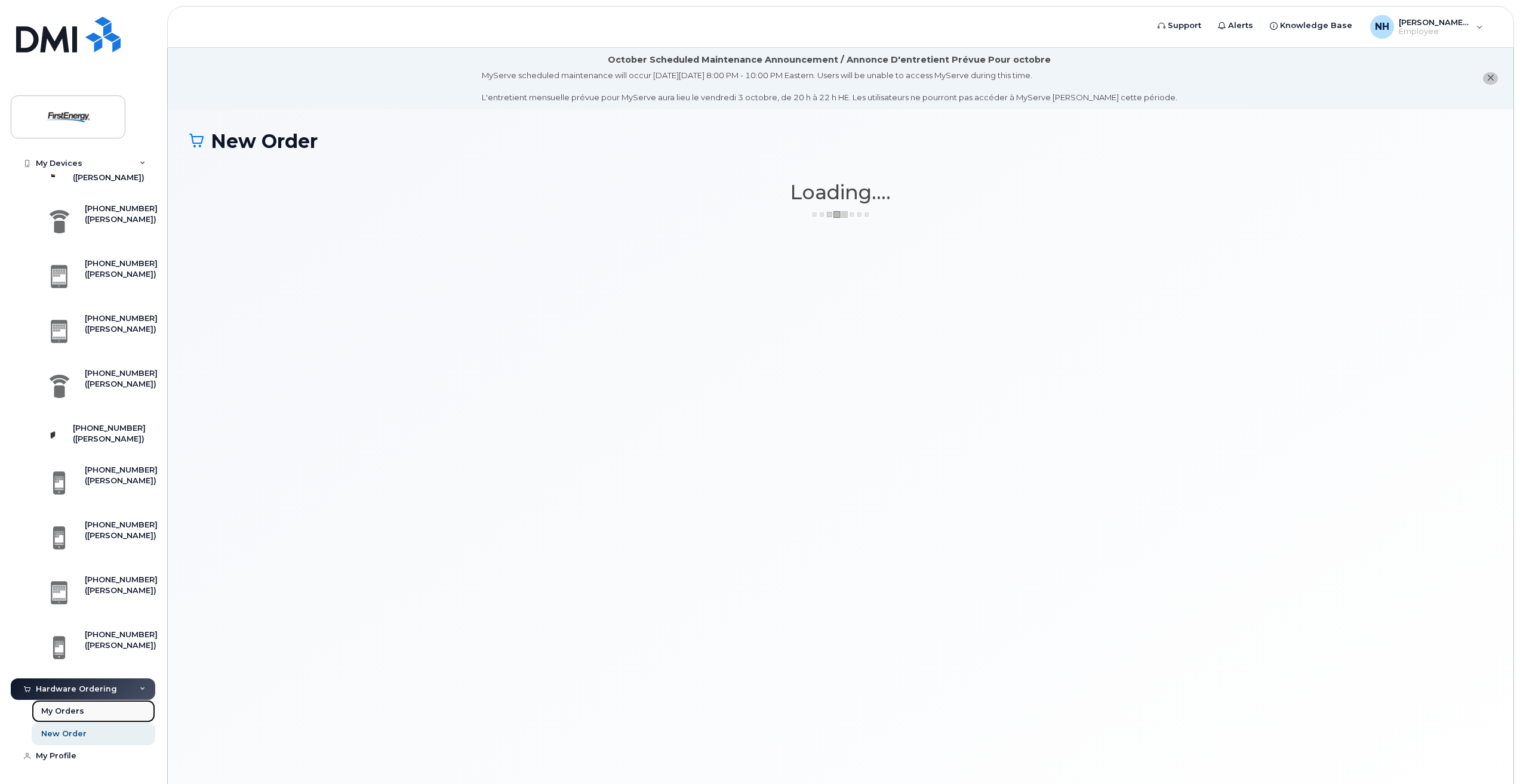
click at [68, 708] on div "My Orders" at bounding box center [62, 711] width 43 height 11
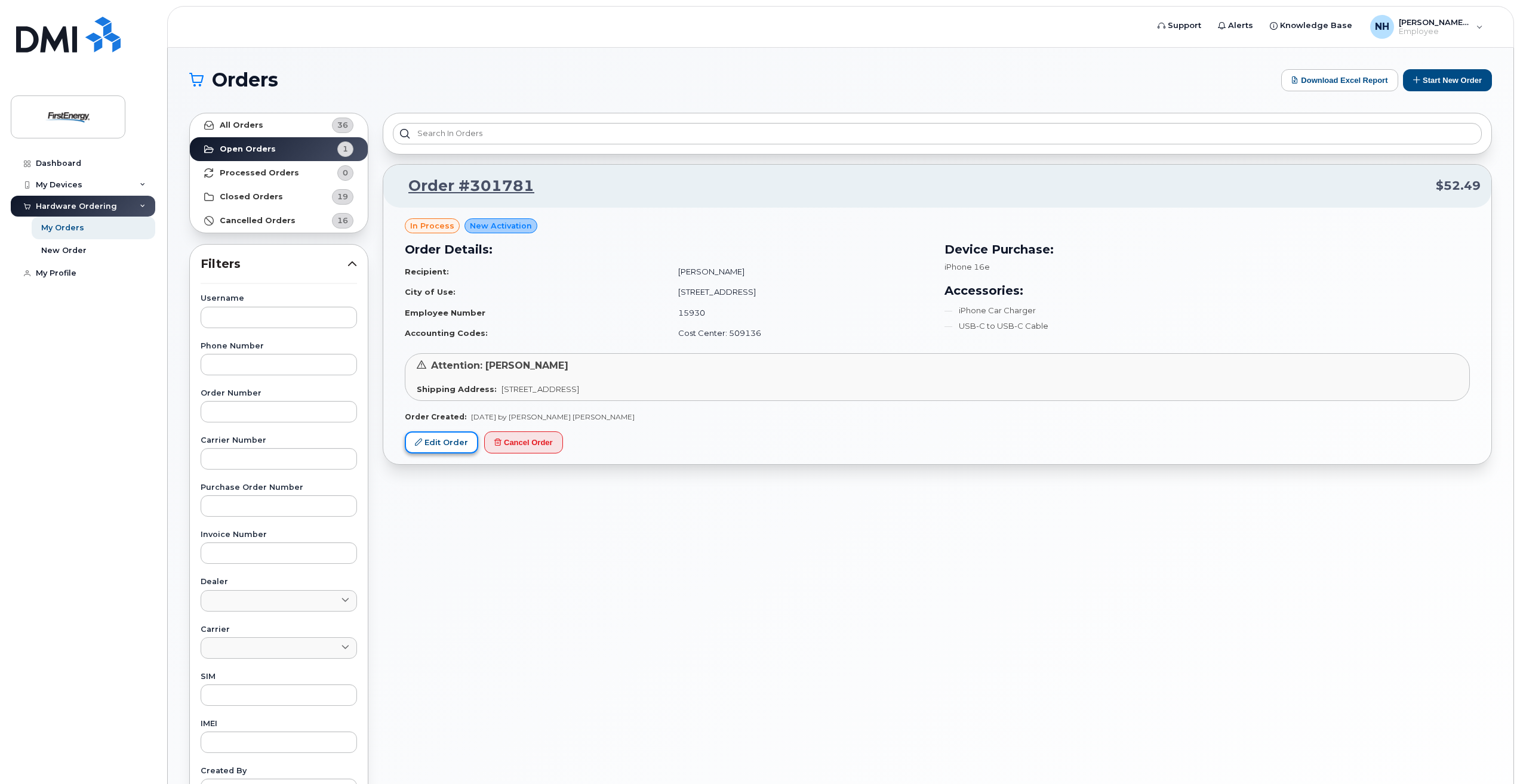
click at [446, 445] on link "Edit Order" at bounding box center [441, 442] width 73 height 22
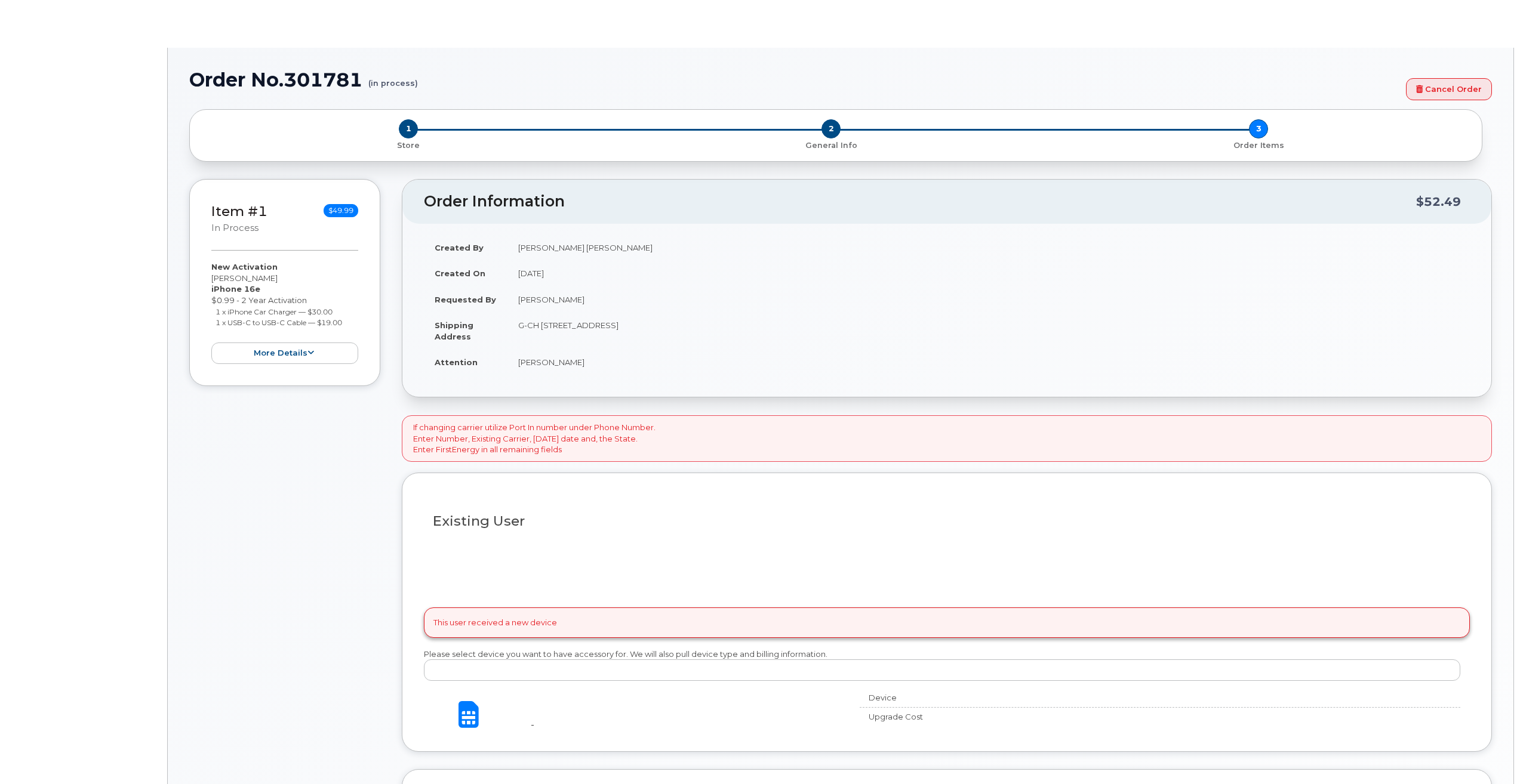
type input "2079503"
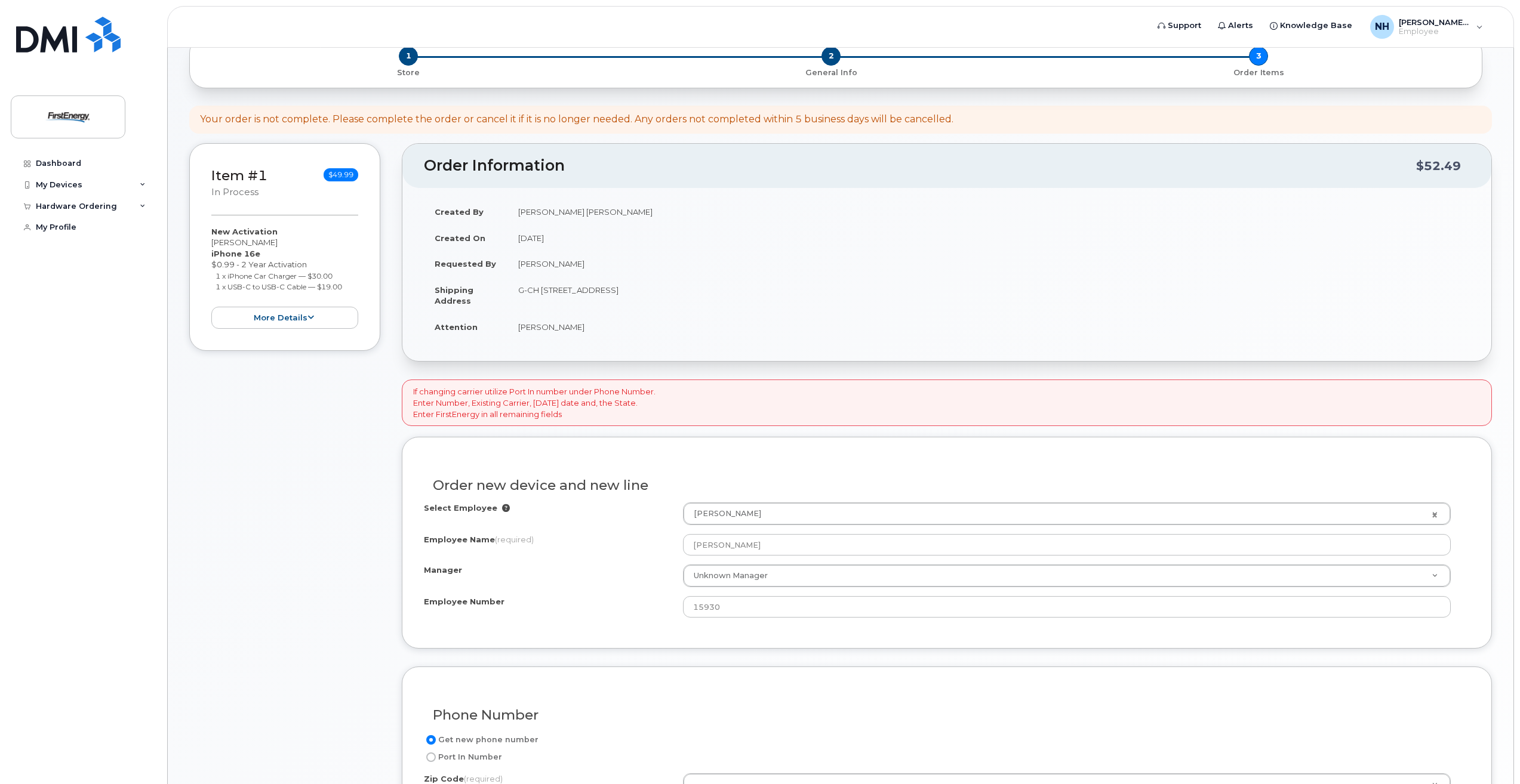
scroll to position [119, 0]
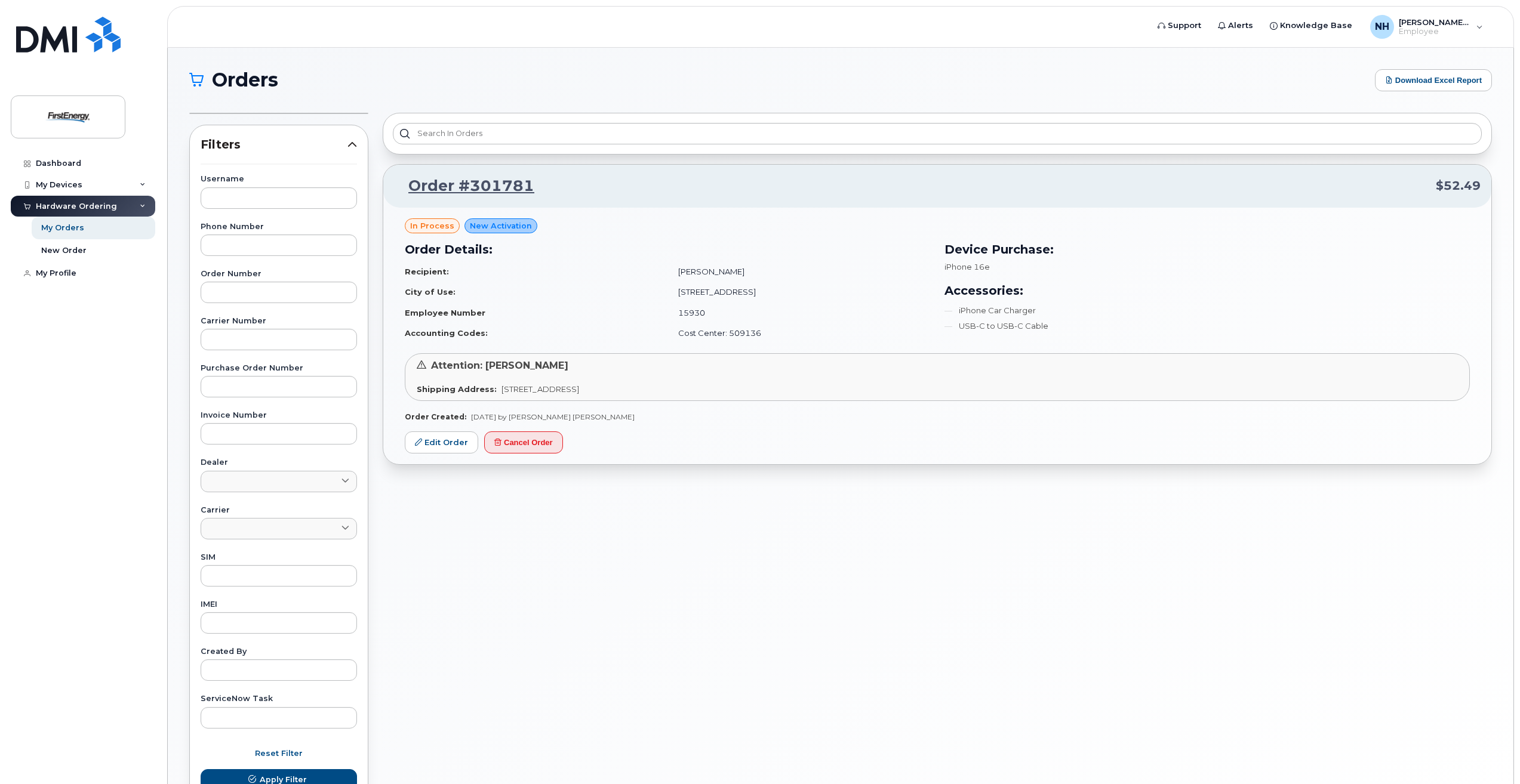
click at [1120, 55] on div "Orders Download Excel Report Filters Username Phone Number Order Number Carrier…" at bounding box center [840, 443] width 1345 height 791
click at [526, 443] on button "Cancel Order" at bounding box center [524, 442] width 79 height 22
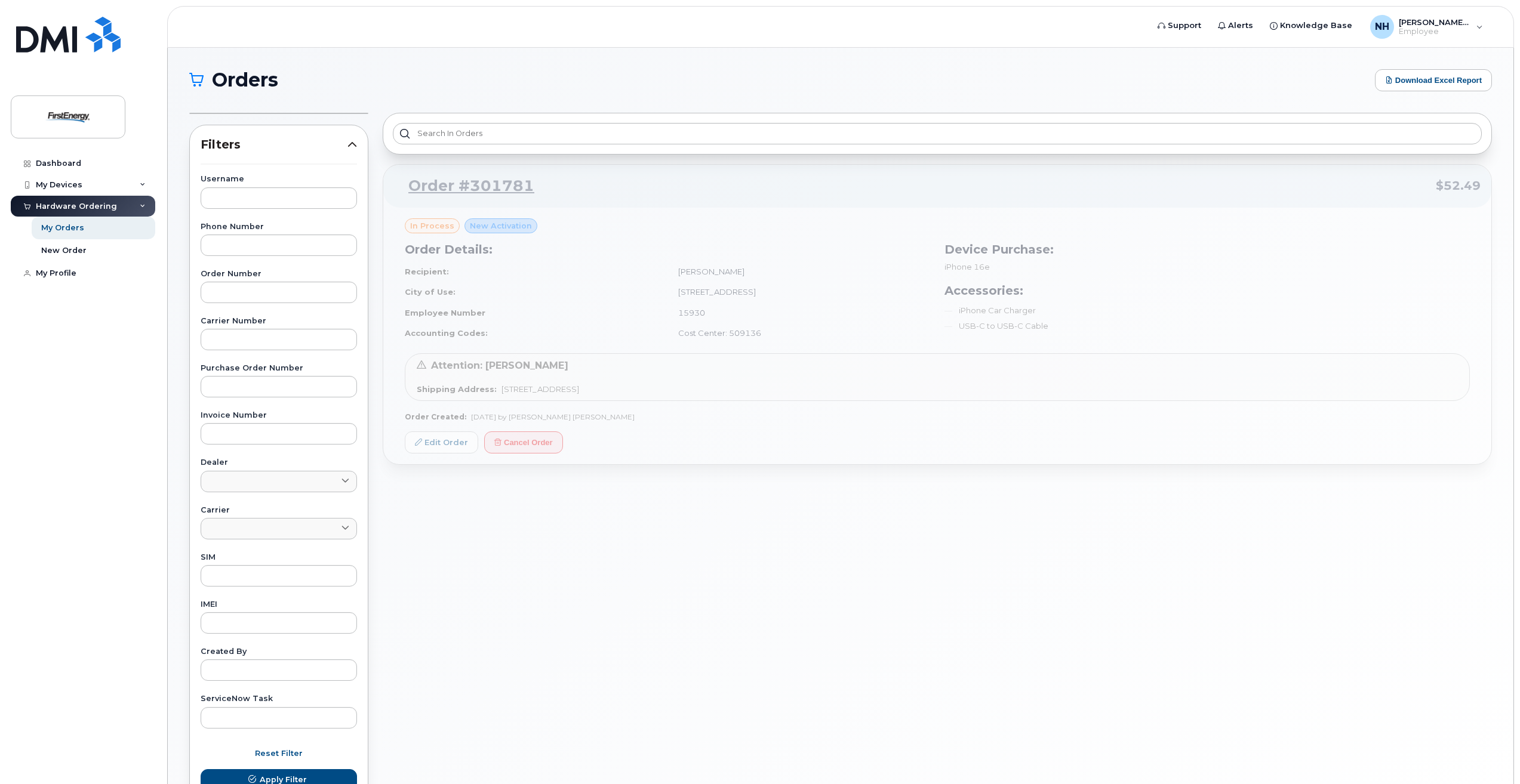
click at [589, 548] on div "Order #301781 $52.49 in process New Activation Order Details: Recipient: Harrie…" at bounding box center [937, 465] width 1124 height 719
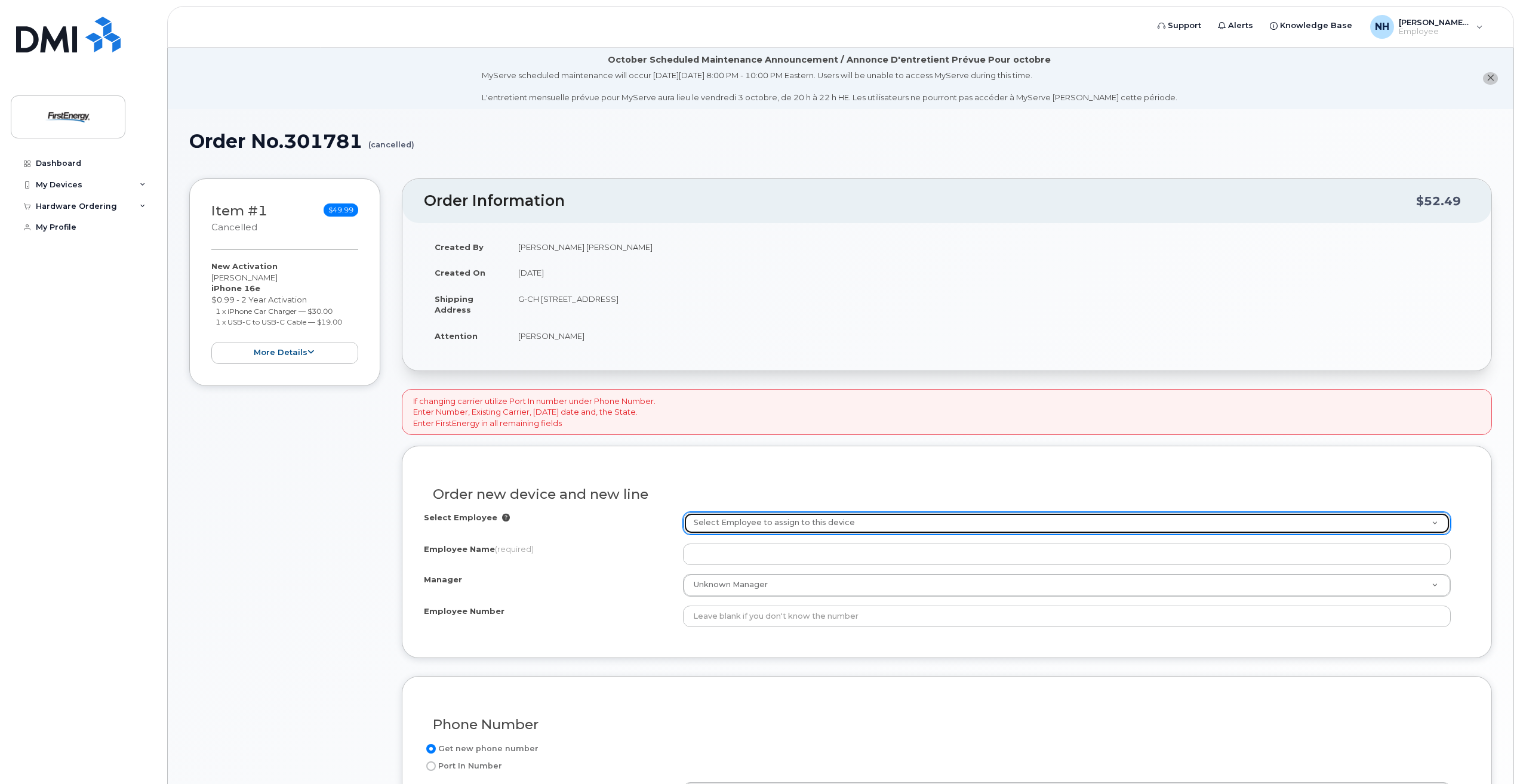
click at [1434, 525] on link "Select Employee to assign to this device" at bounding box center [1067, 523] width 766 height 21
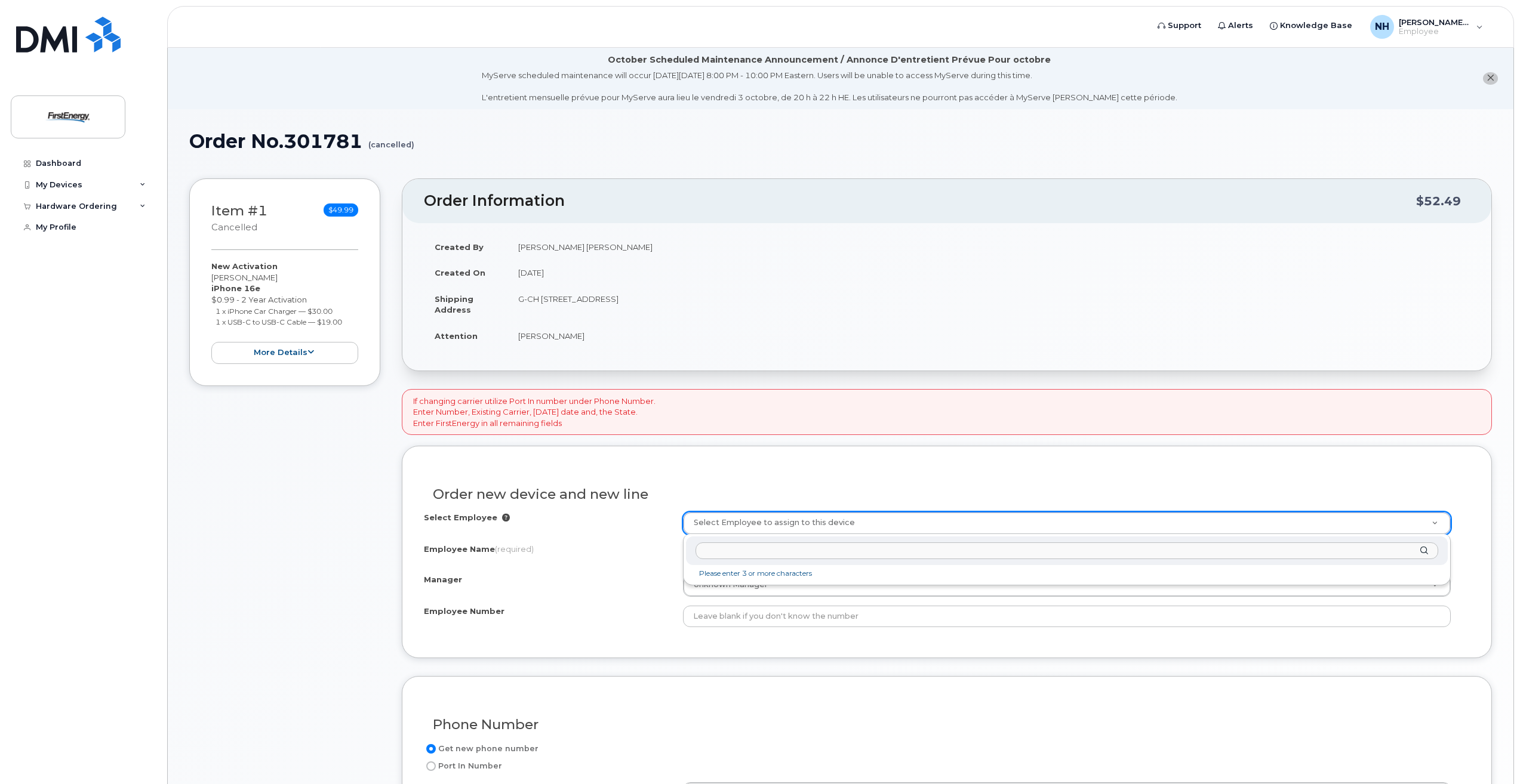
click at [718, 549] on input "text" at bounding box center [1067, 551] width 743 height 17
type input "zebula"
drag, startPoint x: 740, startPoint y: 552, endPoint x: 666, endPoint y: 555, distance: 74.1
click at [666, 555] on body "Support Alerts Knowledge Base NH Norment, H. Patricia Employee English Français…" at bounding box center [760, 612] width 1520 height 1225
type input "1022142"
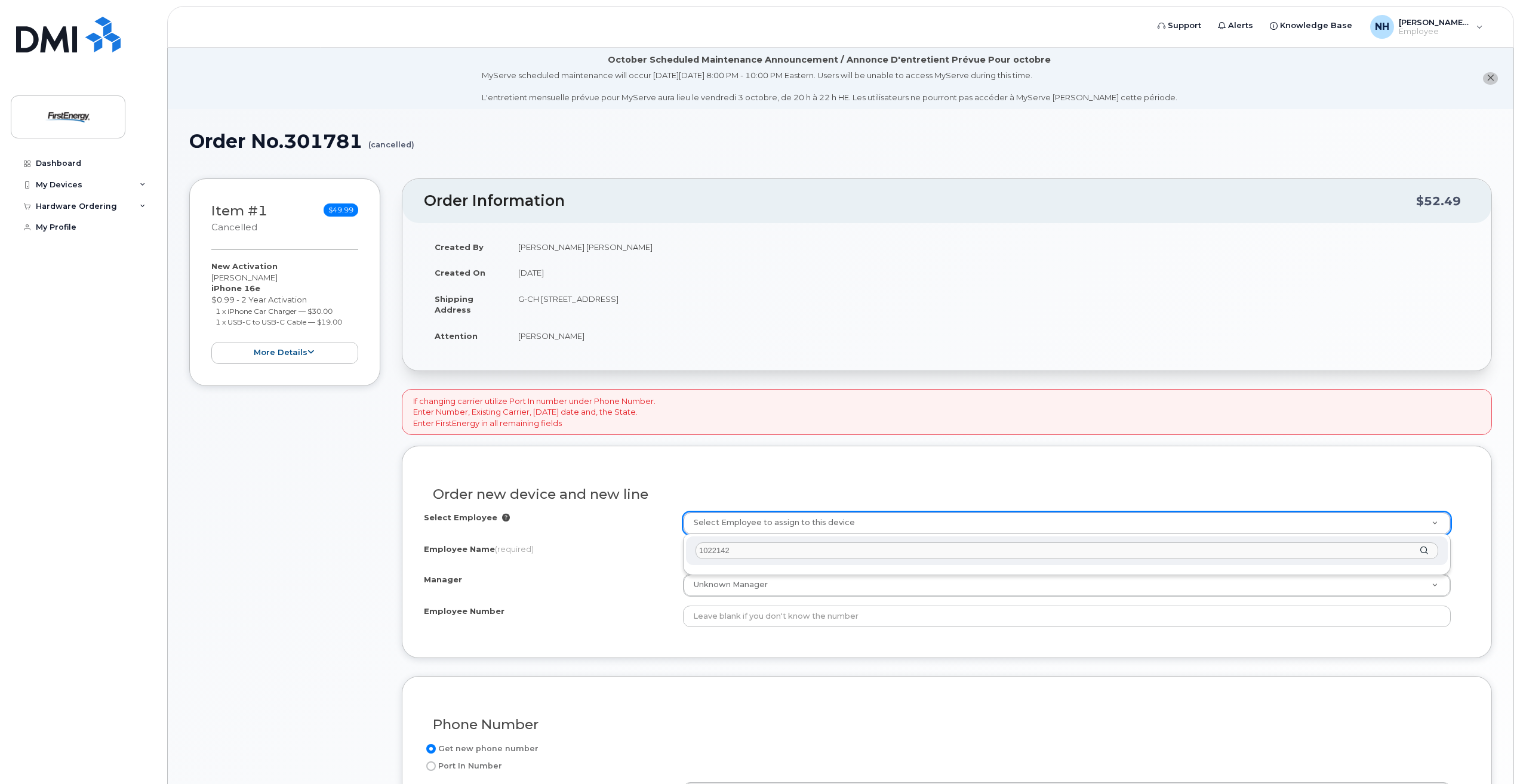
drag, startPoint x: 739, startPoint y: 548, endPoint x: 685, endPoint y: 552, distance: 54.1
click at [692, 552] on div "1022142" at bounding box center [1067, 550] width 762 height 29
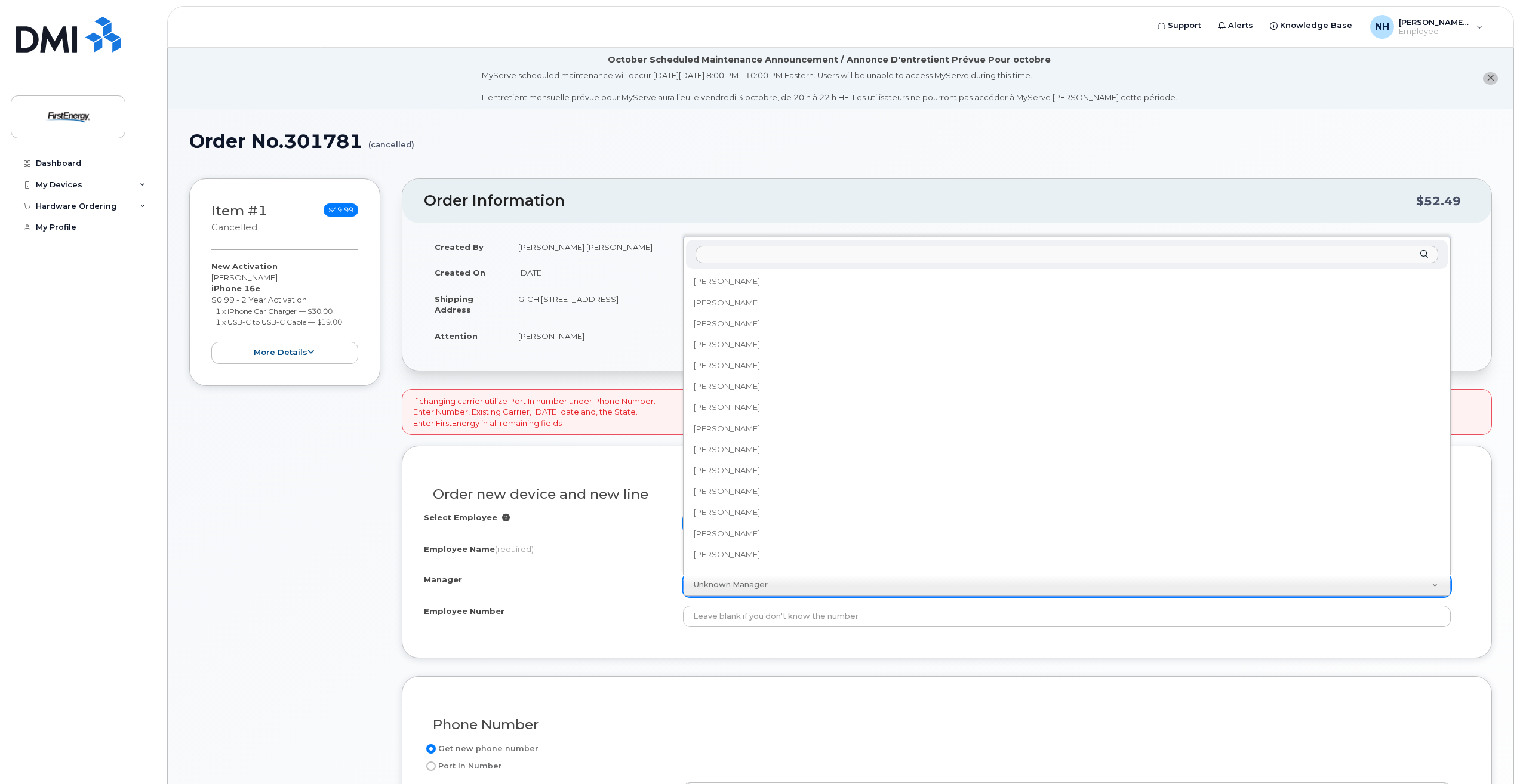
scroll to position [39292, 0]
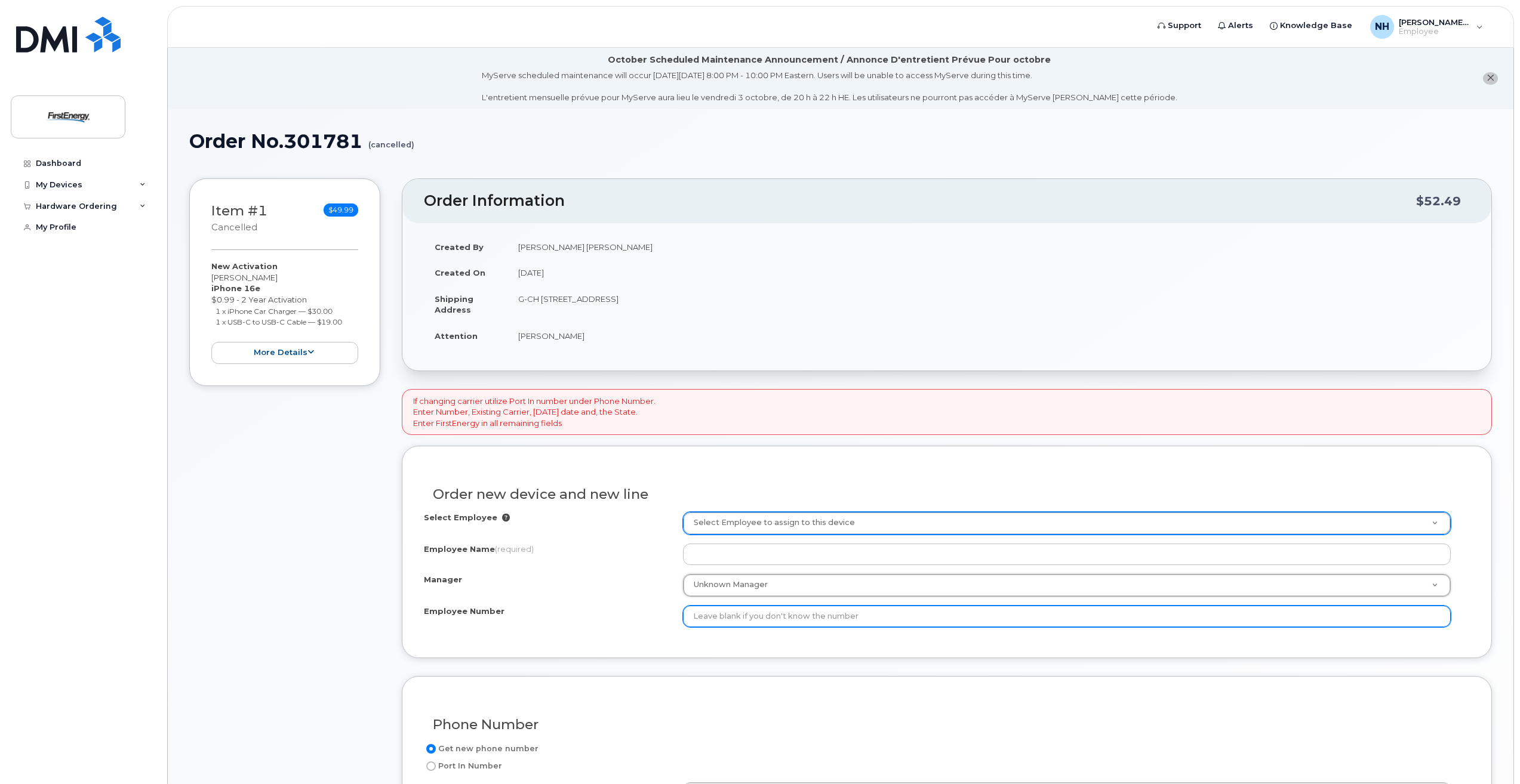
paste input "1022142"
type input "1022142"
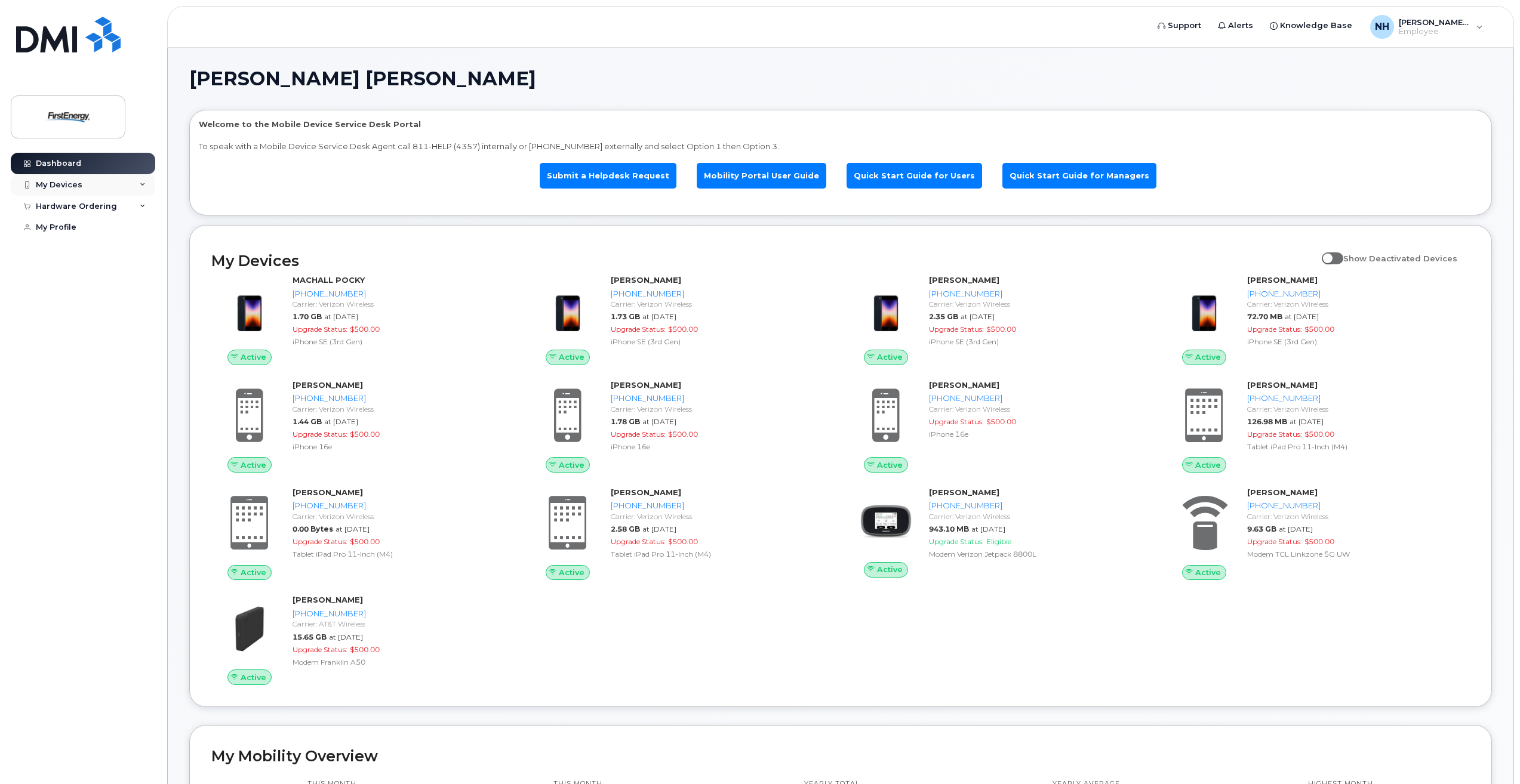
click at [64, 187] on div "My Devices" at bounding box center [59, 185] width 46 height 10
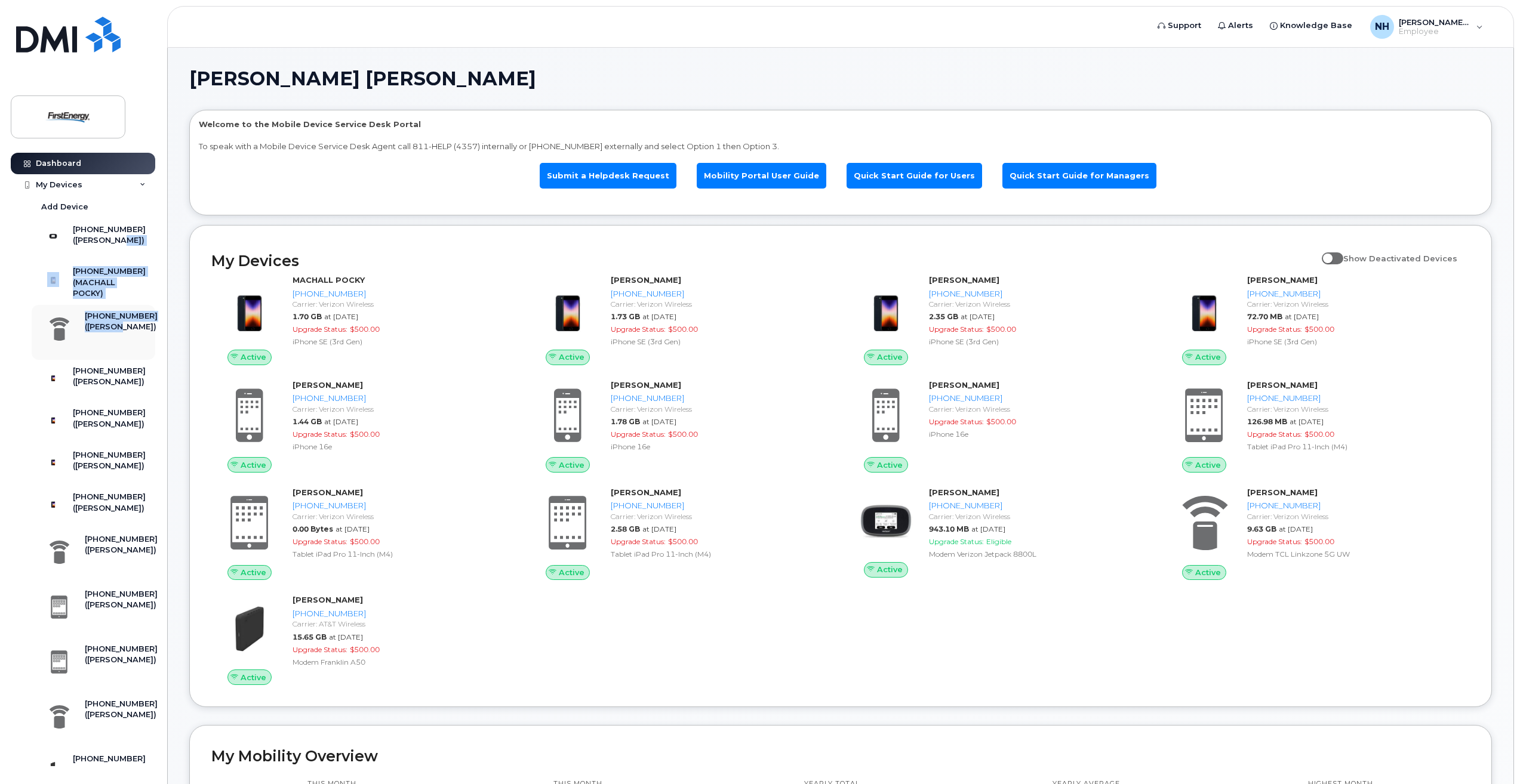
drag, startPoint x: 154, startPoint y: 238, endPoint x: 147, endPoint y: 353, distance: 115.2
drag, startPoint x: 147, startPoint y: 353, endPoint x: 3, endPoint y: 341, distance: 144.5
click at [3, 341] on div "Dashboard My Devices Add Device 330-608-8356 (HARRIETT P NORMENT) 724-769-7158 …" at bounding box center [81, 392] width 162 height 784
click at [55, 354] on div "240-863-8426 (ANTHONY EKWEOZOH)" at bounding box center [97, 332] width 120 height 43
click at [23, 364] on div "My Devices Add Device 330-608-8356 (HARRIETT P NORMENT) 724-769-7158 (MACHALL P…" at bounding box center [84, 592] width 147 height 835
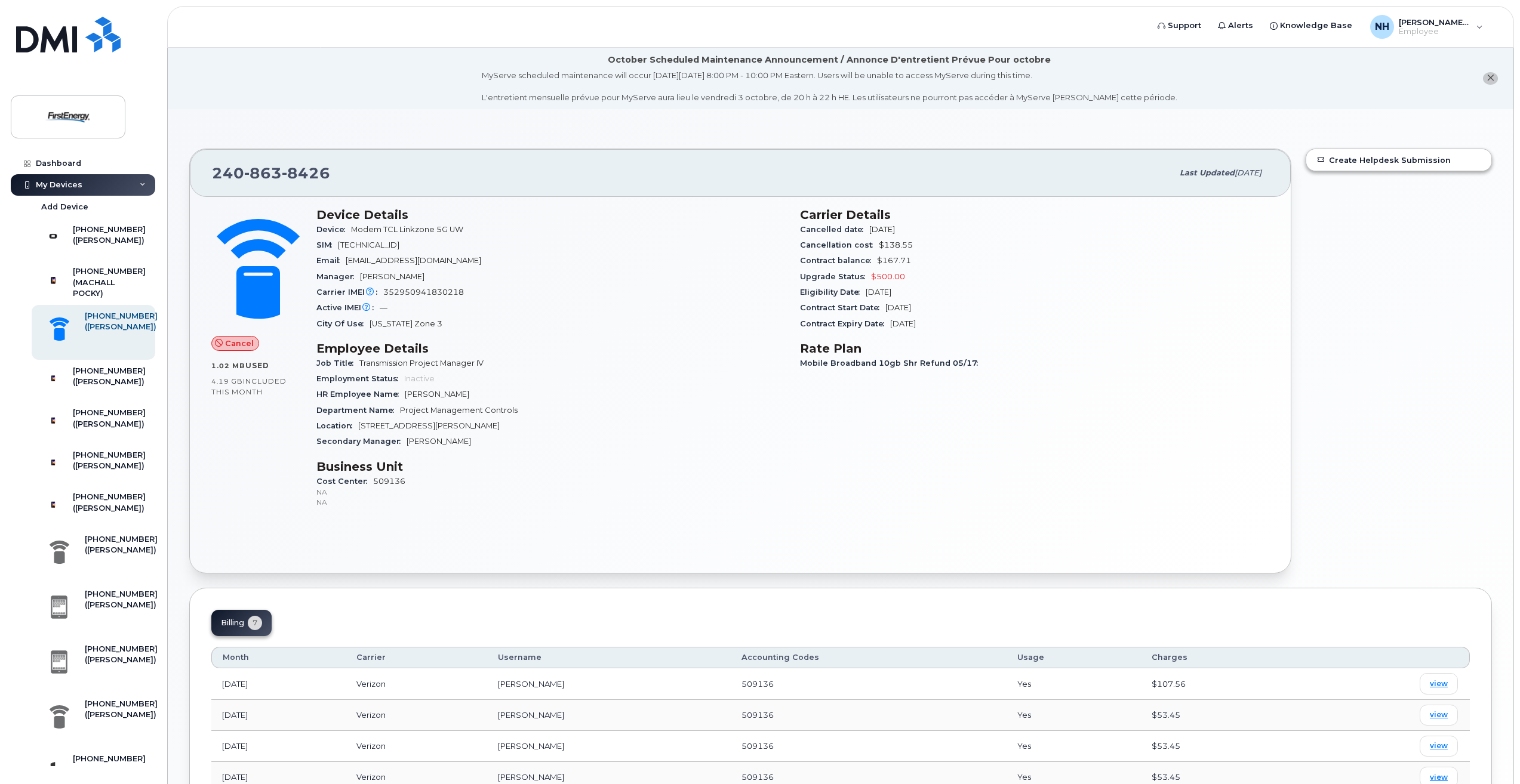
click at [362, 94] on li "October Scheduled Maintenance Announcement / Annonce D'entretient Prévue Pour o…" at bounding box center [840, 78] width 1345 height 61
click at [143, 184] on div "My Devices" at bounding box center [83, 185] width 144 height 21
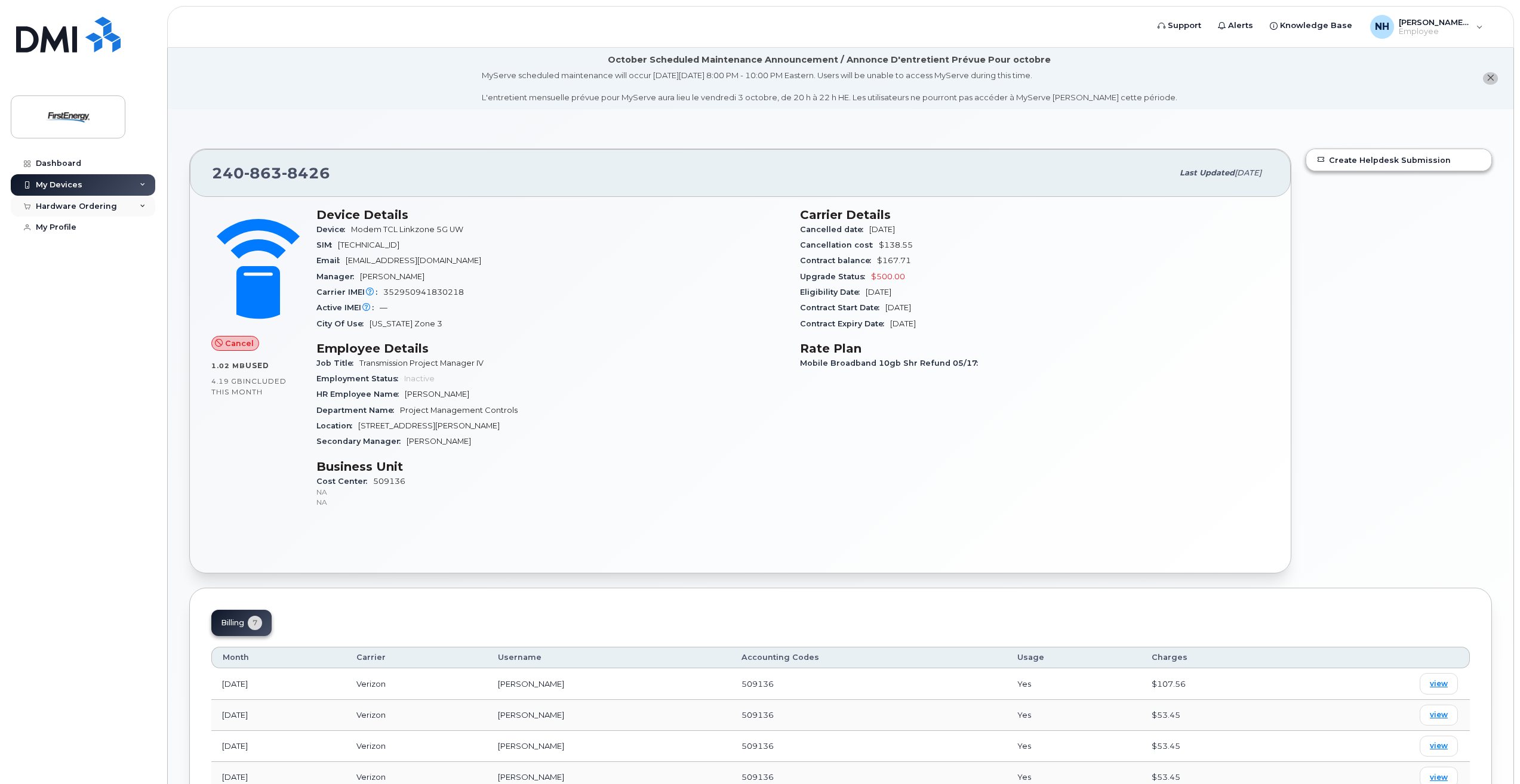
click at [102, 207] on div "Hardware Ordering" at bounding box center [77, 206] width 81 height 10
click at [70, 225] on div "My Orders" at bounding box center [62, 228] width 43 height 11
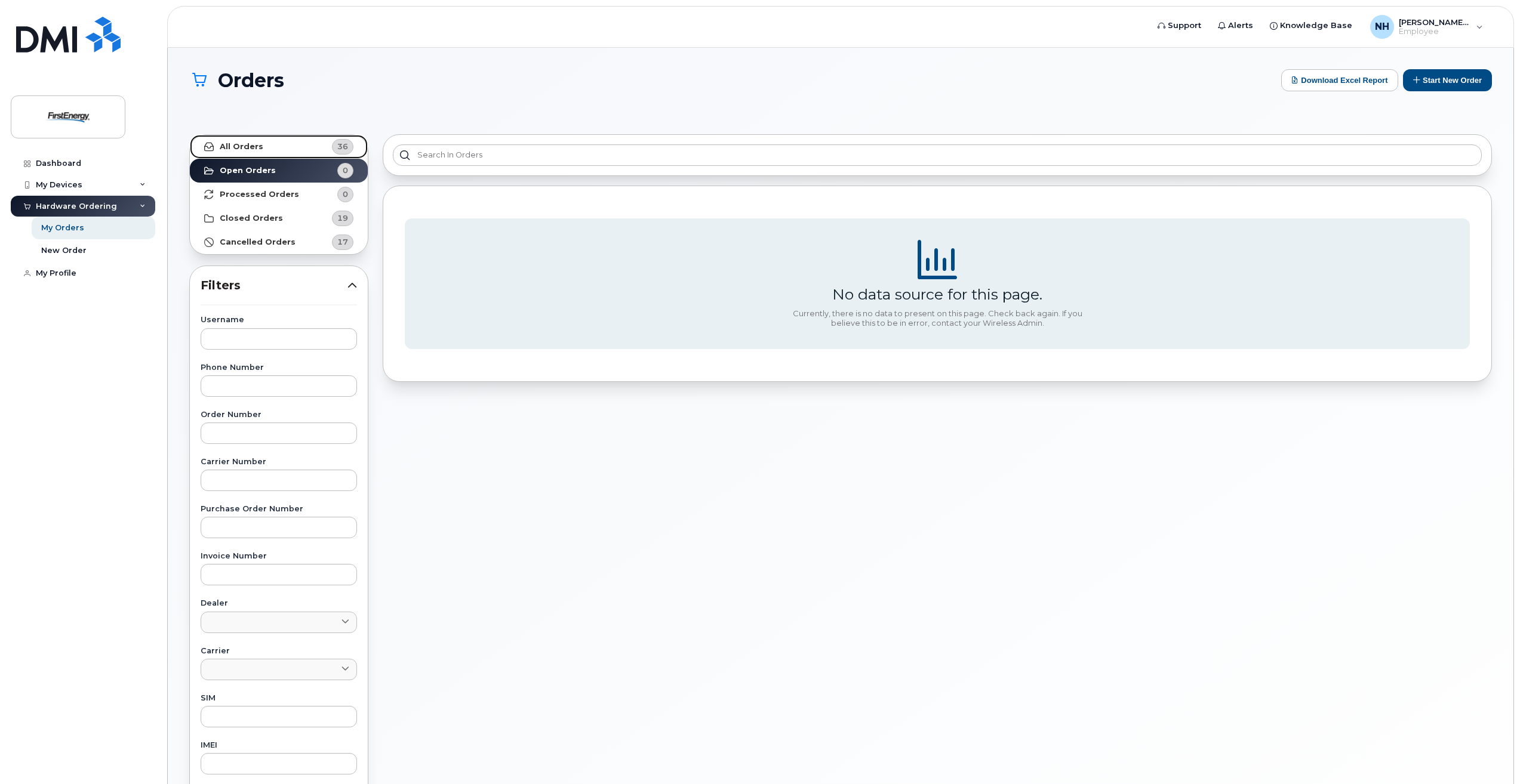
click at [287, 142] on link "All Orders 36" at bounding box center [279, 146] width 178 height 24
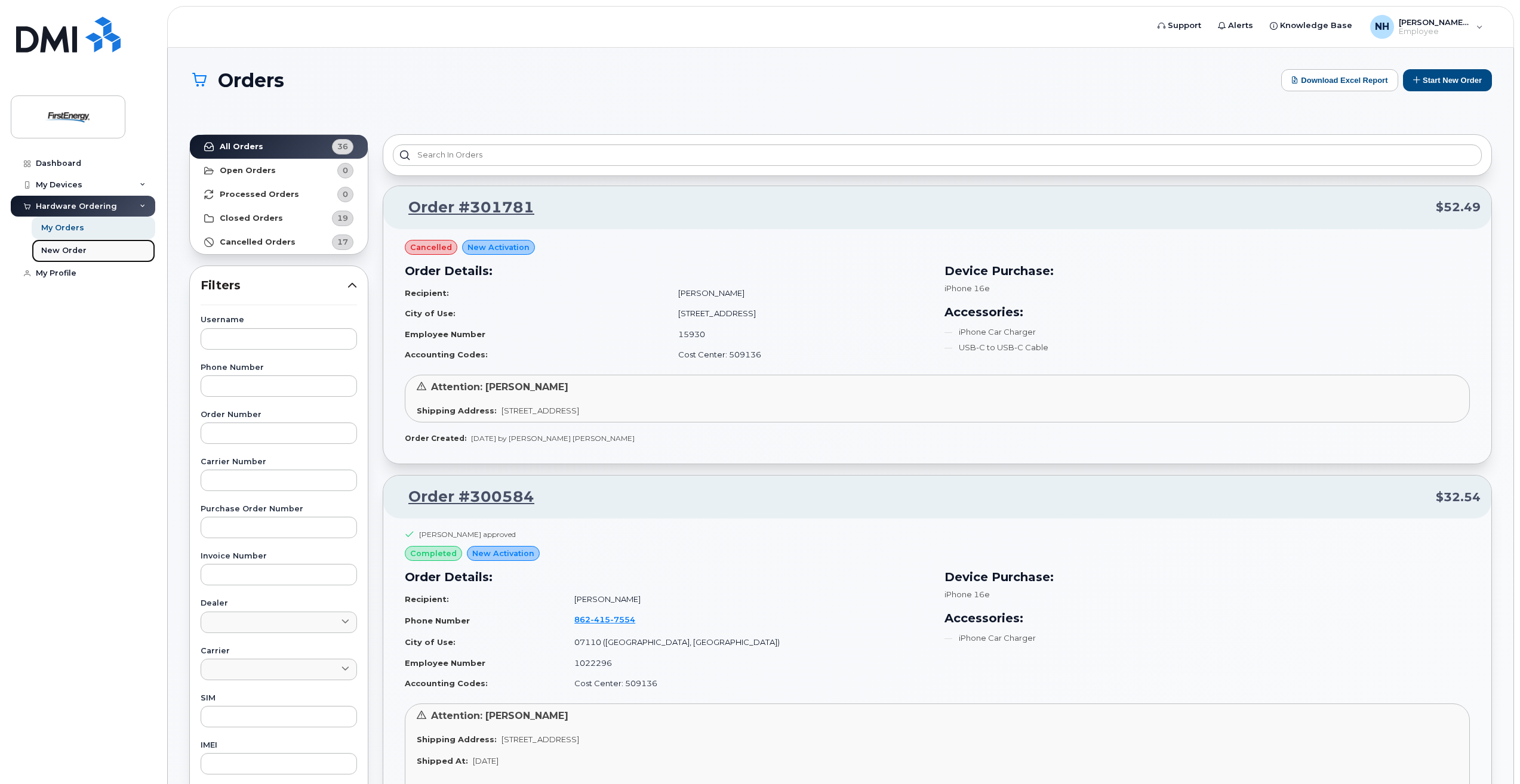
click at [79, 250] on div "New Order" at bounding box center [64, 250] width 45 height 11
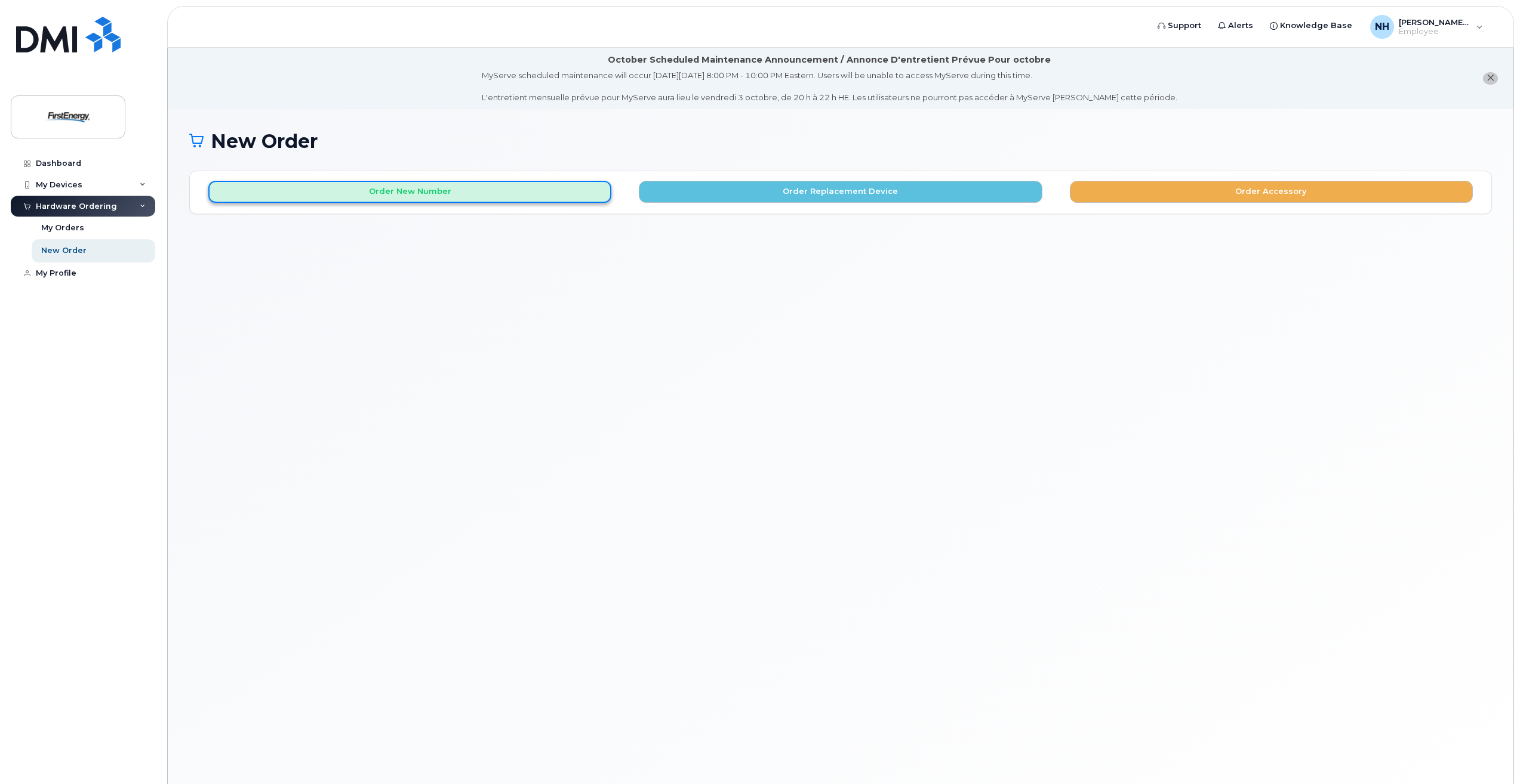
click at [380, 197] on button "Order New Number" at bounding box center [410, 192] width 403 height 22
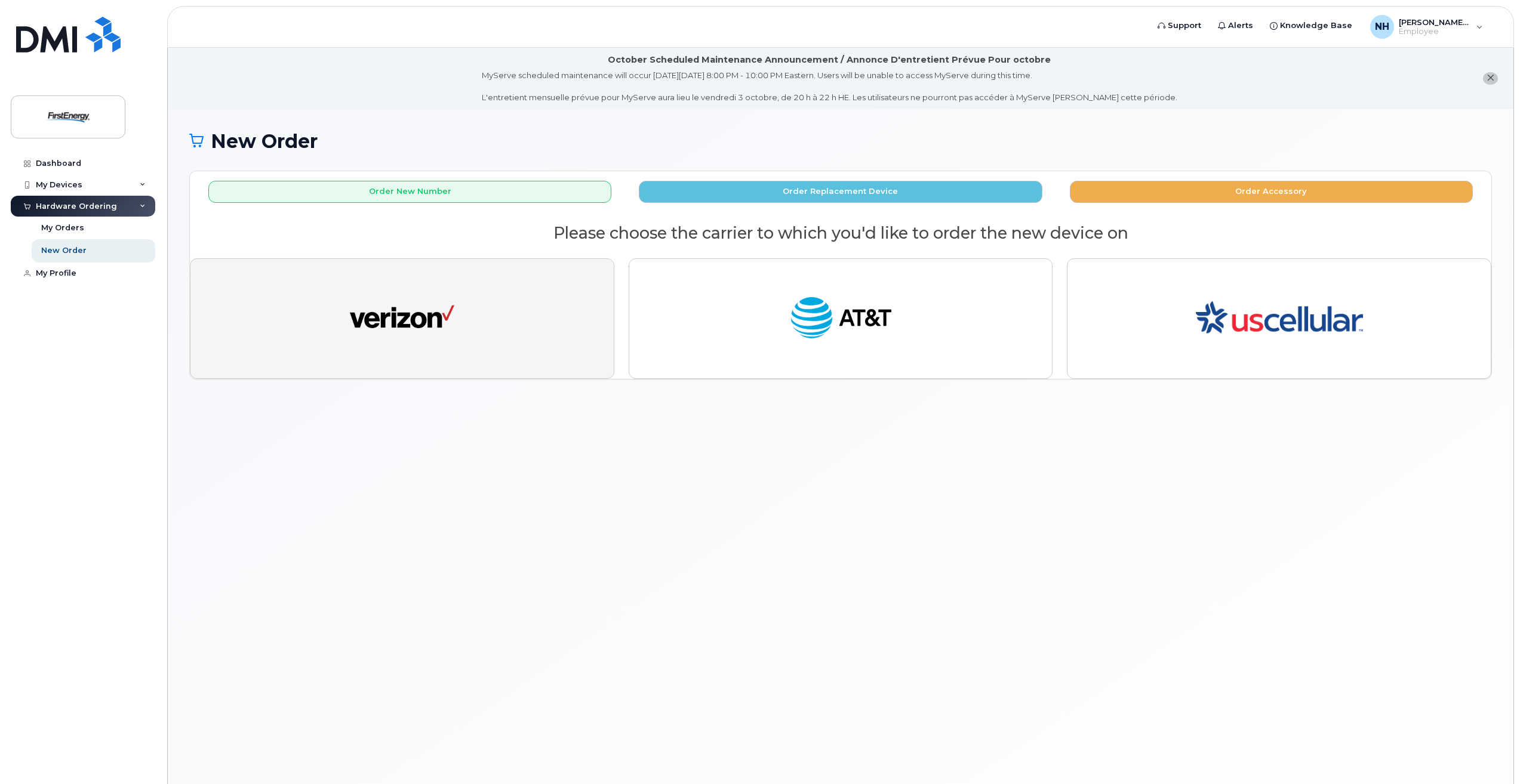
click at [420, 322] on img "button" at bounding box center [402, 318] width 104 height 53
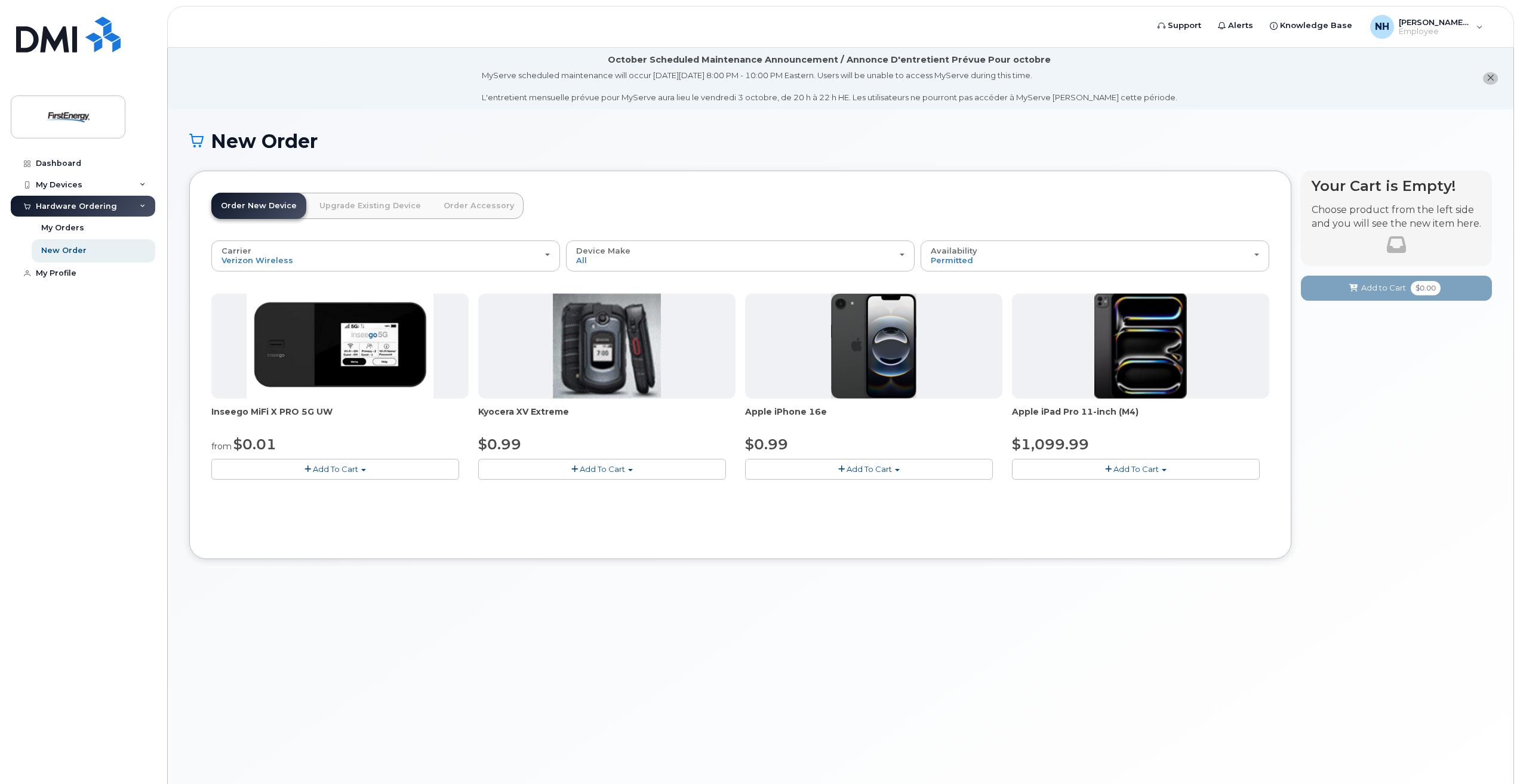
click at [863, 469] on span "Add To Cart" at bounding box center [869, 469] width 45 height 10
click at [821, 491] on link "$0.99 - 2 Year Activation" at bounding box center [807, 491] width 119 height 15
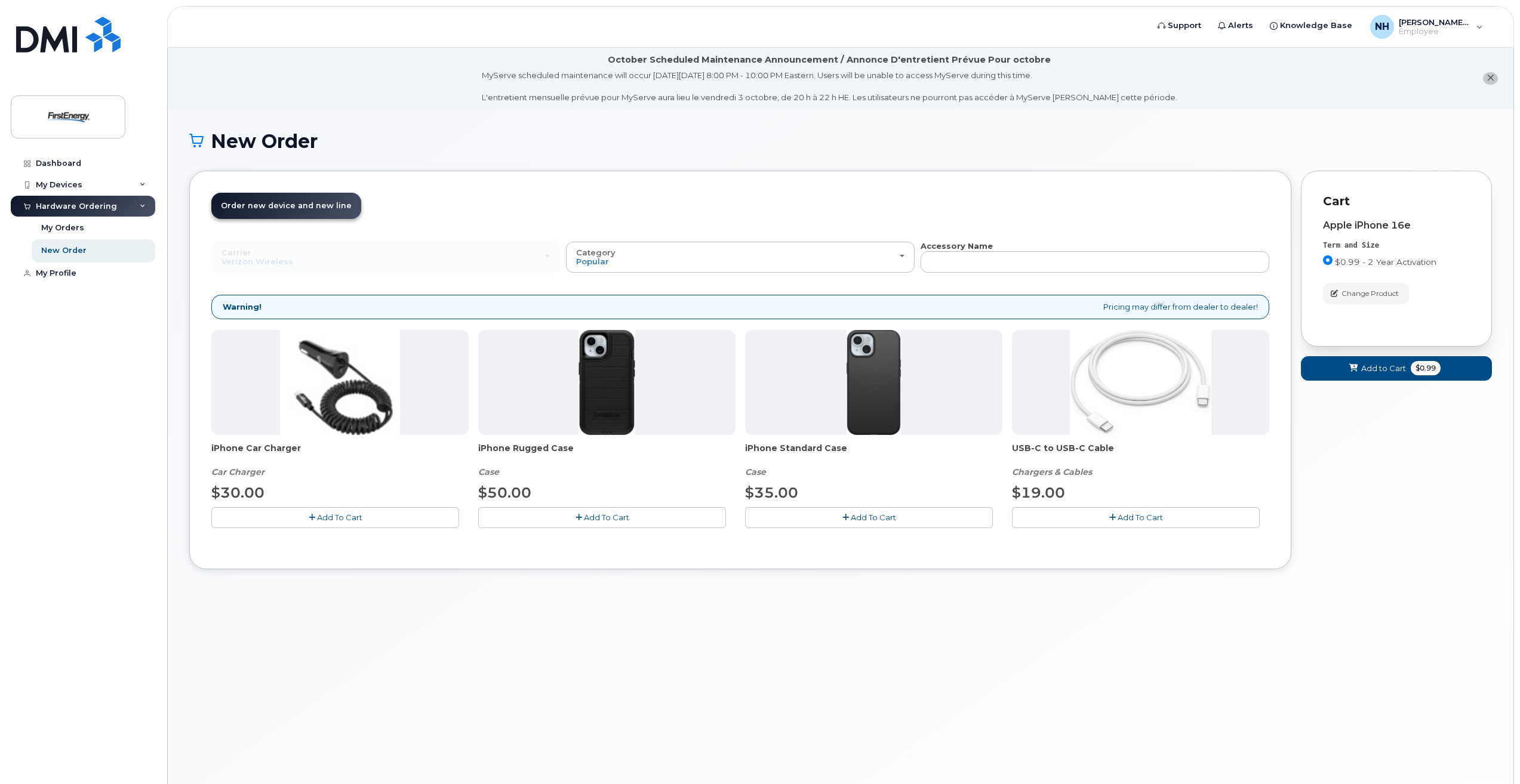
click at [331, 514] on span "Add To Cart" at bounding box center [339, 517] width 45 height 10
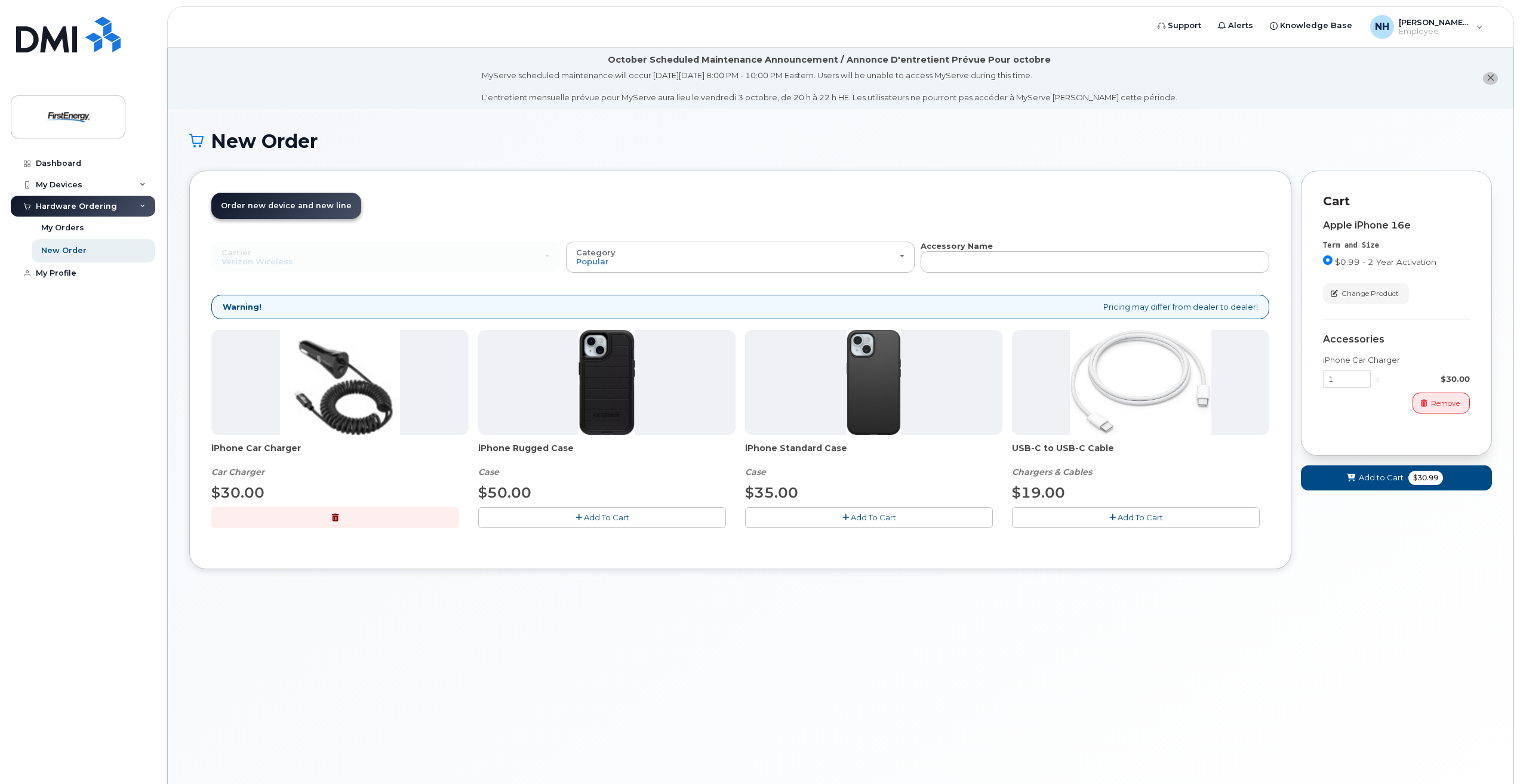
click at [1132, 507] on button "Add To Cart" at bounding box center [1135, 518] width 248 height 21
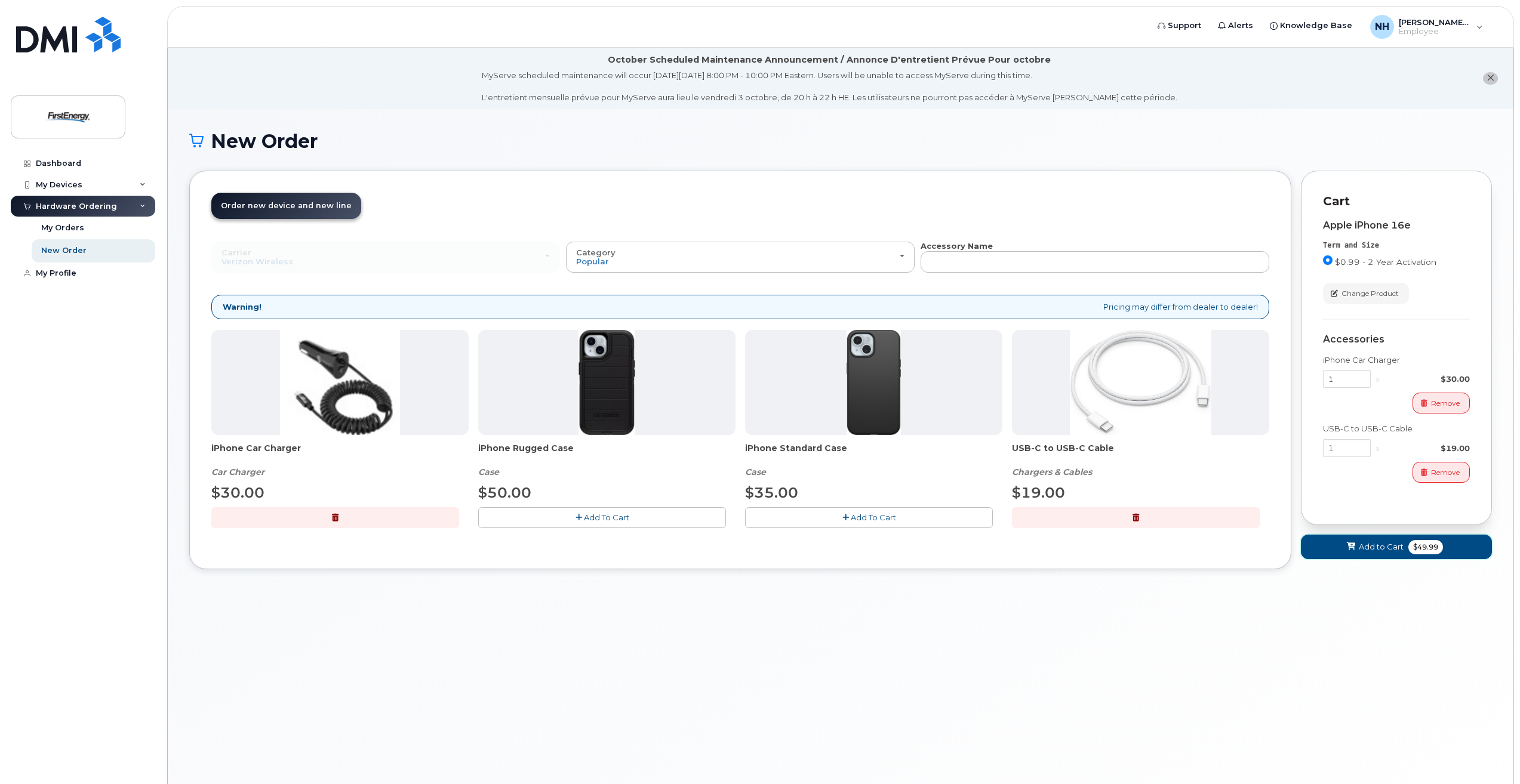
click at [1427, 546] on span "$49.99" at bounding box center [1426, 547] width 35 height 14
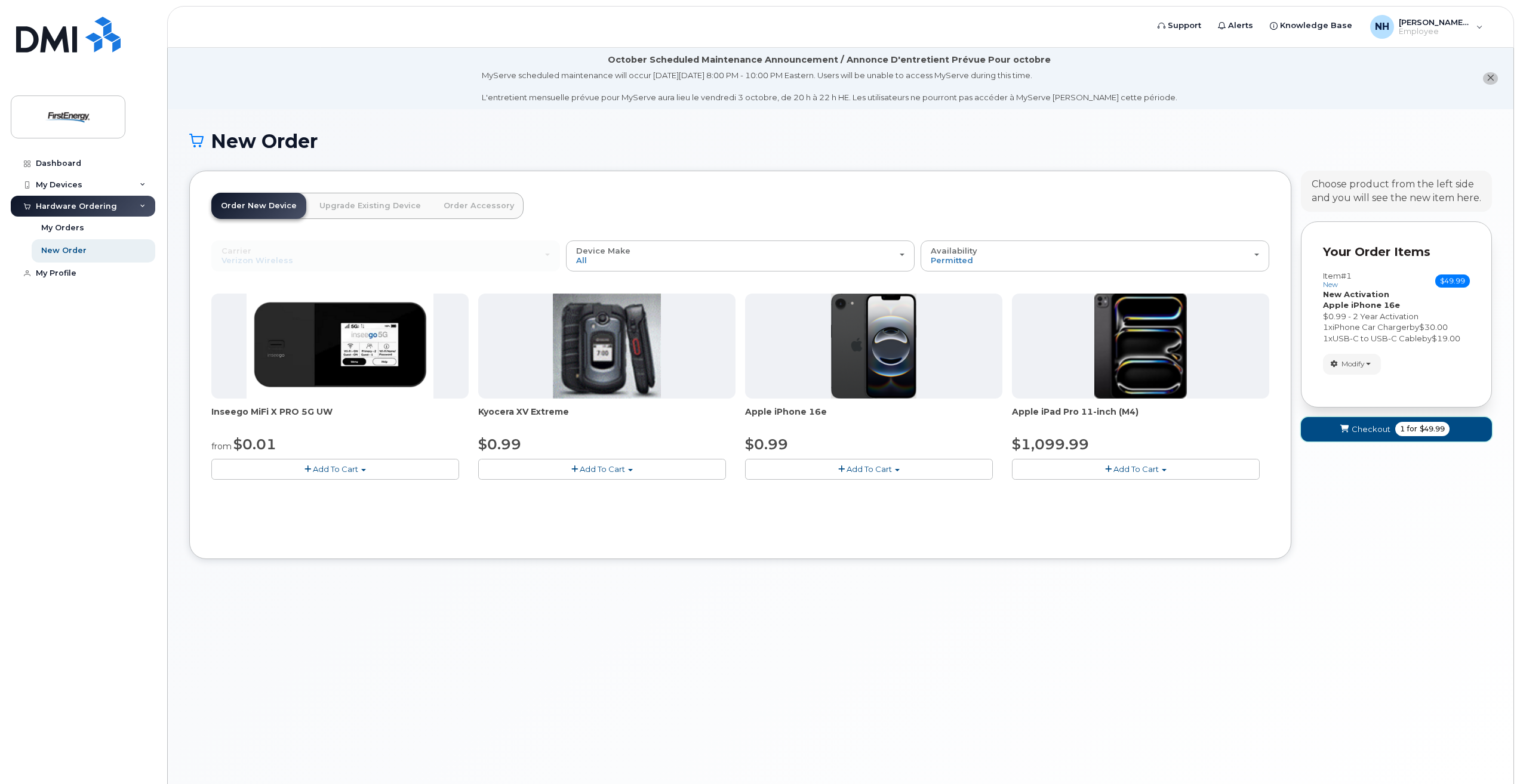
click at [1374, 422] on button "Checkout 1 for $49.99" at bounding box center [1396, 429] width 191 height 24
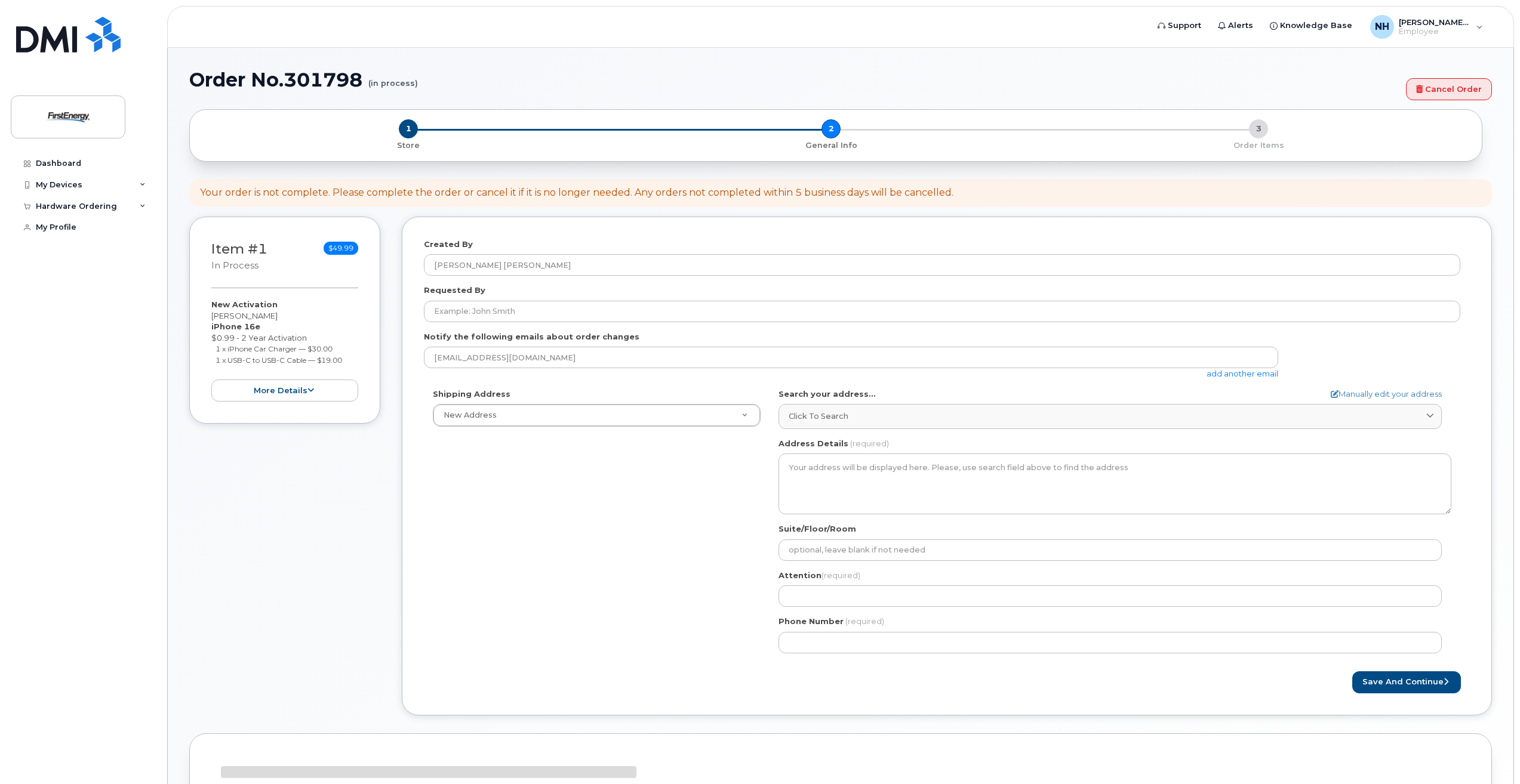
select select
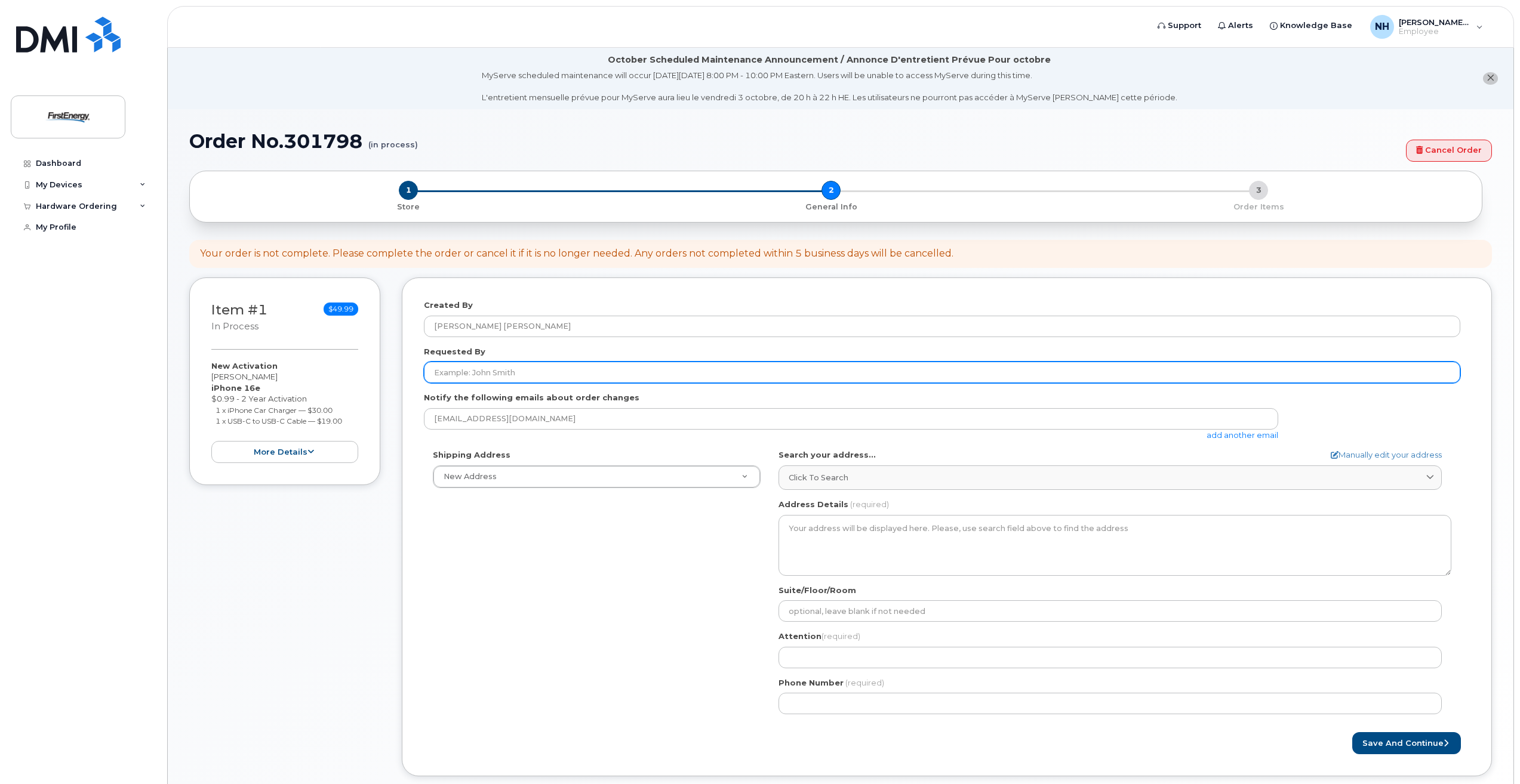
drag, startPoint x: 1336, startPoint y: 442, endPoint x: 489, endPoint y: 369, distance: 850.1
click at [489, 369] on input "Requested By" at bounding box center [942, 372] width 1036 height 21
drag, startPoint x: 486, startPoint y: 373, endPoint x: 617, endPoint y: 373, distance: 131.0
type input "[PERSON_NAME]"
click at [1353, 732] on button "Save and Continue" at bounding box center [1407, 743] width 109 height 22
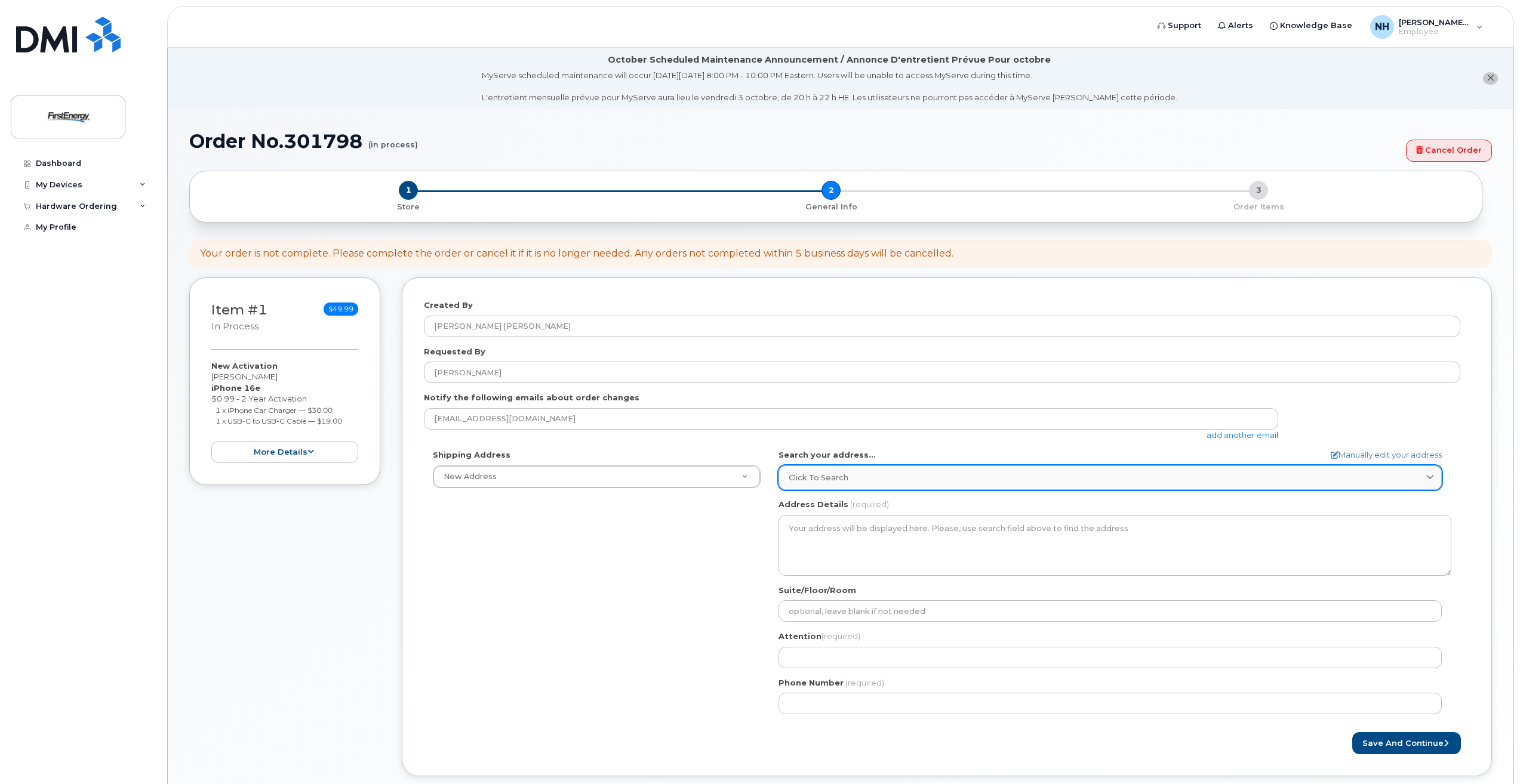
click at [819, 474] on span "Click to search" at bounding box center [818, 478] width 60 height 12
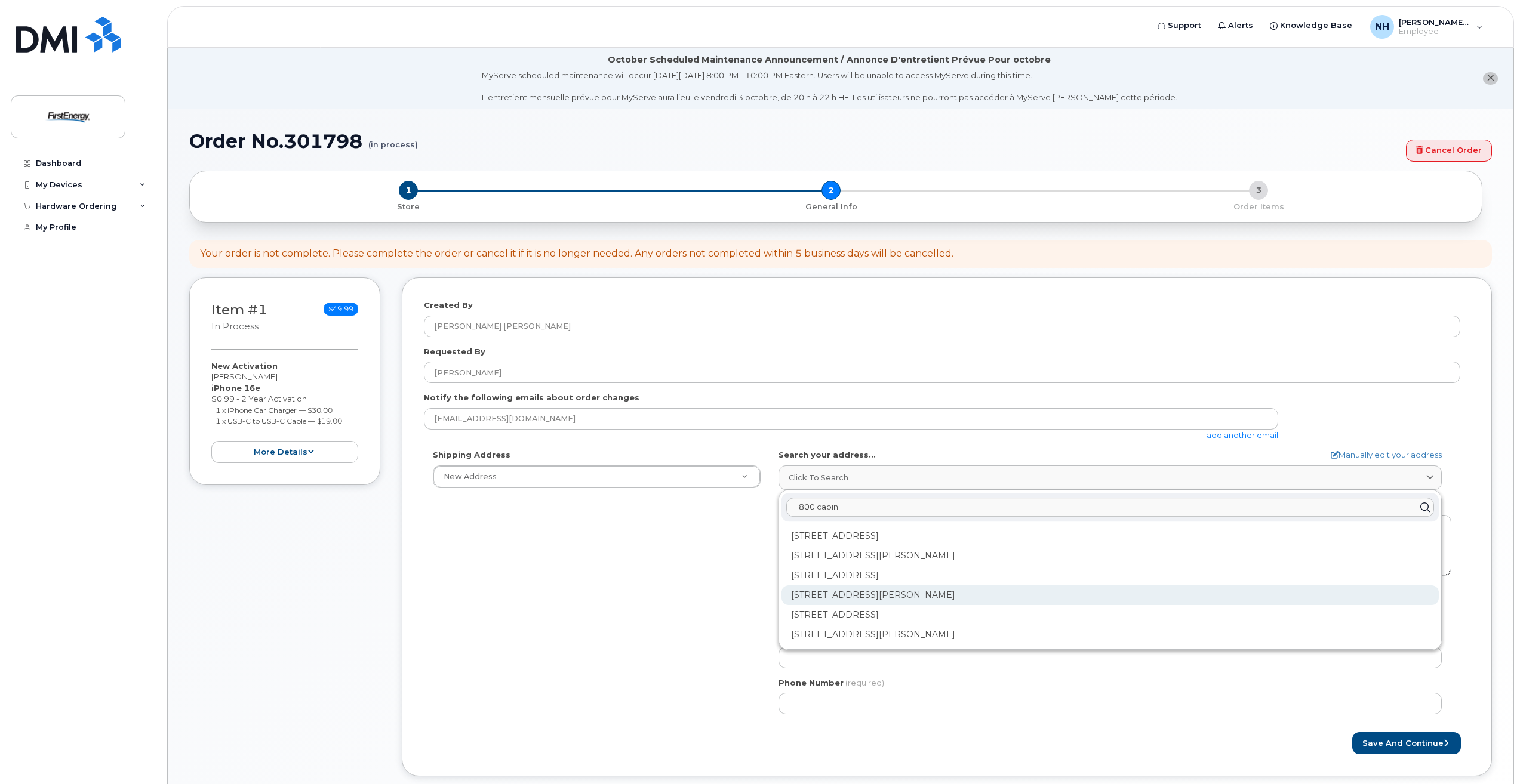
type input "800 cabin"
click at [948, 601] on div "[STREET_ADDRESS][PERSON_NAME]" at bounding box center [1110, 595] width 658 height 20
select select
type textarea "[STREET_ADDRESS][PERSON_NAME]"
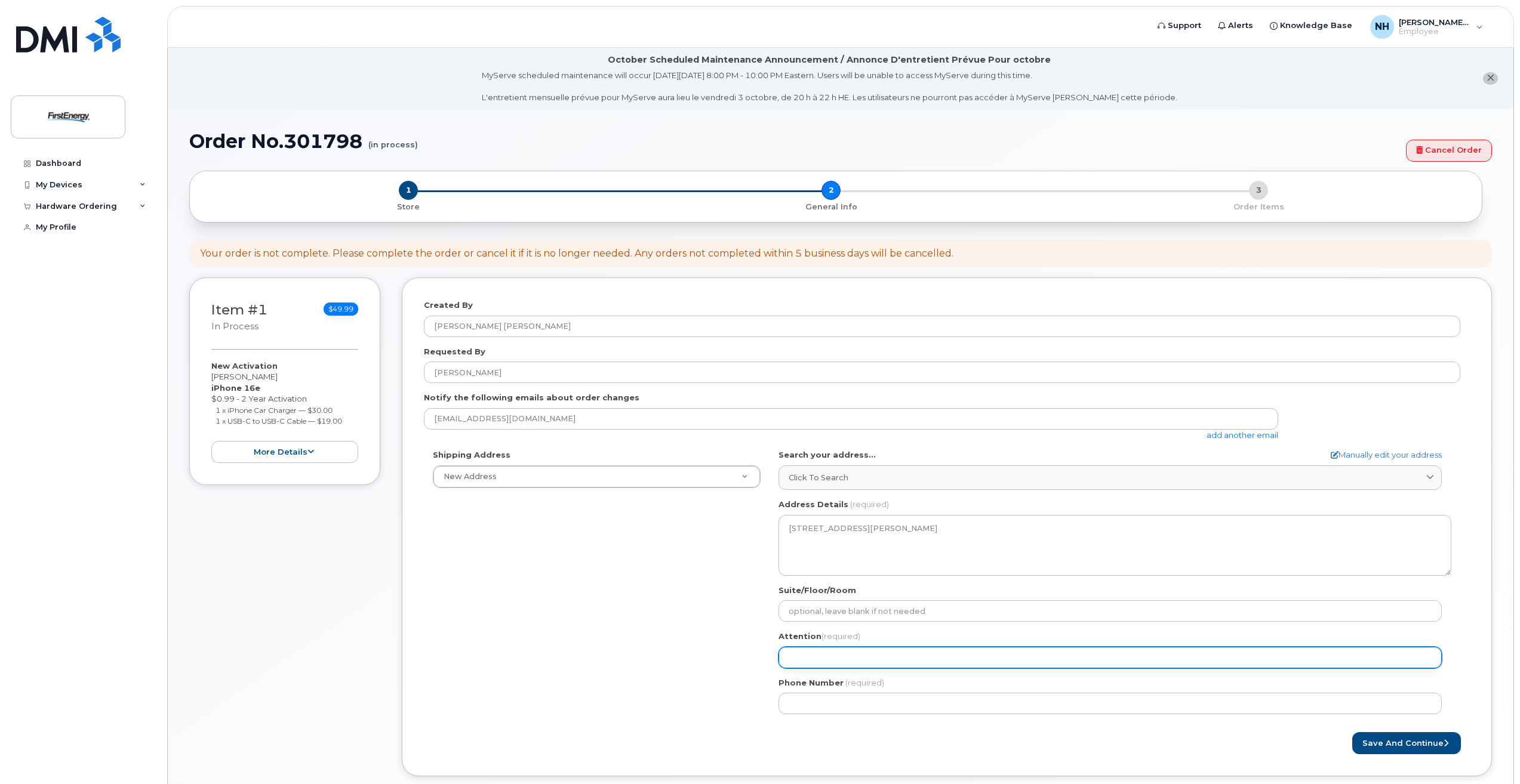
click at [860, 660] on input "Attention (required)" at bounding box center [1110, 657] width 663 height 21
select select
type input "z"
select select
type input "za"
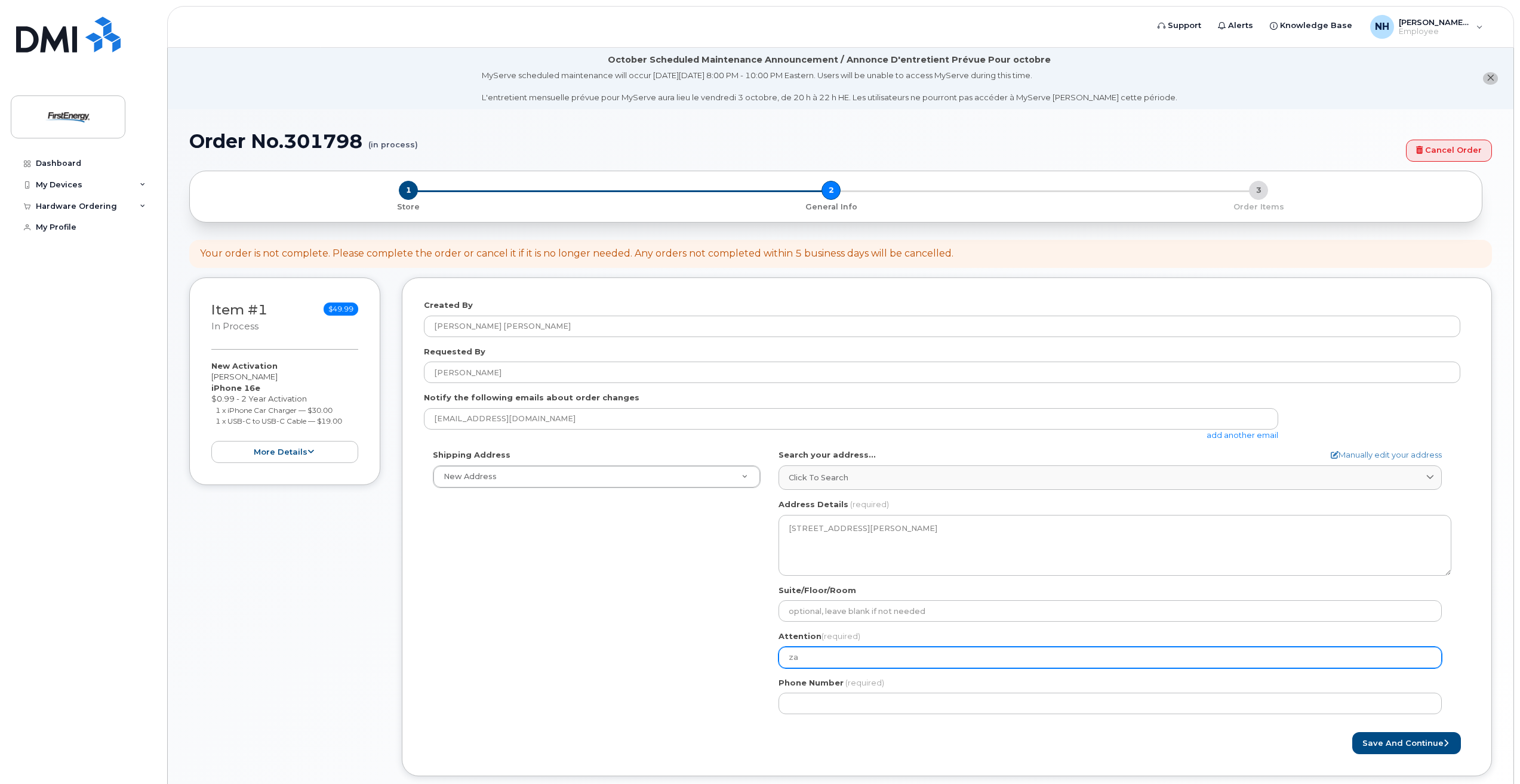
select select
type input "zac"
select select
type input "[PERSON_NAME]"
select select
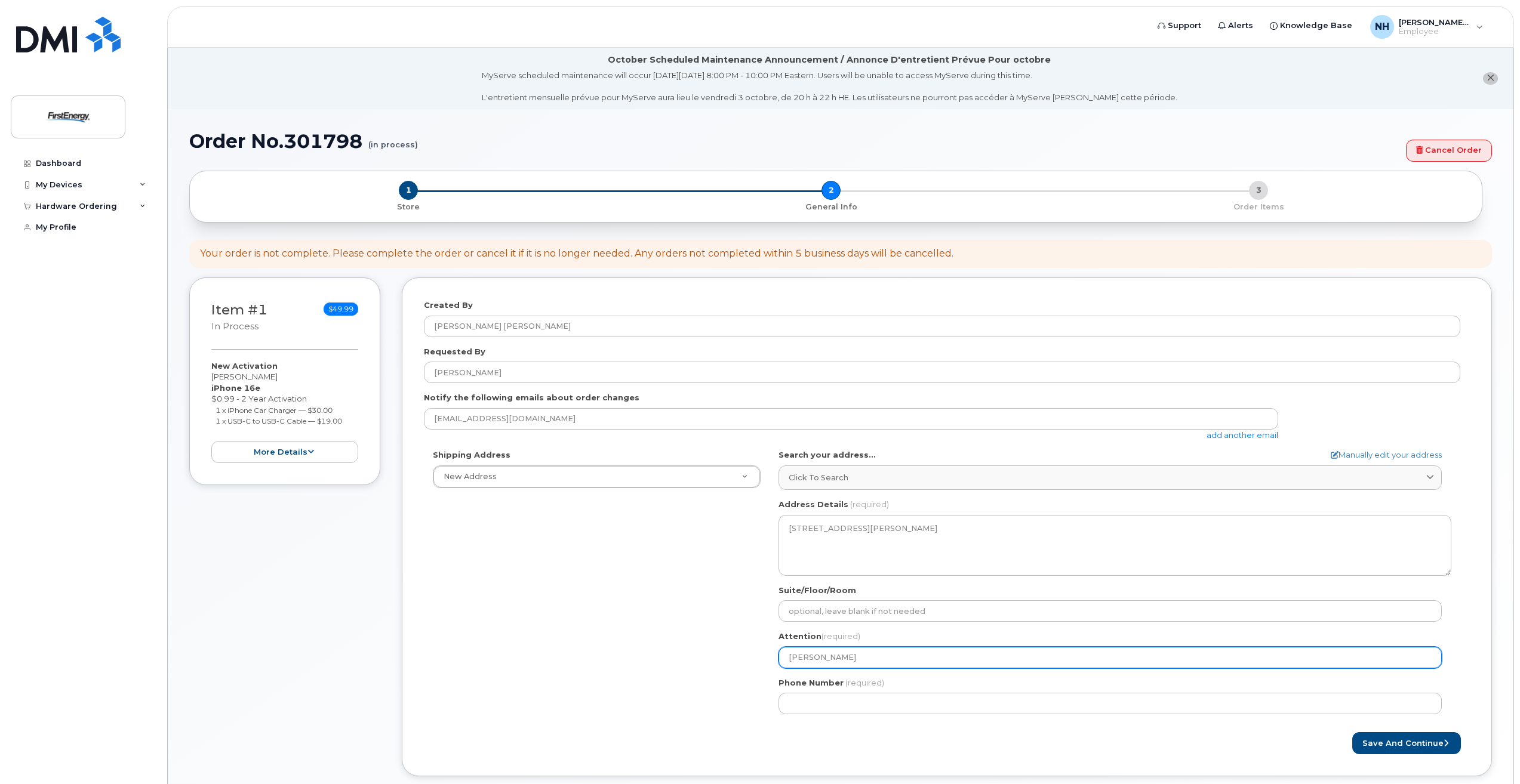
type input "[PERSON_NAME]"
select select
type input "[PERSON_NAME]"
select select
type input "[PERSON_NAME]"
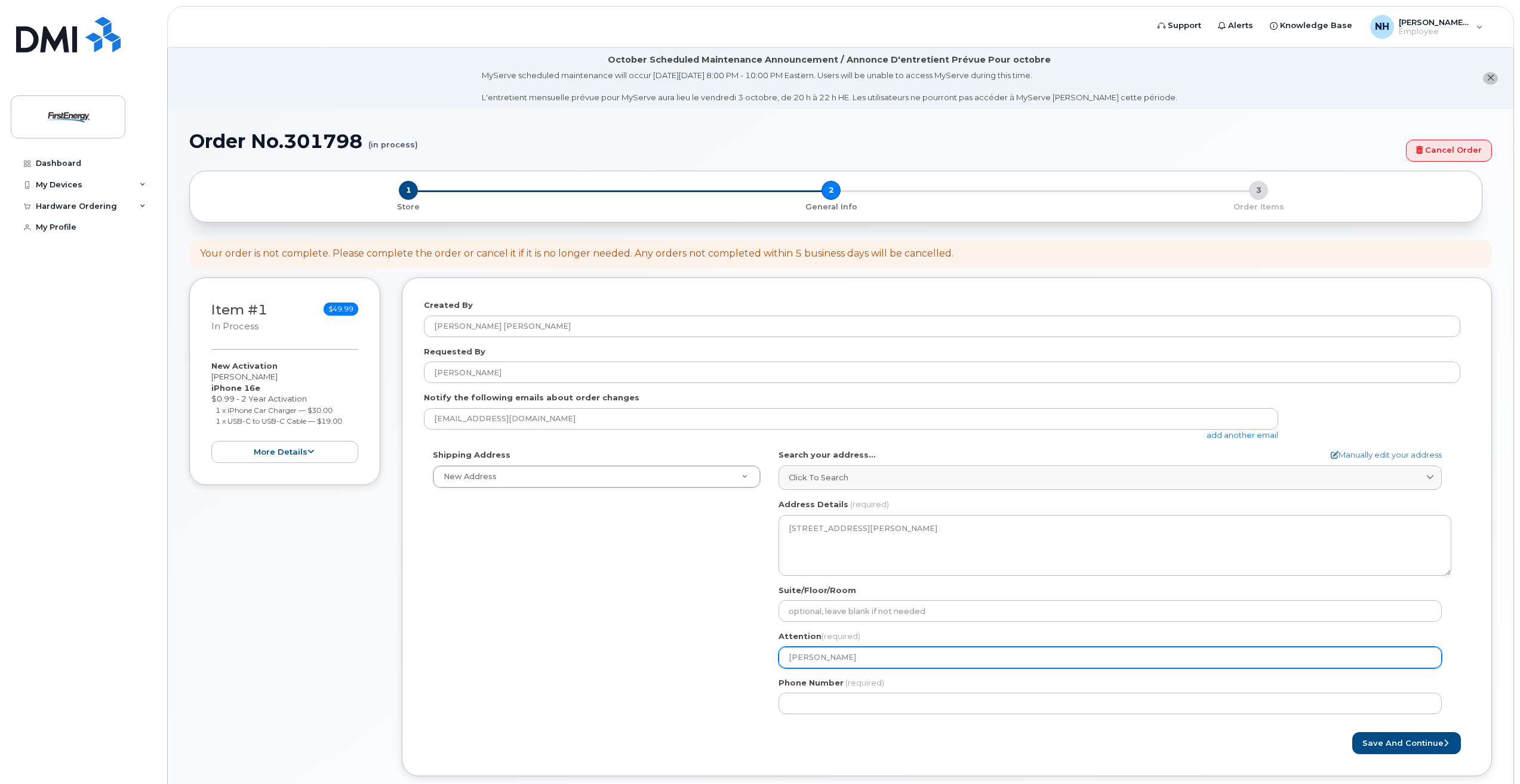
select select
type input "[PERSON_NAME]"
select select
type input "[PERSON_NAME] c z"
select select
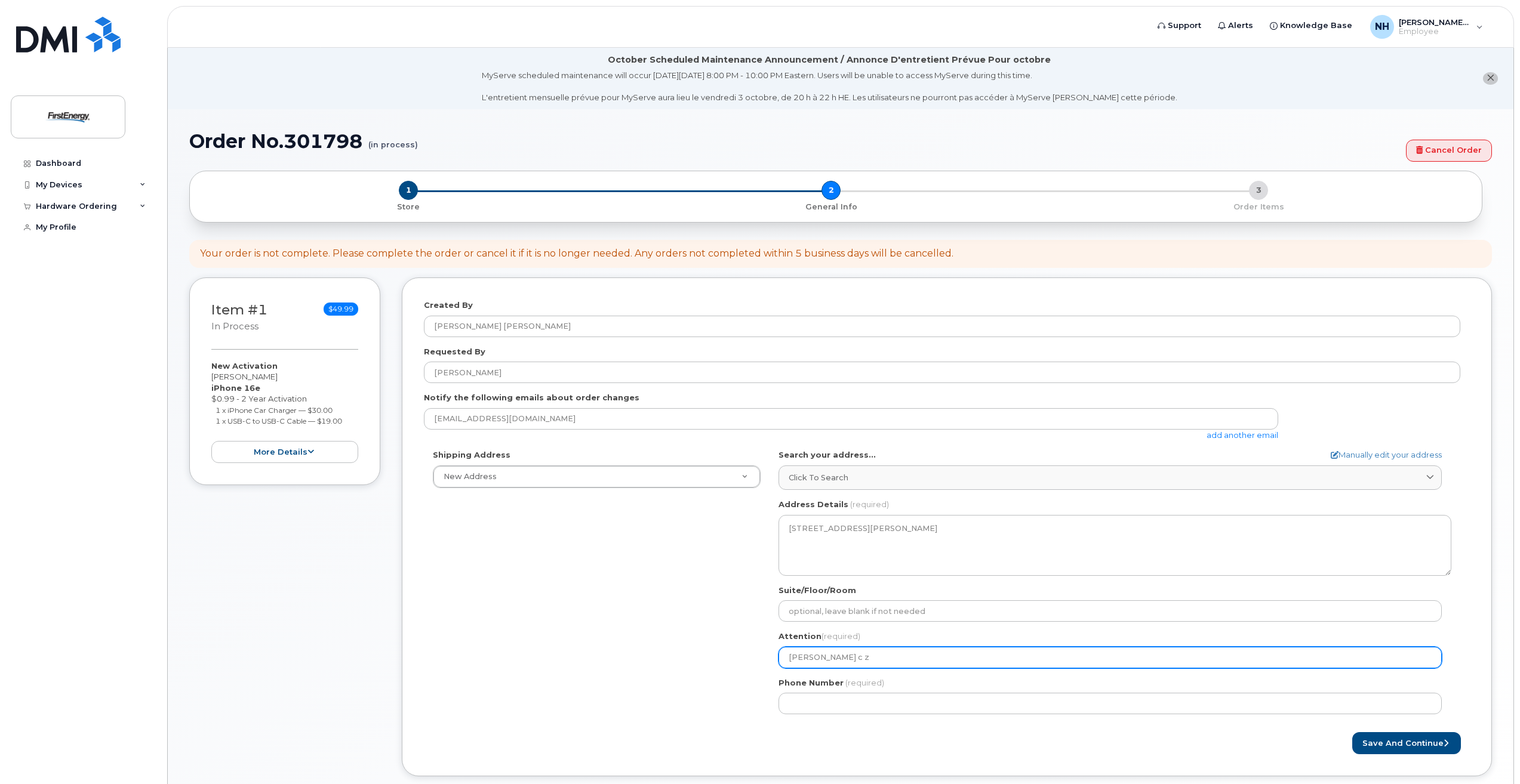
type input "[PERSON_NAME] c ze"
select select
type input "[PERSON_NAME] c [PERSON_NAME]"
select select
type input "[PERSON_NAME] c zebu"
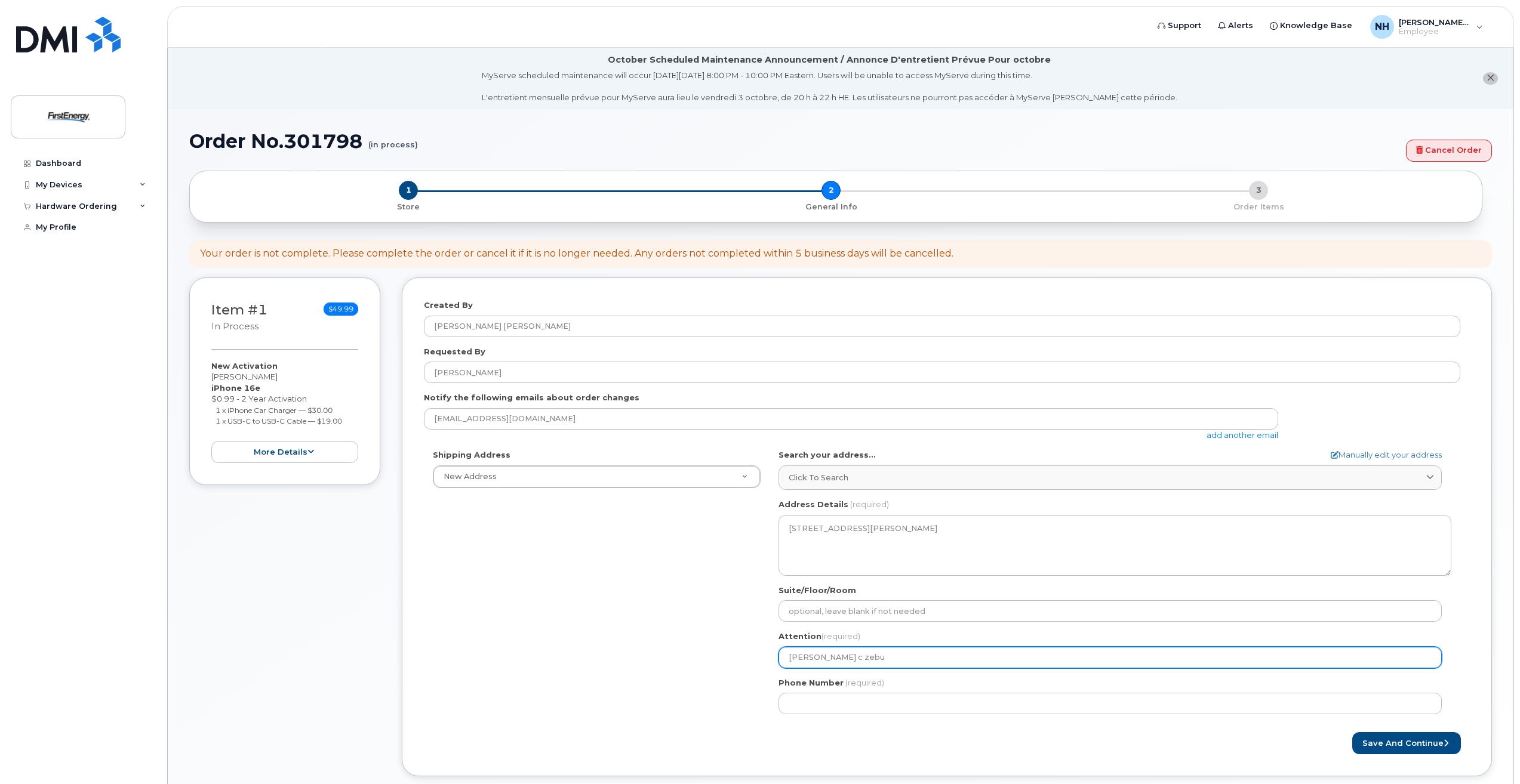
select select
type input "[PERSON_NAME] c zebul"
select select
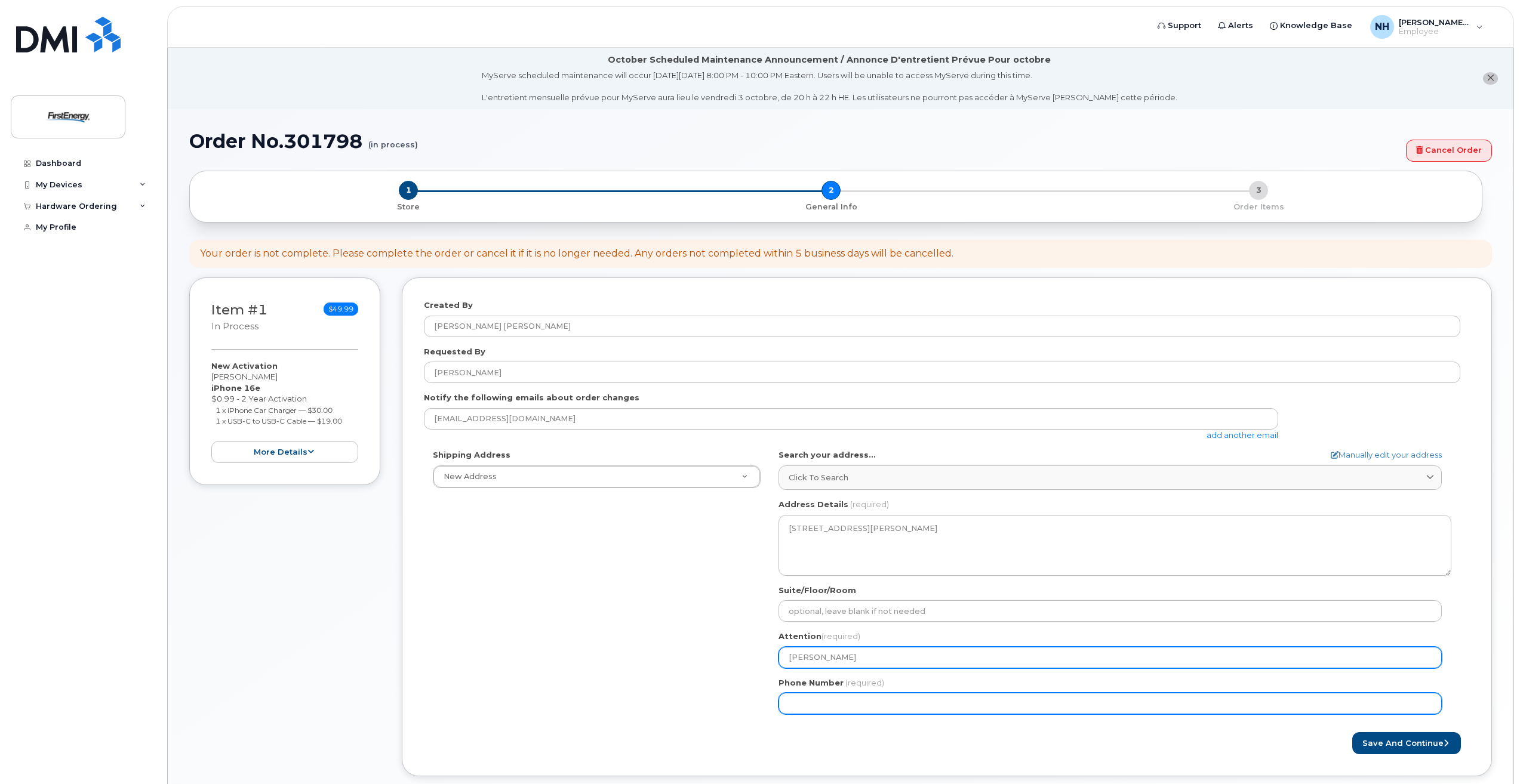
type input "[PERSON_NAME]"
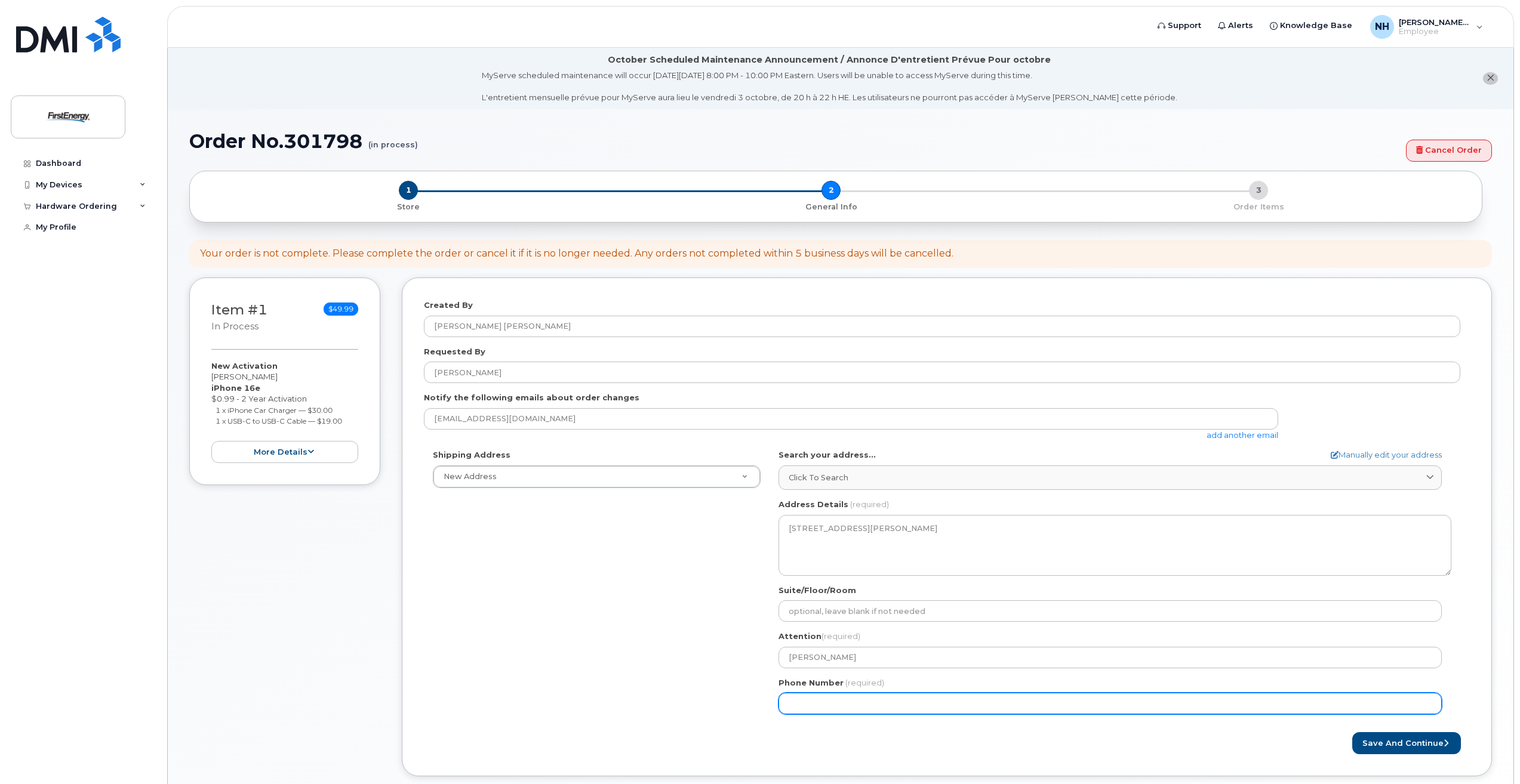
click at [916, 704] on input "Phone Number" at bounding box center [1110, 703] width 663 height 21
type input "614395854"
select select
type input "6143958545"
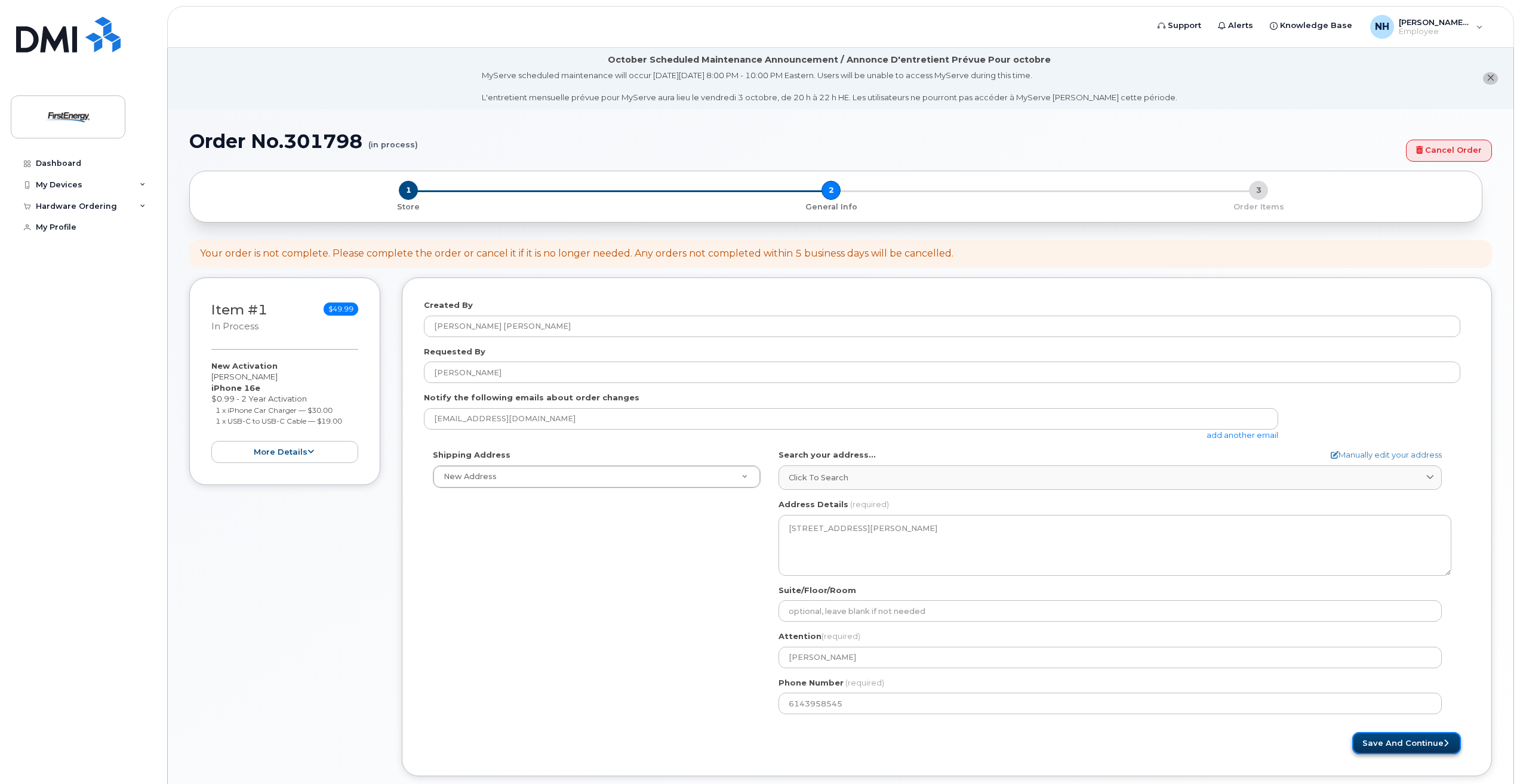
click at [1398, 741] on button "Save and Continue" at bounding box center [1407, 743] width 109 height 22
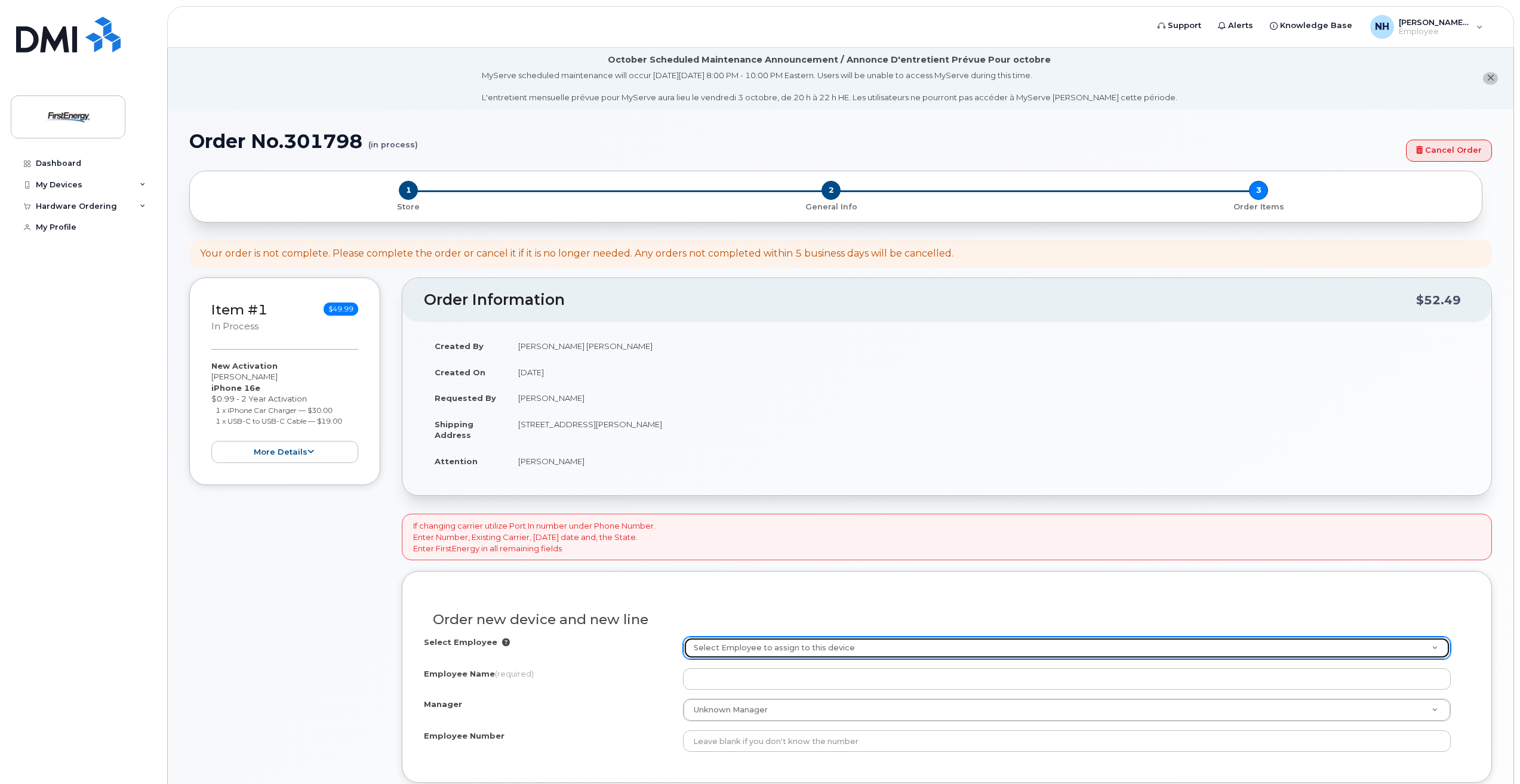
click at [1438, 649] on link "Select Employee to assign to this device" at bounding box center [1067, 648] width 766 height 21
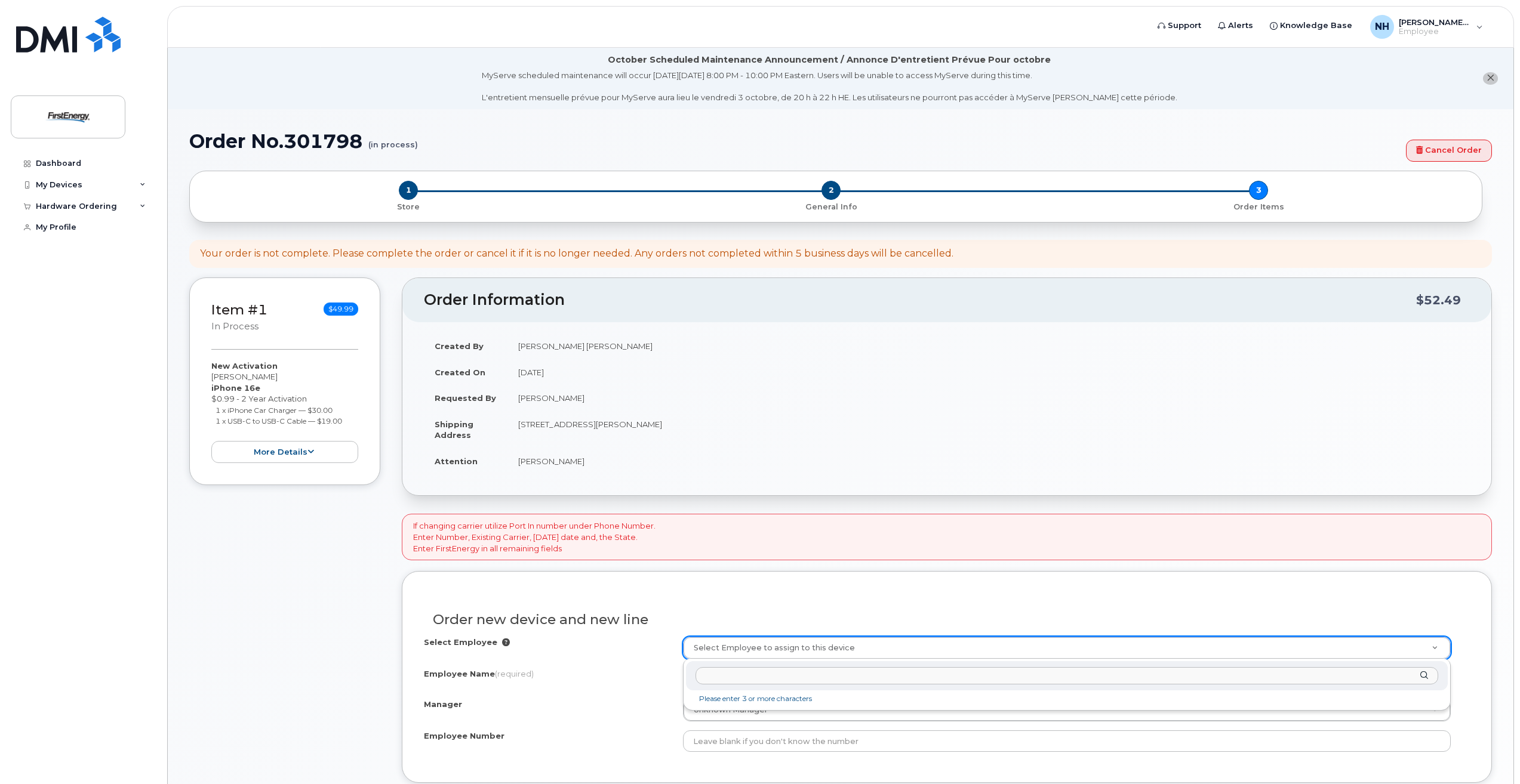
click at [786, 674] on input "text" at bounding box center [1067, 675] width 743 height 17
type input "Z"
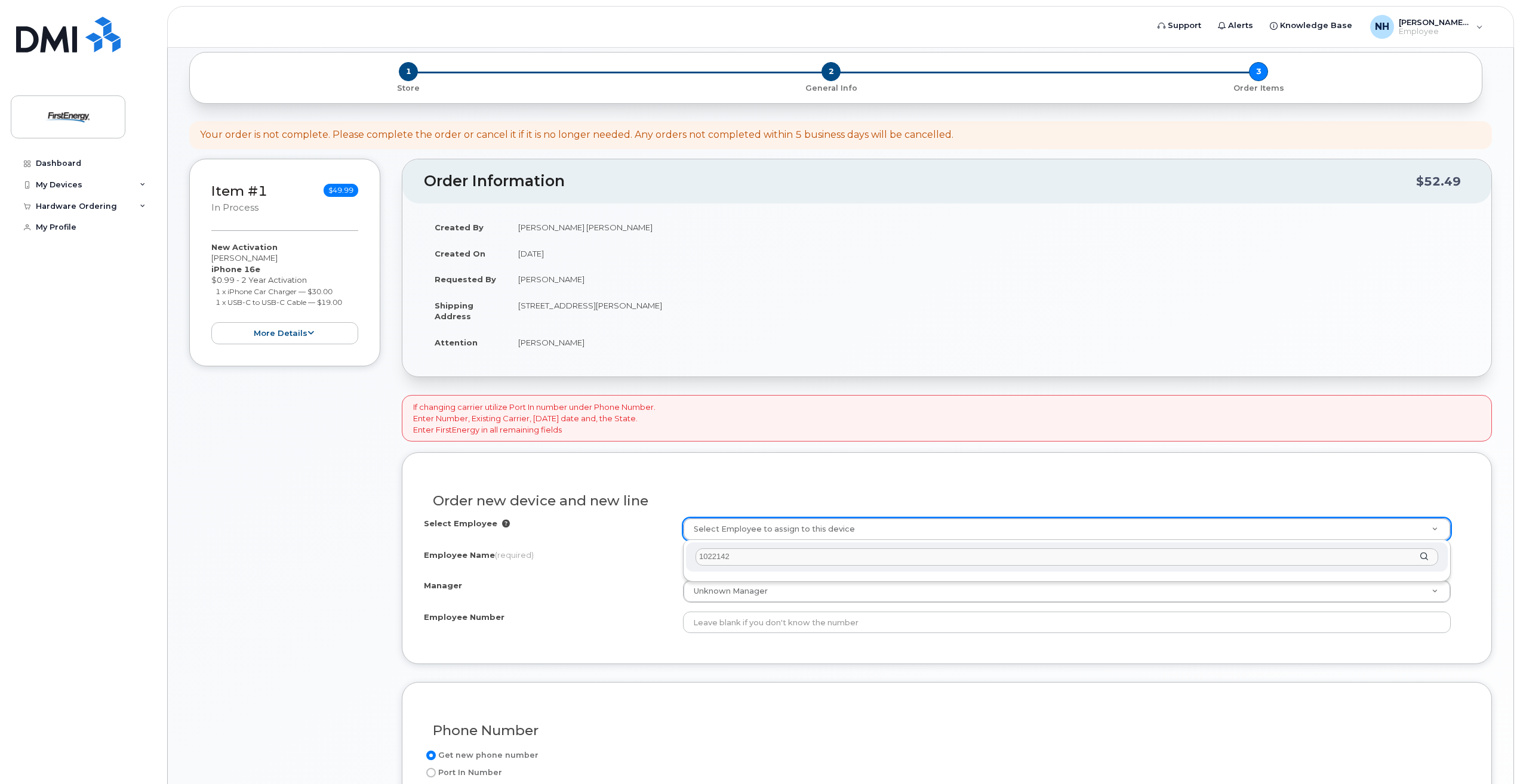
scroll to position [119, 0]
drag, startPoint x: 752, startPoint y: 554, endPoint x: 674, endPoint y: 559, distance: 78.2
click at [682, 559] on body "Support Alerts Knowledge Base NH Norment, H. Patricia Employee English Français…" at bounding box center [760, 556] width 1520 height 1350
type input "15930"
type input "2079503"
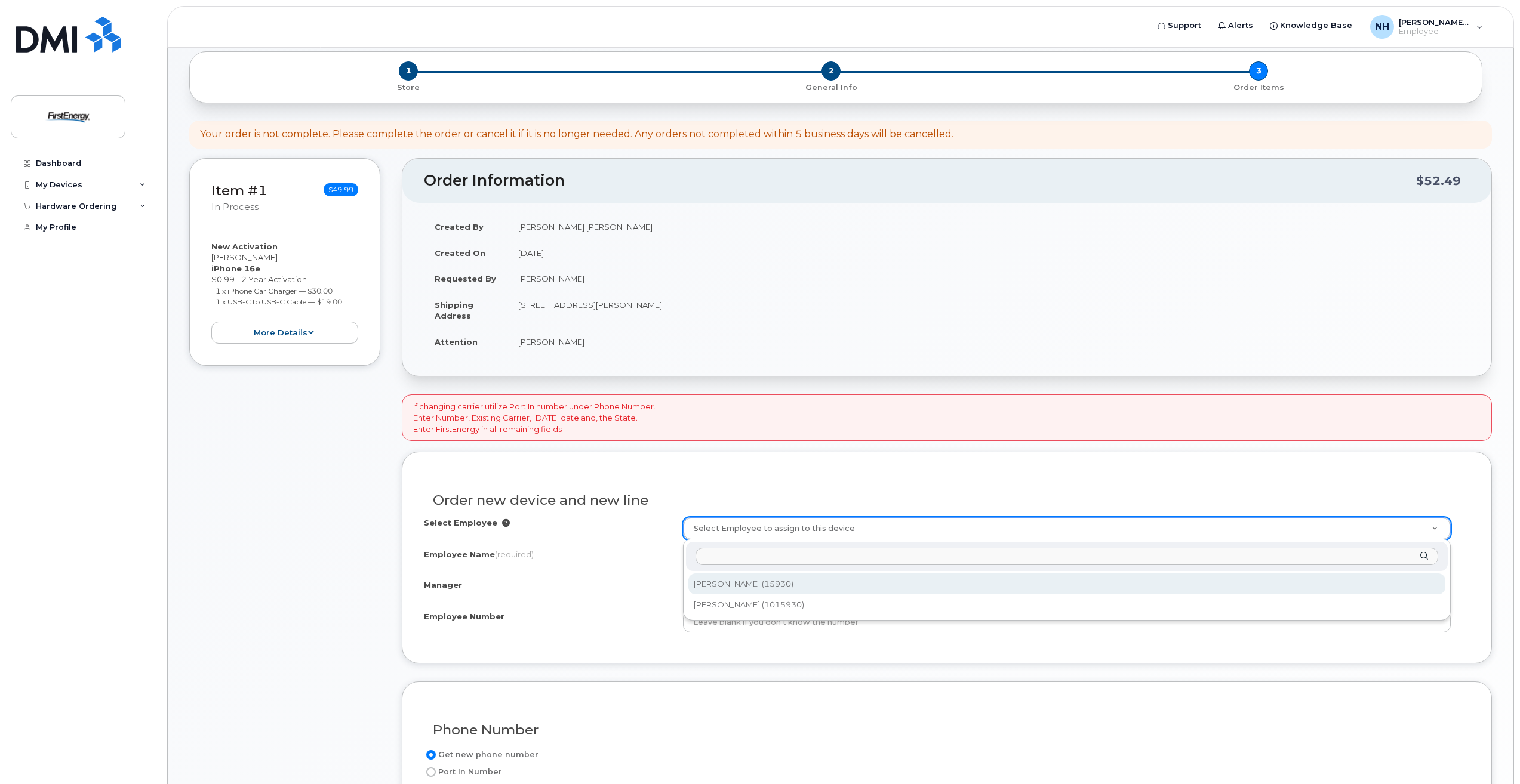
type input "Harriett P Norment"
type input "15930"
type input "341 White Pond Drive"
select select "2074516"
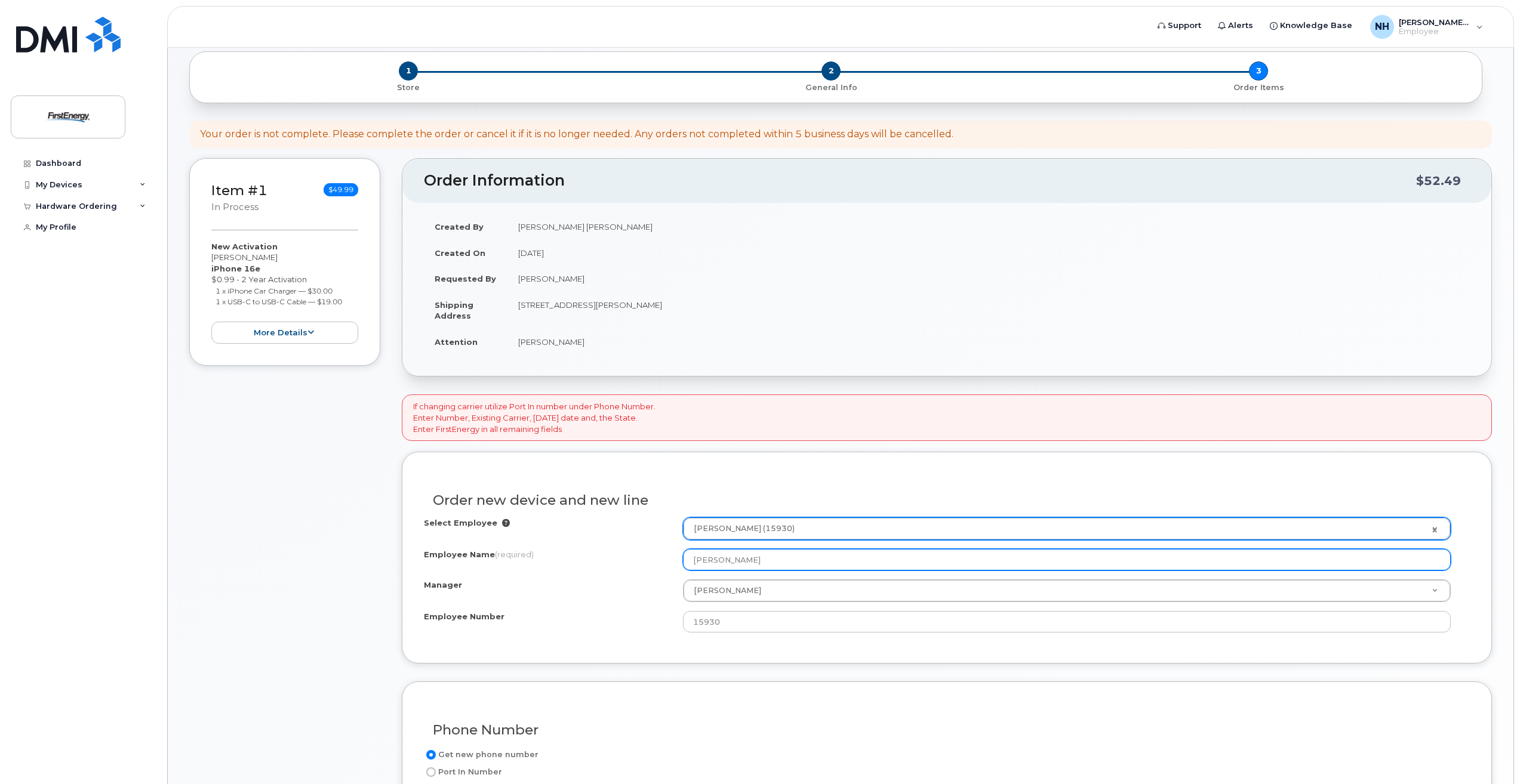
drag, startPoint x: 779, startPoint y: 562, endPoint x: 658, endPoint y: 573, distance: 121.5
click at [658, 573] on div "Select Employee Harriett P Norment (15930) 2079503 Employee Name (required) Har…" at bounding box center [947, 575] width 1046 height 115
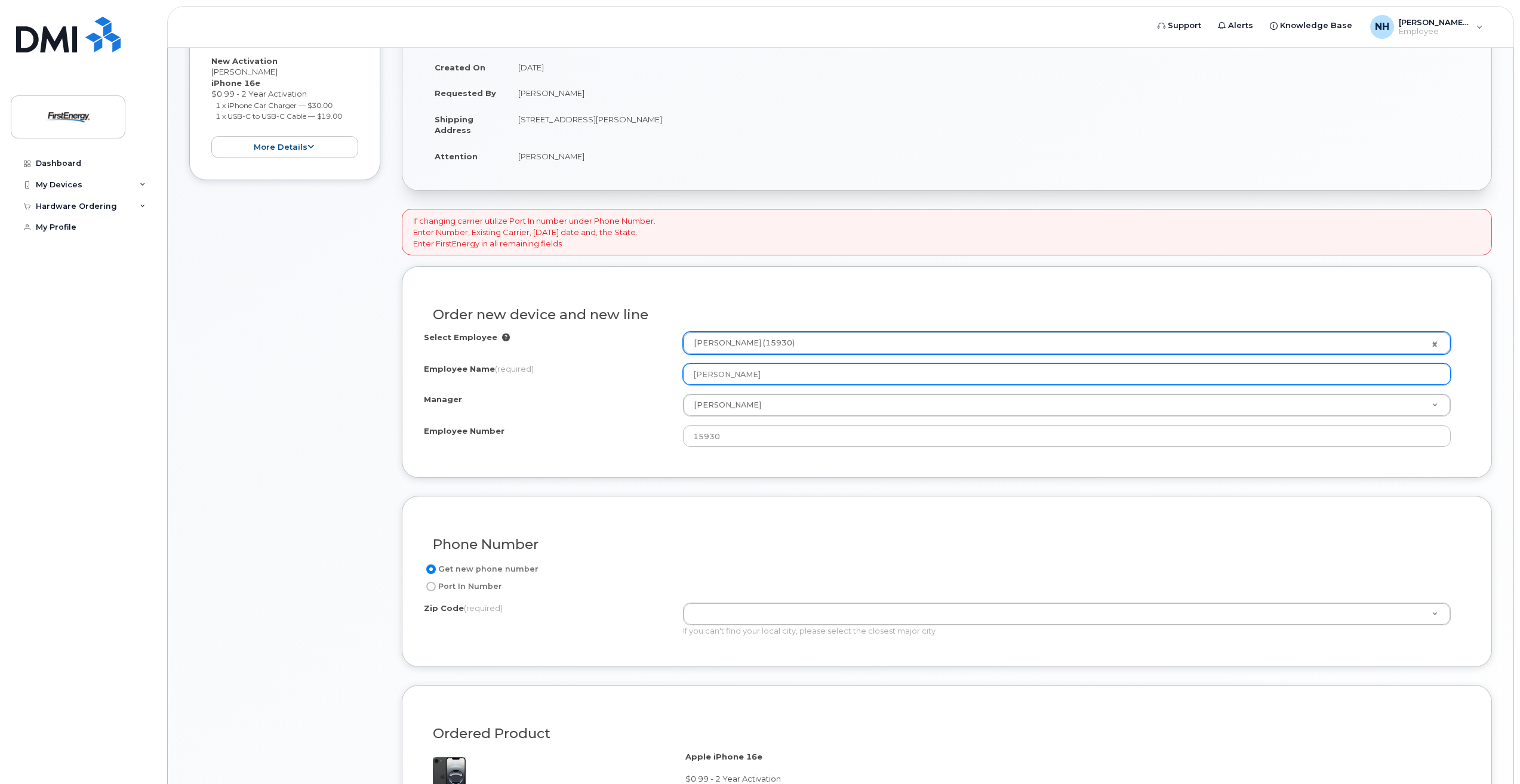
scroll to position [268, 0]
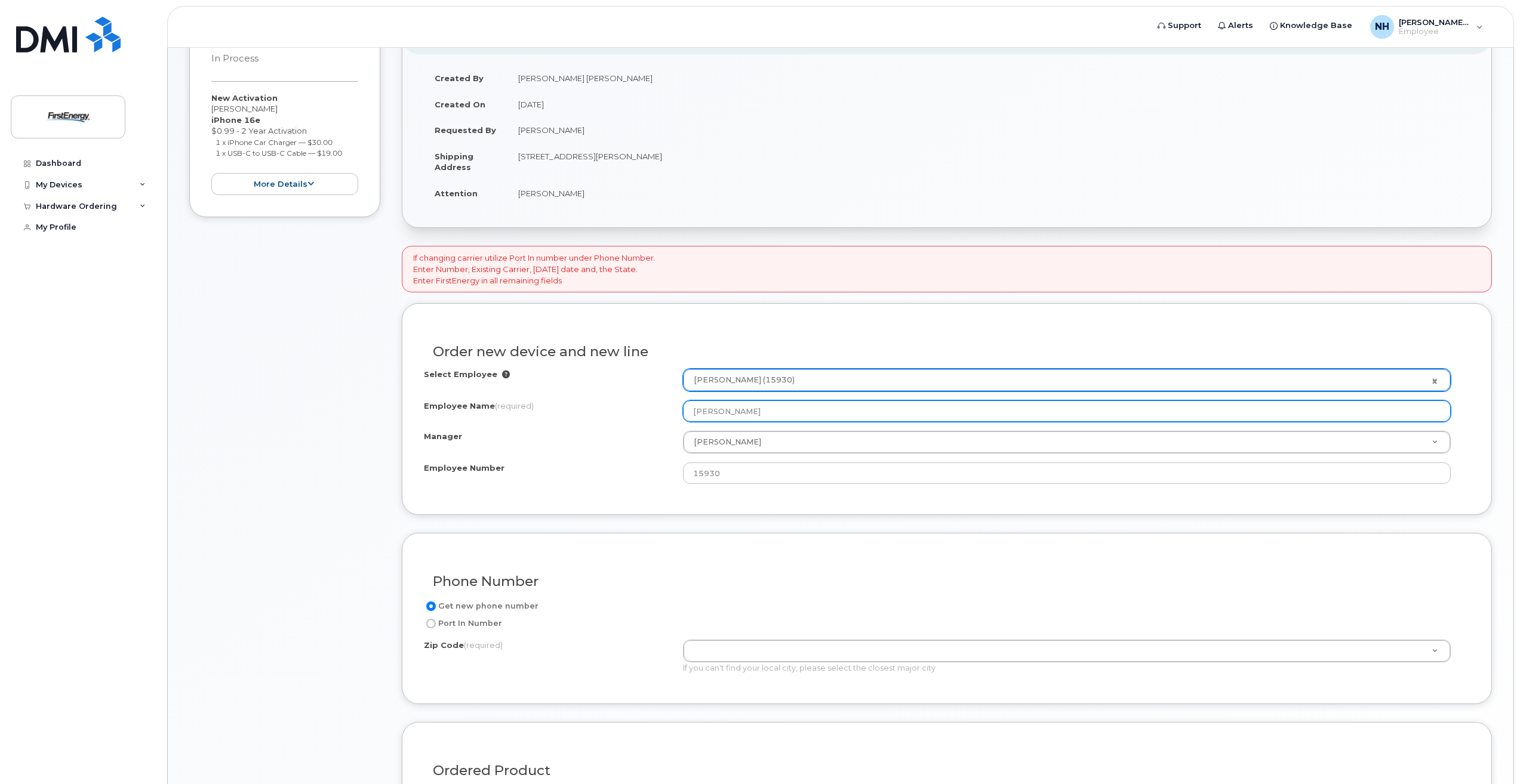
type input "manges"
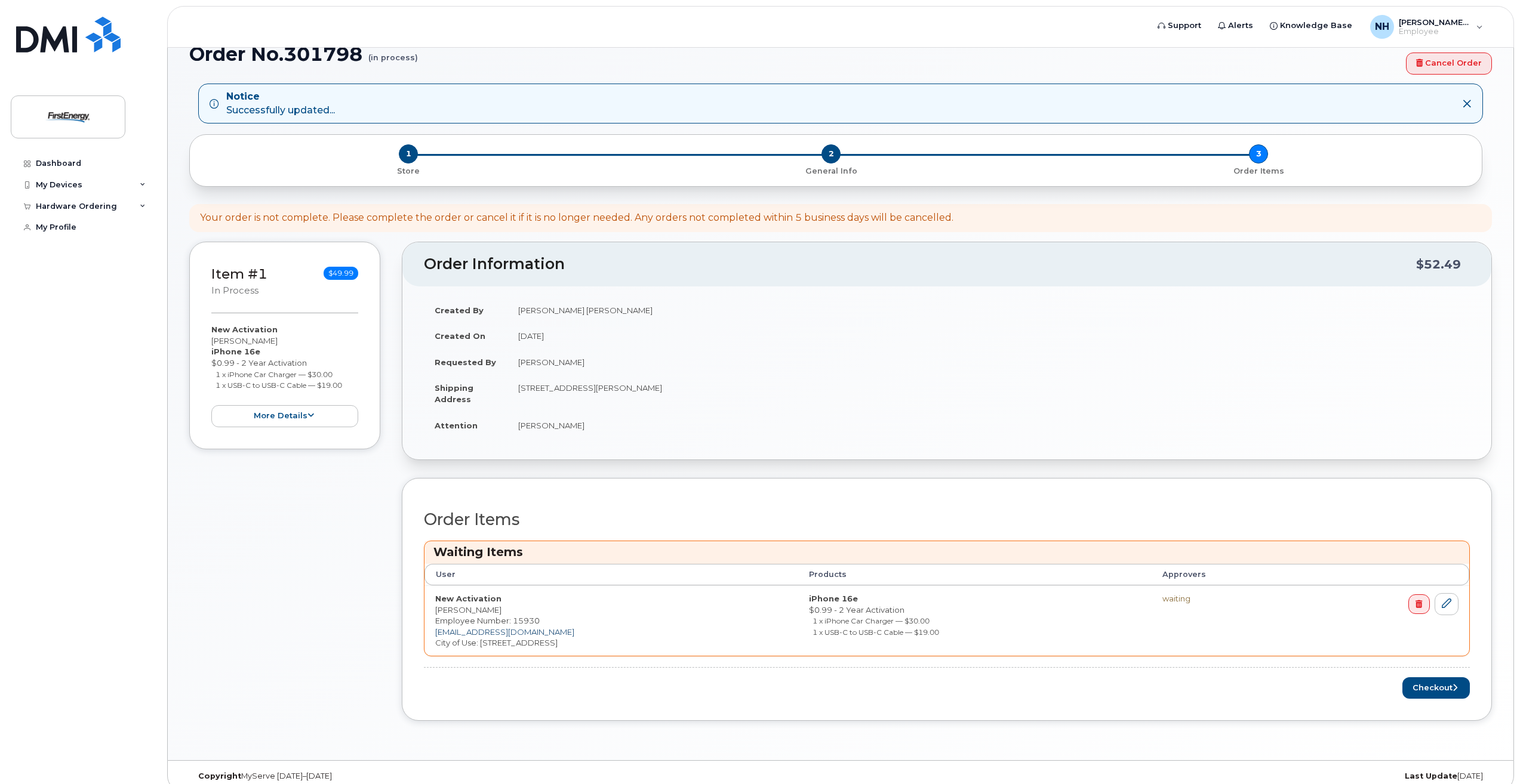
scroll to position [102, 0]
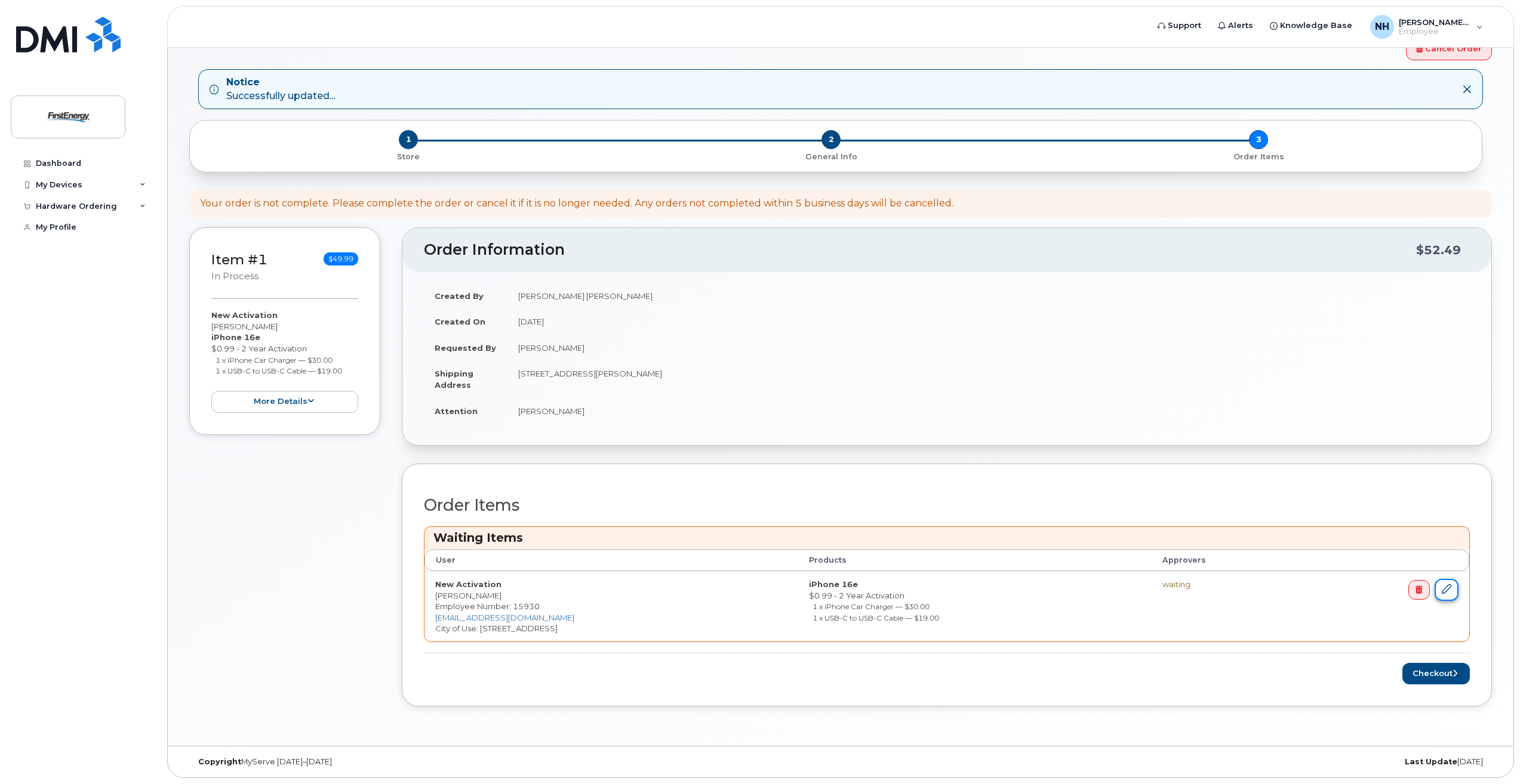
click at [1448, 588] on icon at bounding box center [1447, 588] width 10 height 10
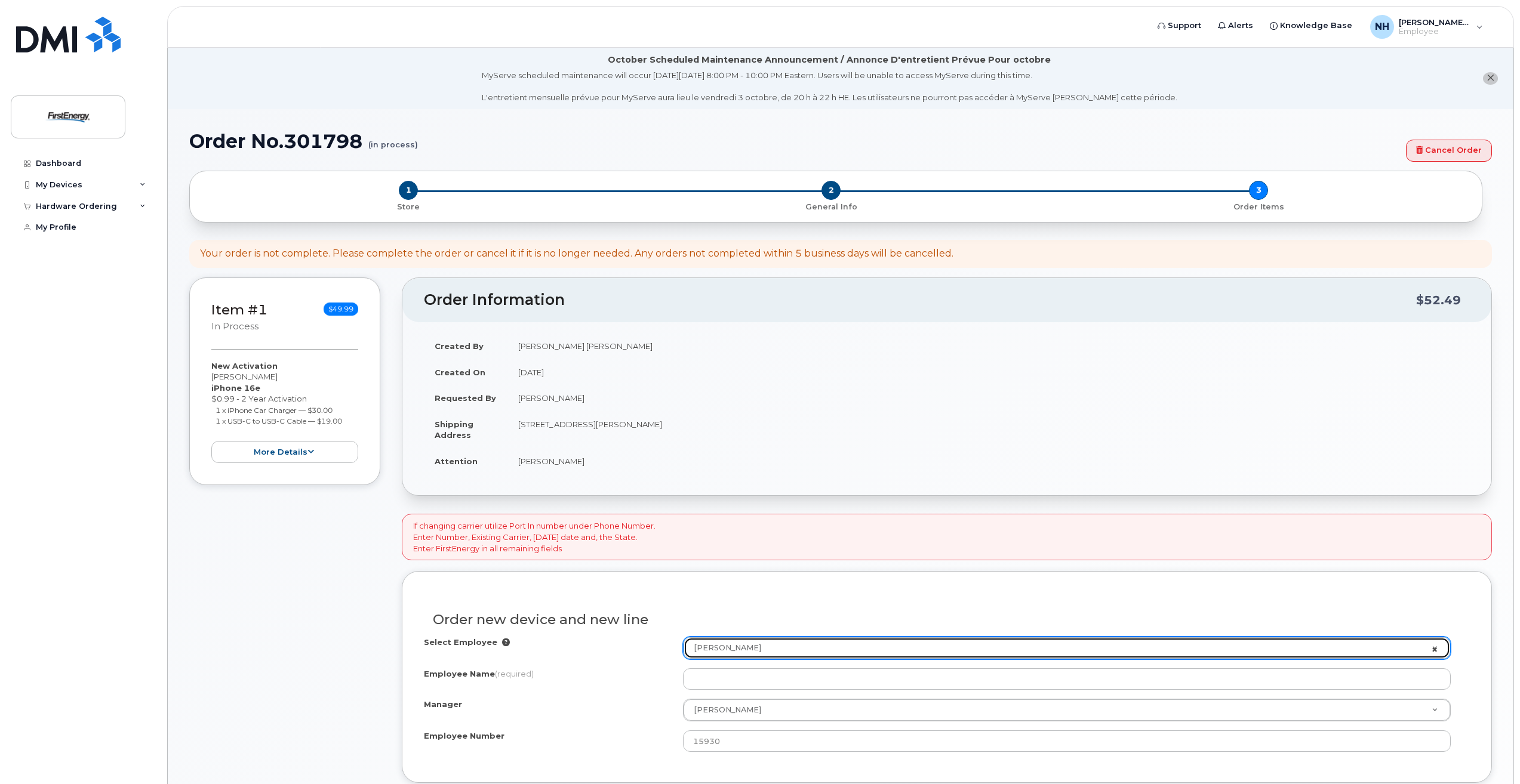
select select "1662235"
click at [1434, 649] on link "Select Employee to assign to this device" at bounding box center [1067, 648] width 766 height 21
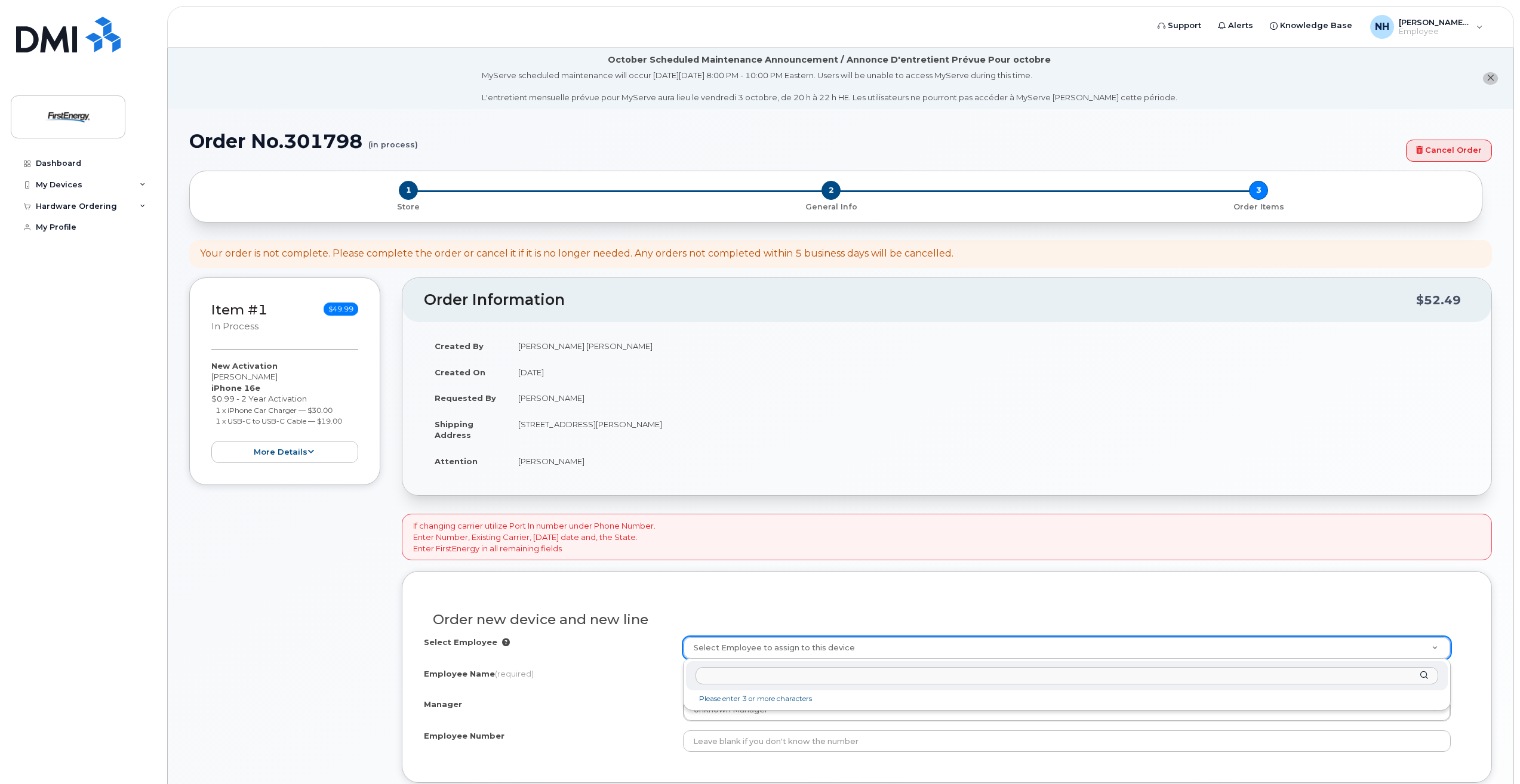
drag, startPoint x: 841, startPoint y: 678, endPoint x: 851, endPoint y: 681, distance: 10.4
click at [848, 679] on input "text" at bounding box center [1067, 675] width 743 height 17
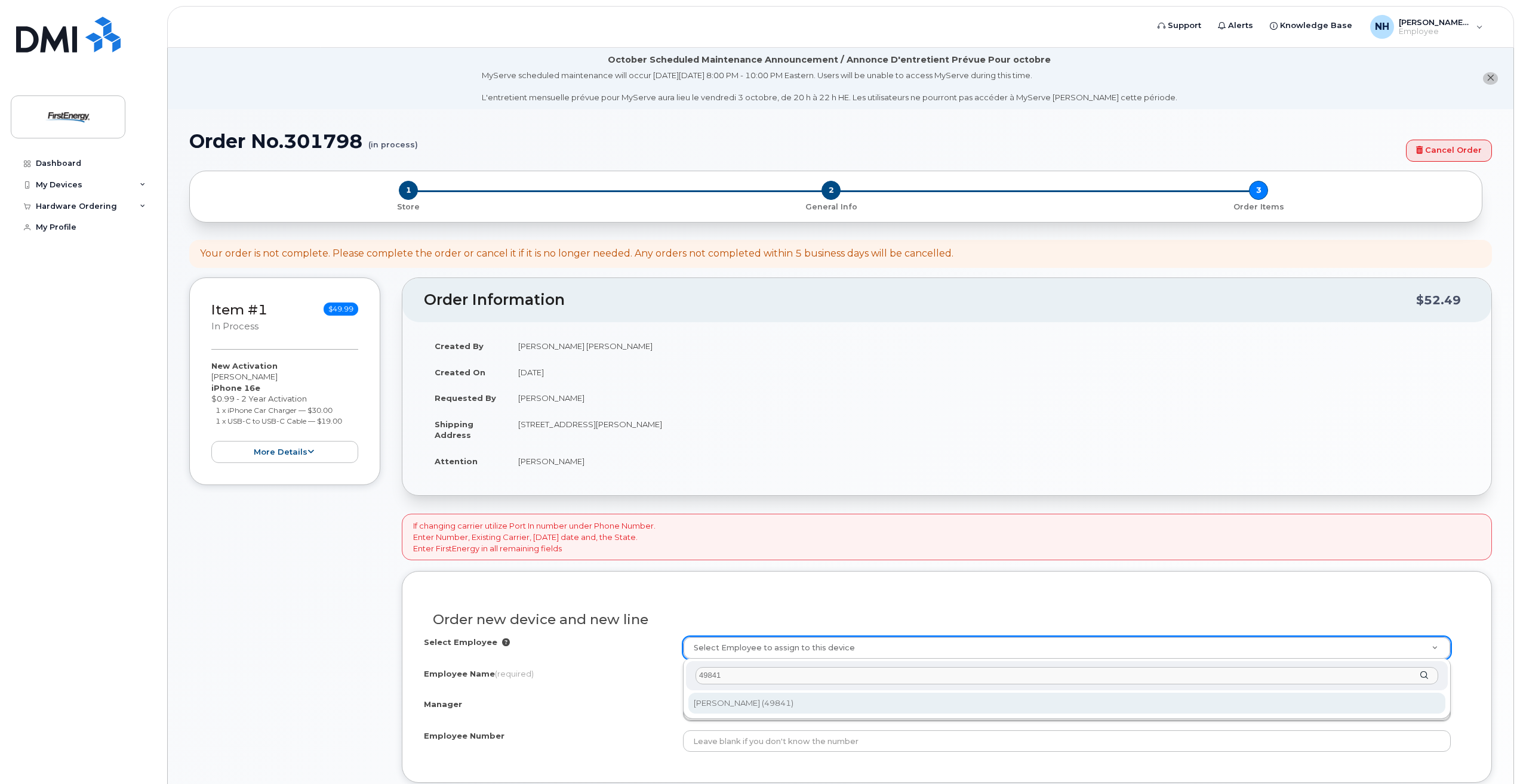
type input "49841"
type input "2082005"
type input "[PERSON_NAME]"
type input "49841"
type input "[STREET_ADDRESS][PERSON_NAME]"
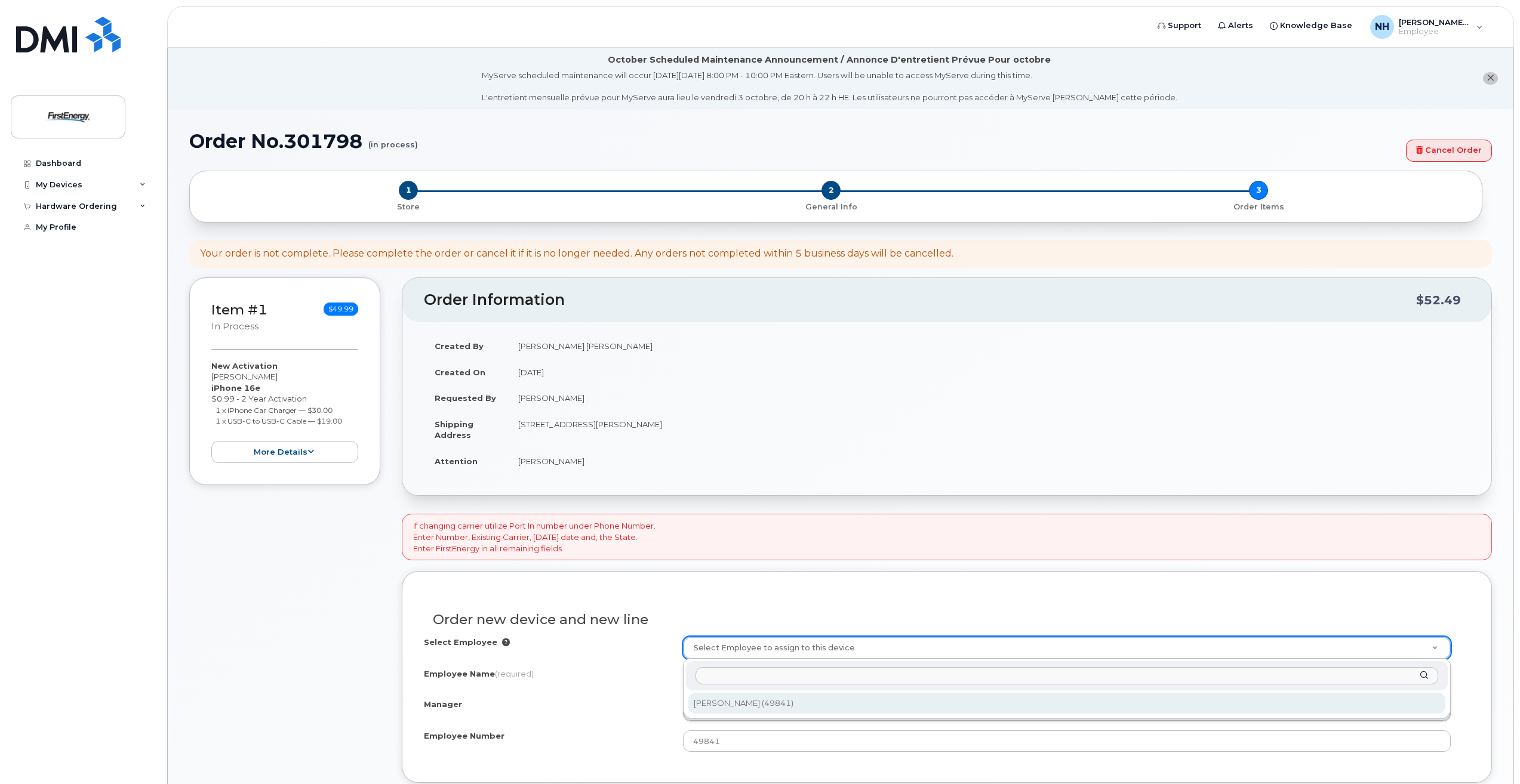
select select "2076705"
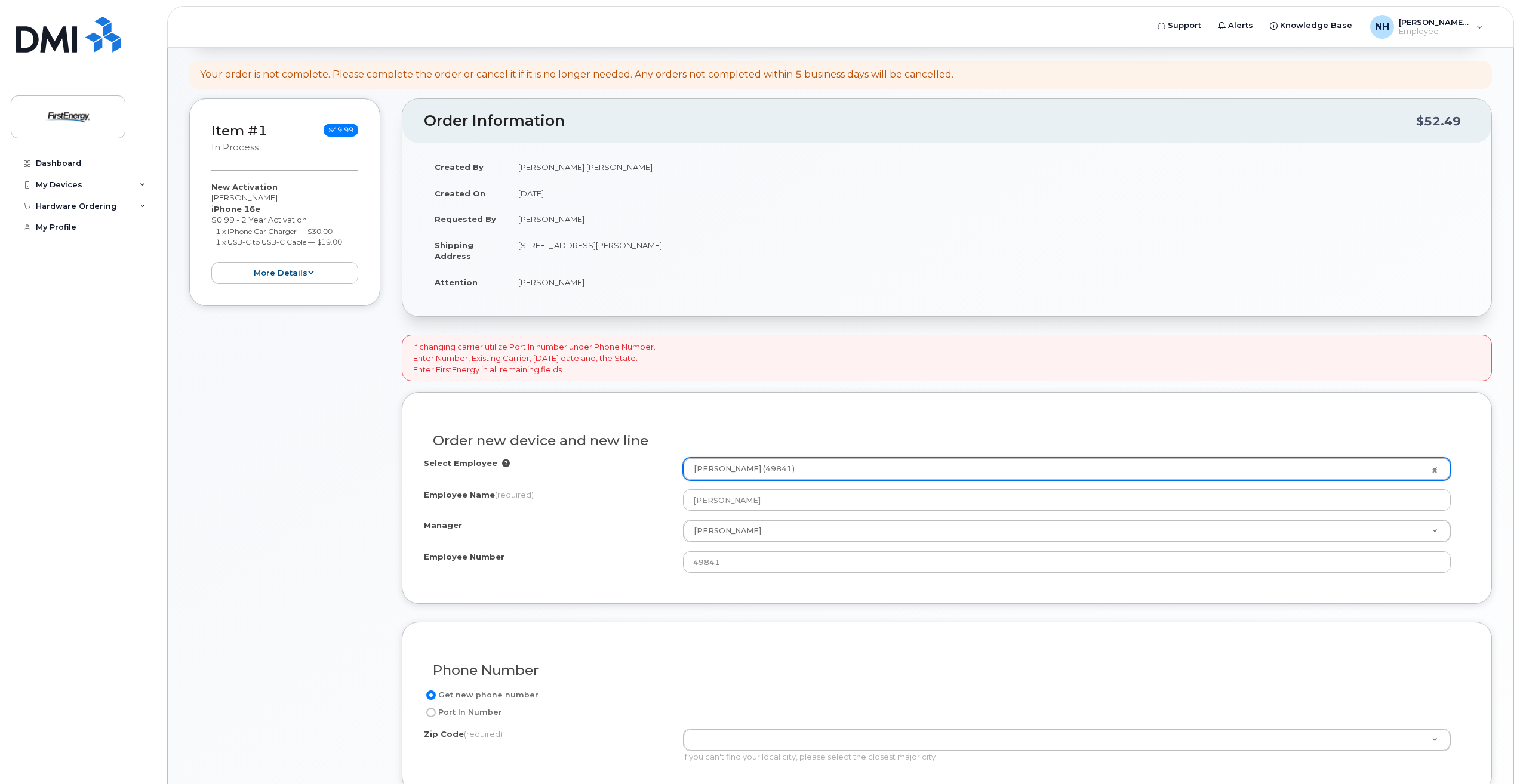
scroll to position [239, 0]
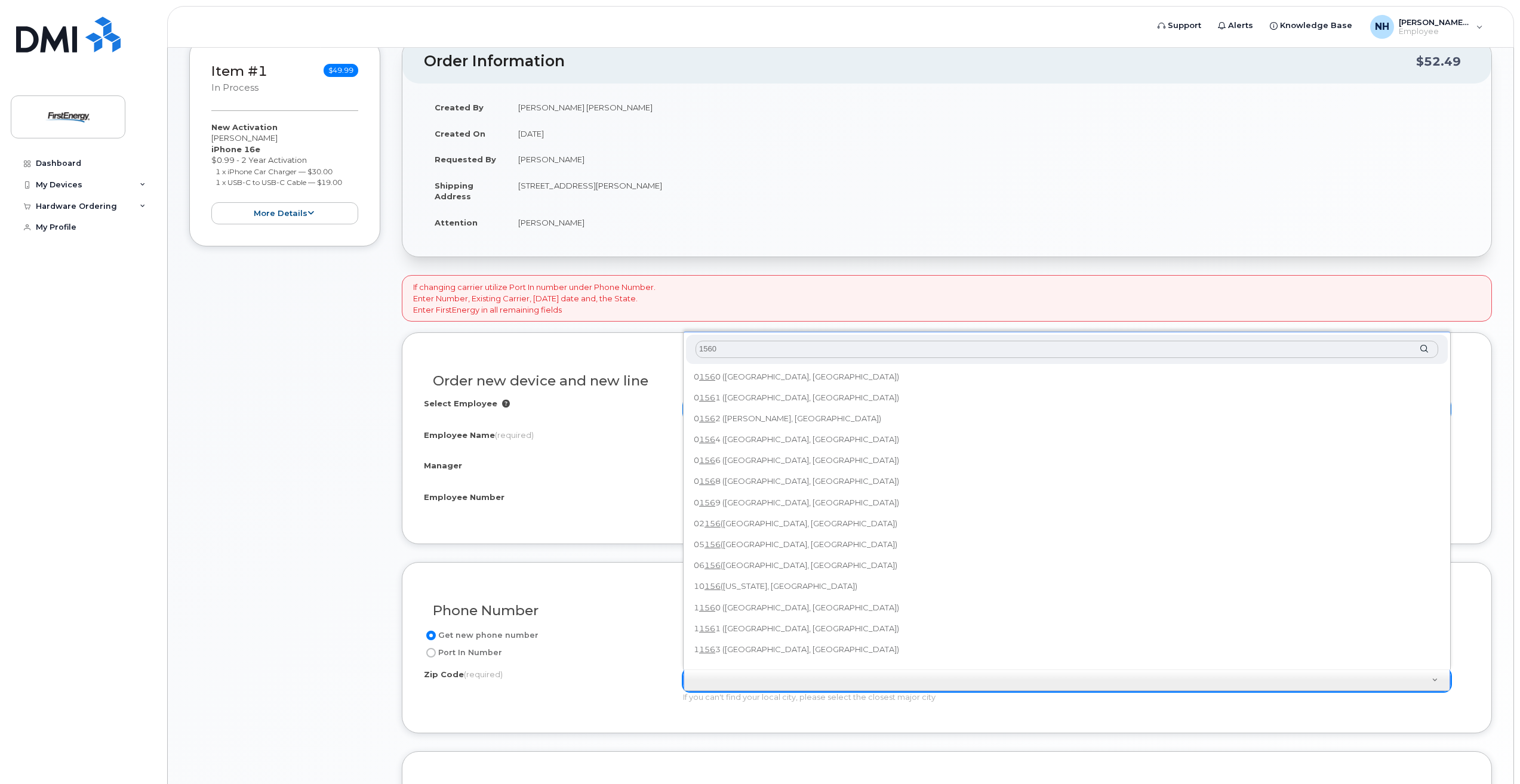
type input "15601"
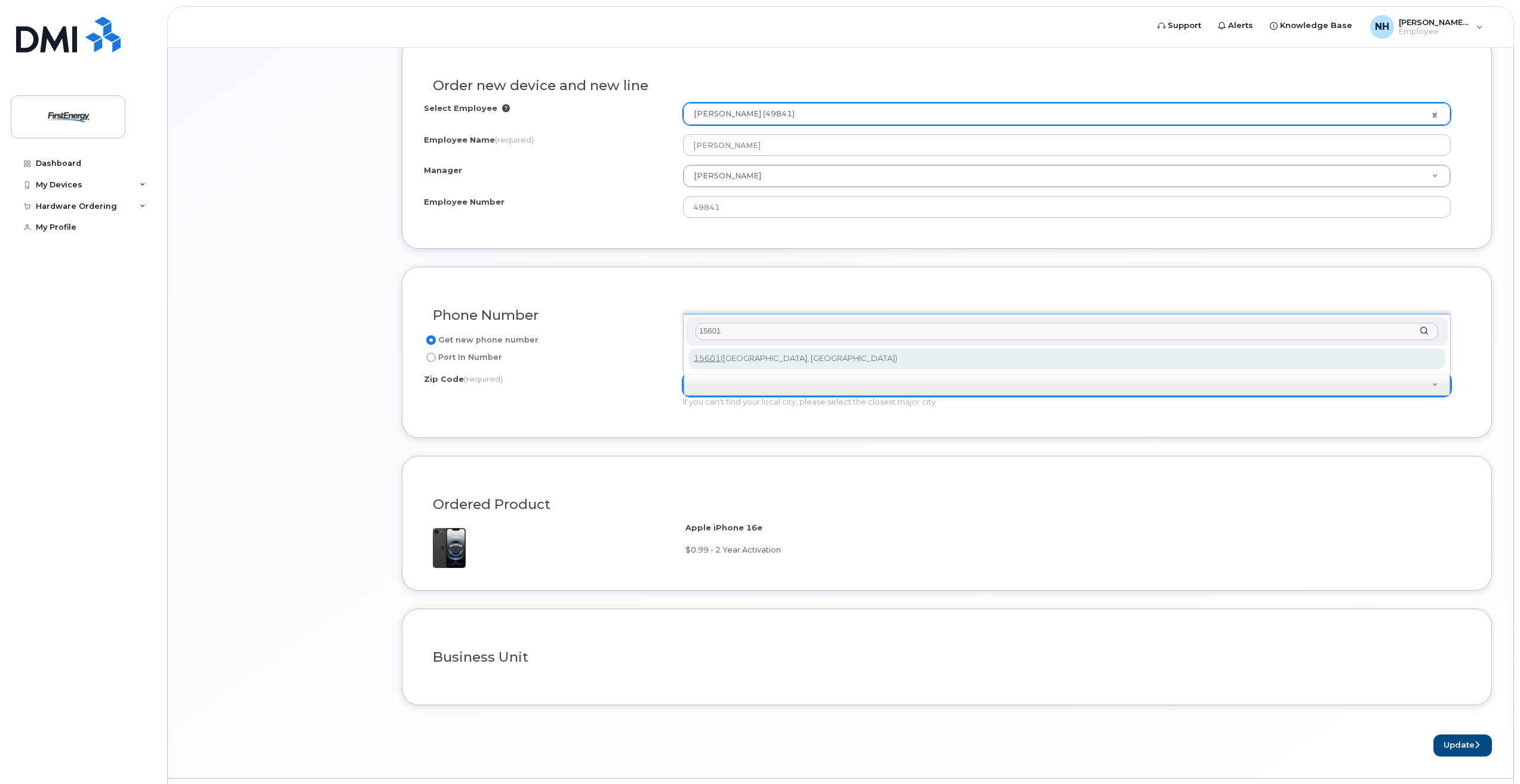
scroll to position [537, 0]
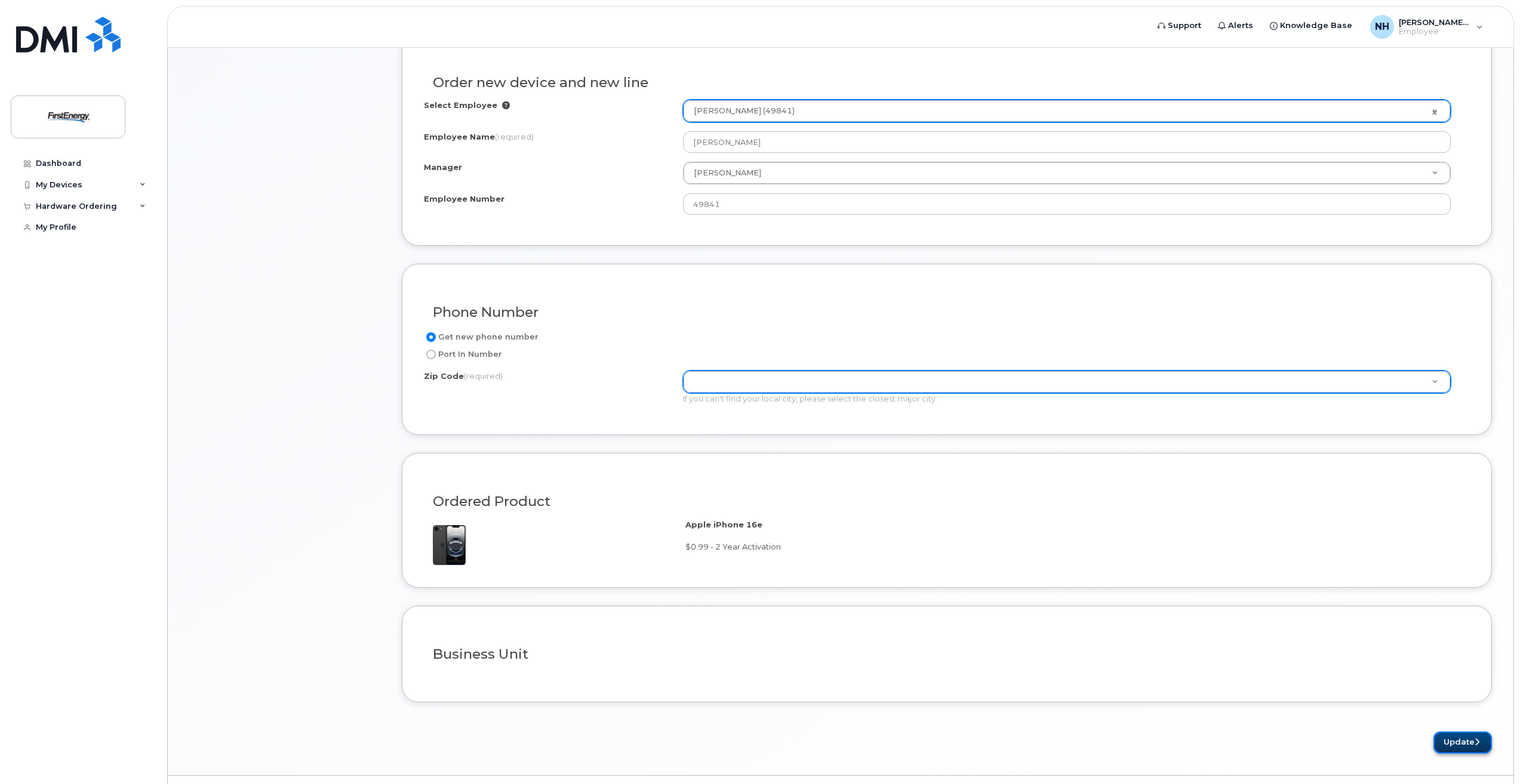
click at [1456, 740] on button "Update" at bounding box center [1463, 742] width 59 height 22
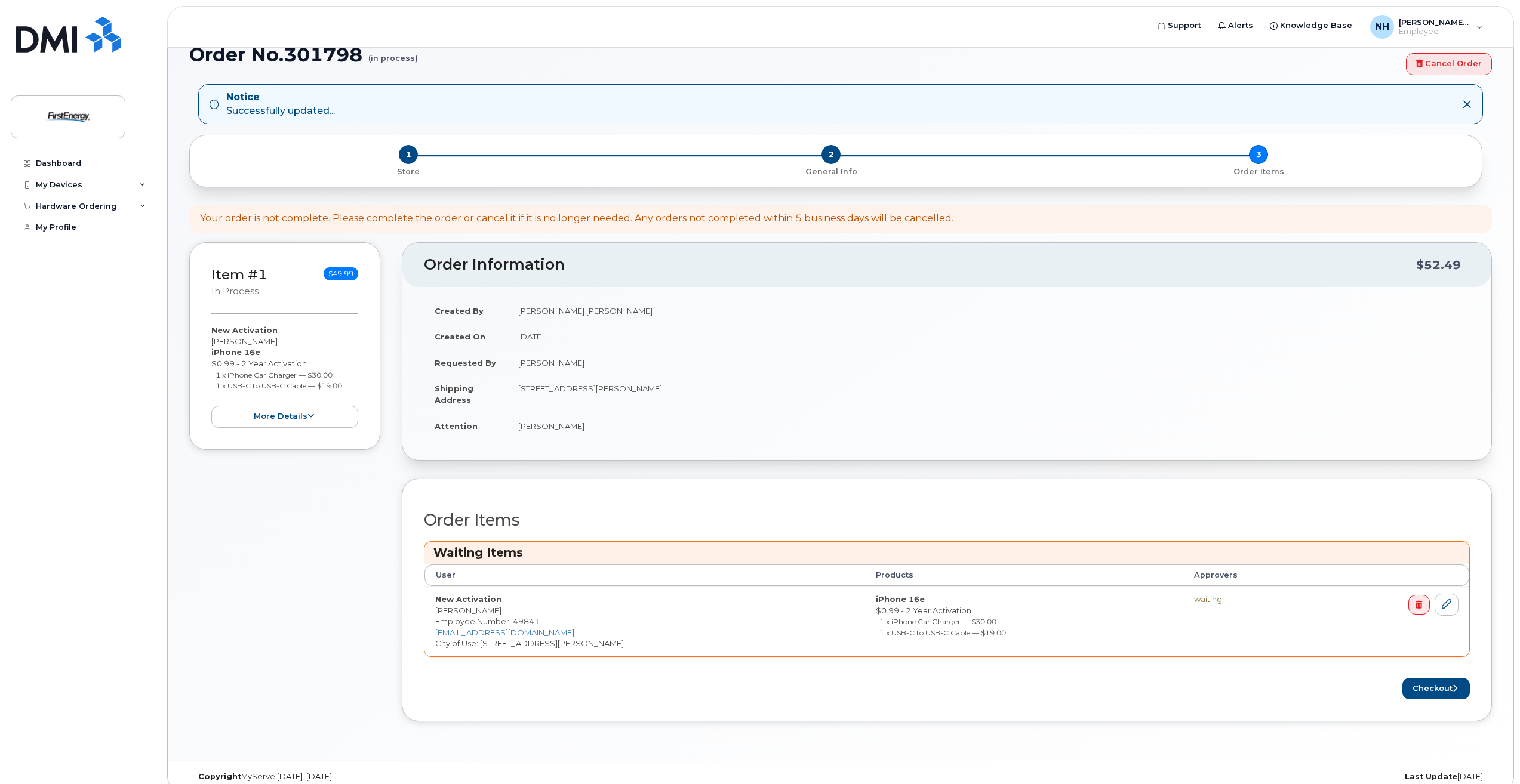
scroll to position [102, 0]
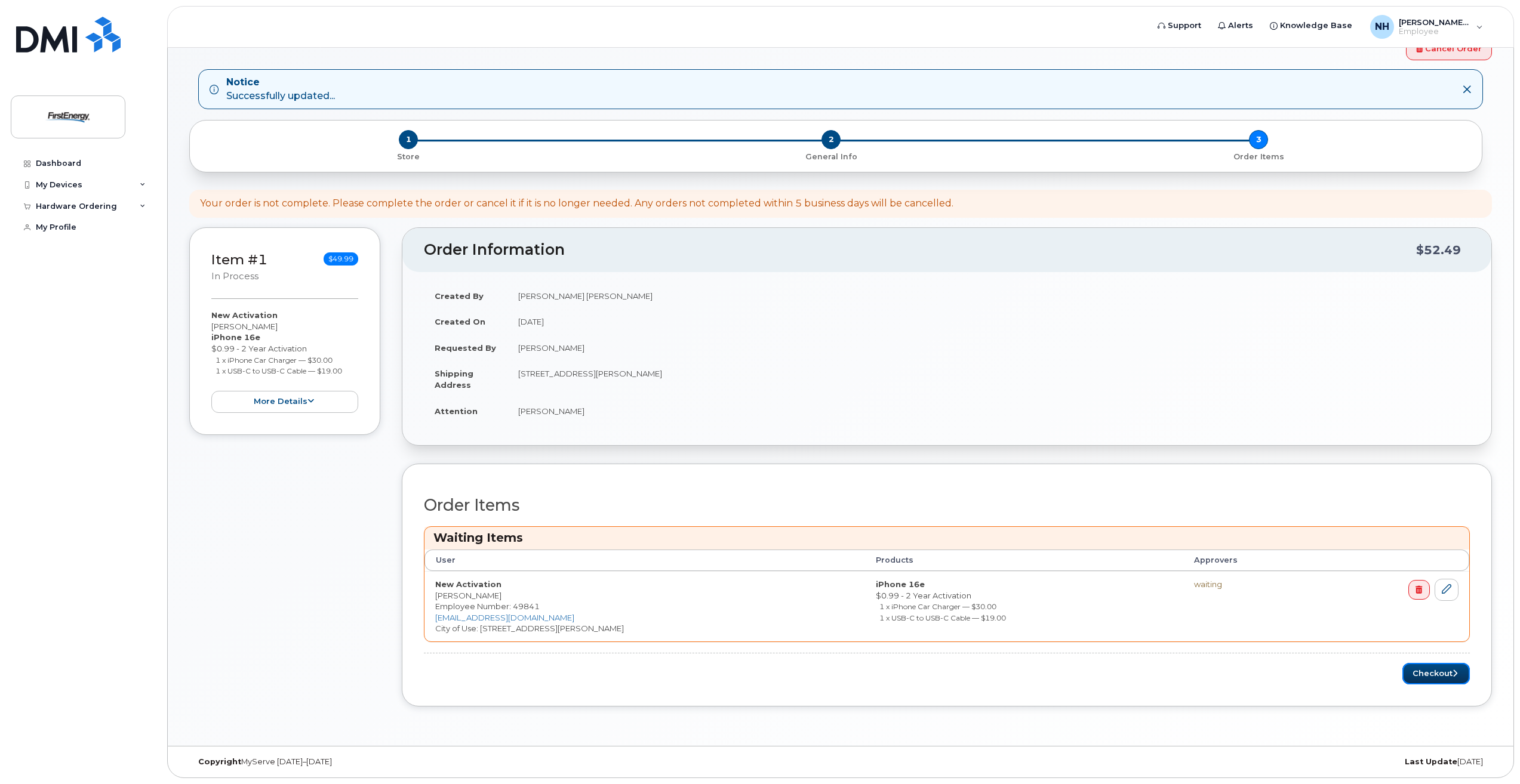
drag, startPoint x: 1441, startPoint y: 673, endPoint x: 1473, endPoint y: 671, distance: 32.1
click at [1443, 673] on button "Checkout" at bounding box center [1436, 674] width 68 height 22
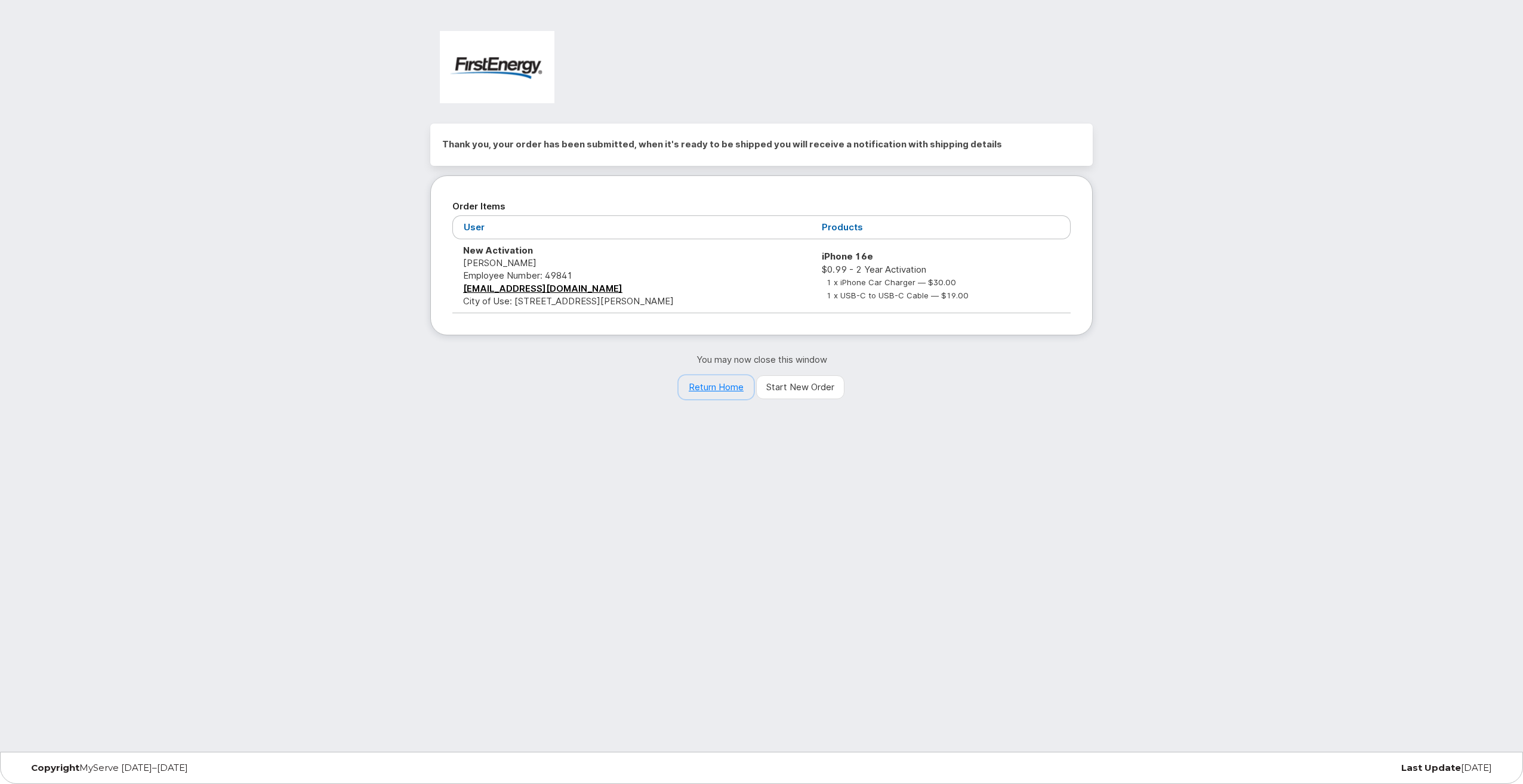
click at [707, 388] on link "Return Home" at bounding box center [716, 387] width 75 height 24
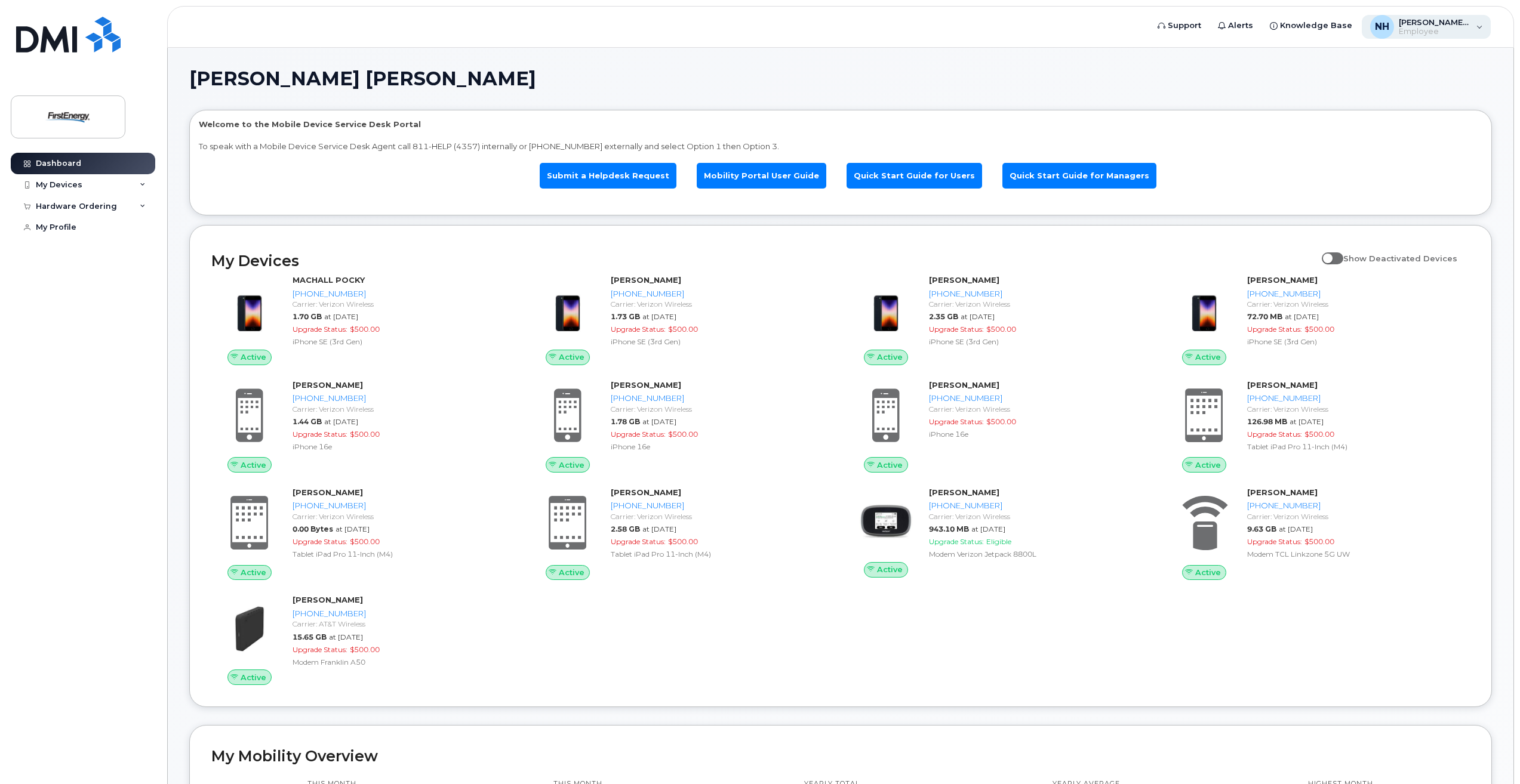
click at [1479, 26] on div "NH [PERSON_NAME], [PERSON_NAME] [PERSON_NAME]" at bounding box center [1426, 26] width 129 height 24
click at [53, 184] on div "My Devices" at bounding box center [59, 185] width 46 height 10
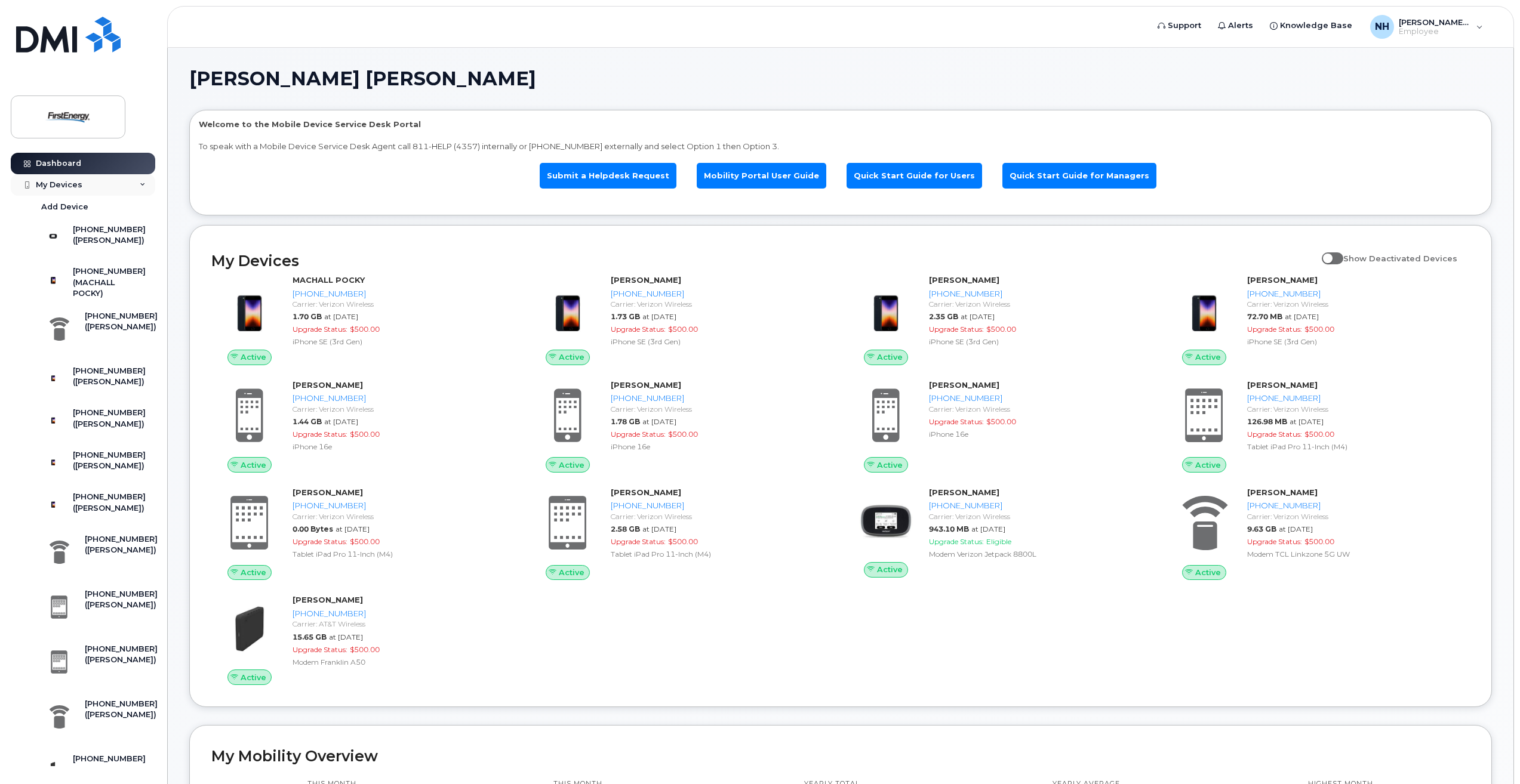
click at [140, 183] on icon at bounding box center [142, 185] width 6 height 6
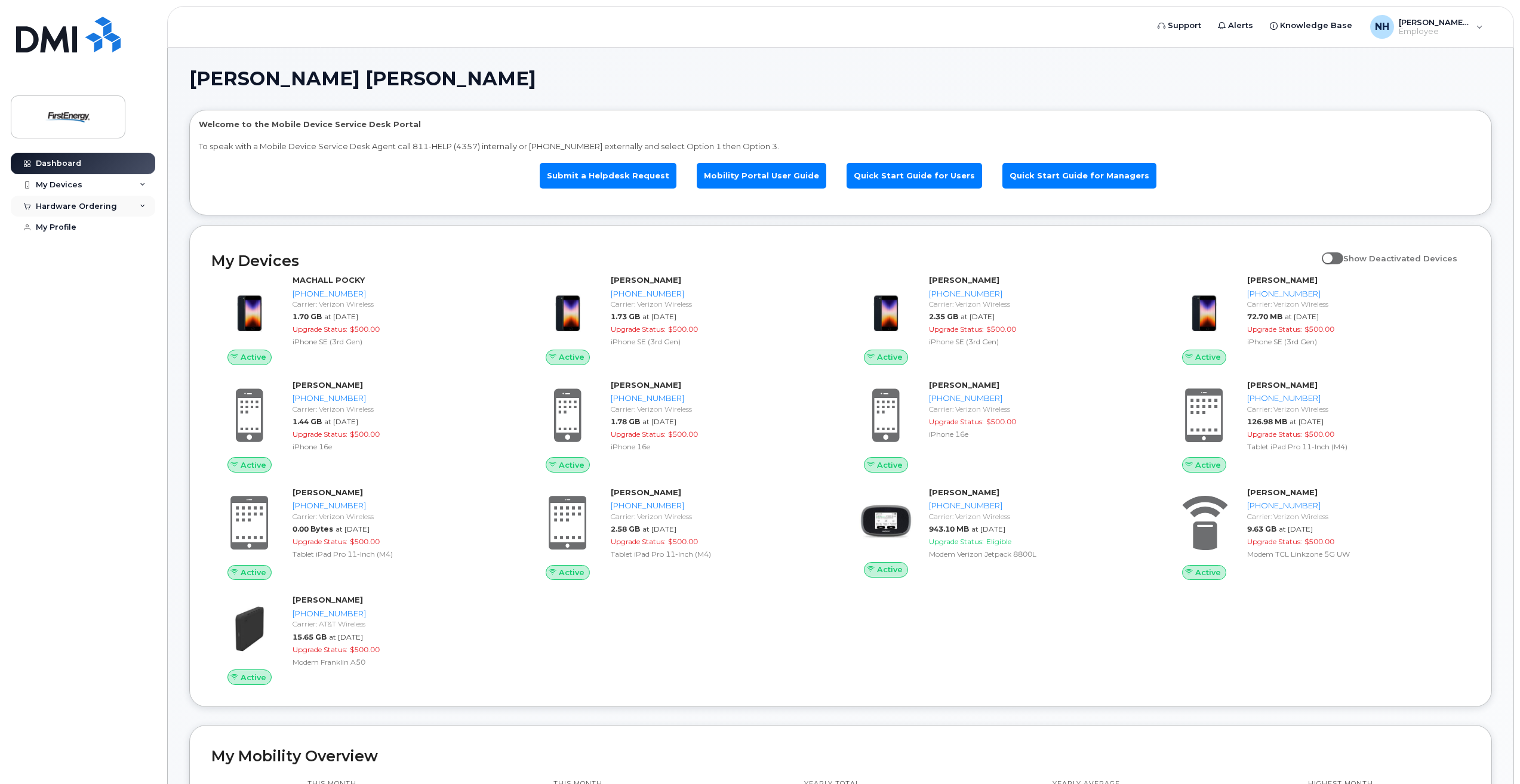
click at [28, 209] on icon at bounding box center [27, 207] width 6 height 6
click at [71, 227] on div "My Orders" at bounding box center [62, 228] width 43 height 11
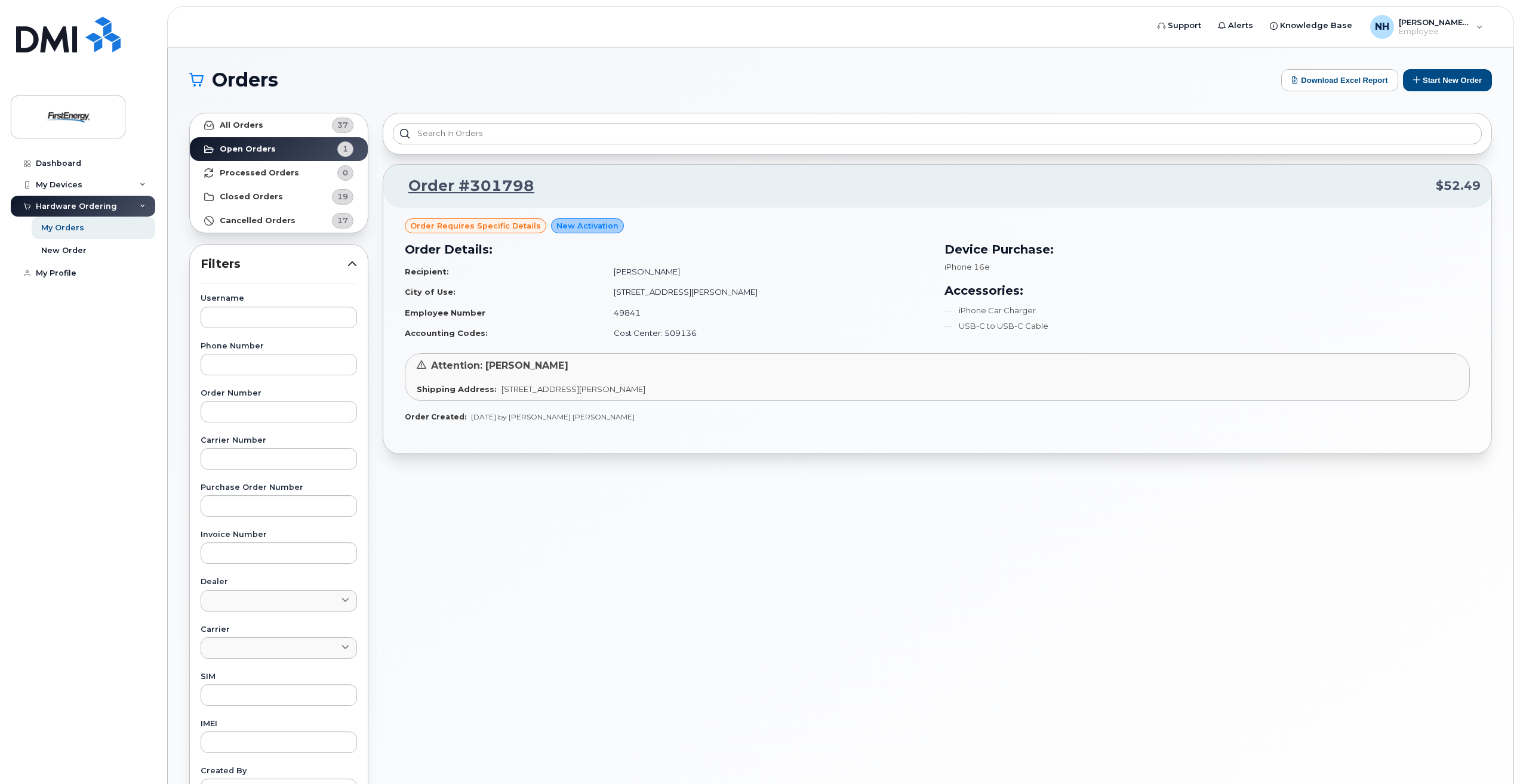
click at [518, 229] on span "Order requires Specific details" at bounding box center [475, 226] width 131 height 12
click at [478, 183] on link "Order #301798" at bounding box center [464, 186] width 140 height 21
